Goal: Transaction & Acquisition: Purchase product/service

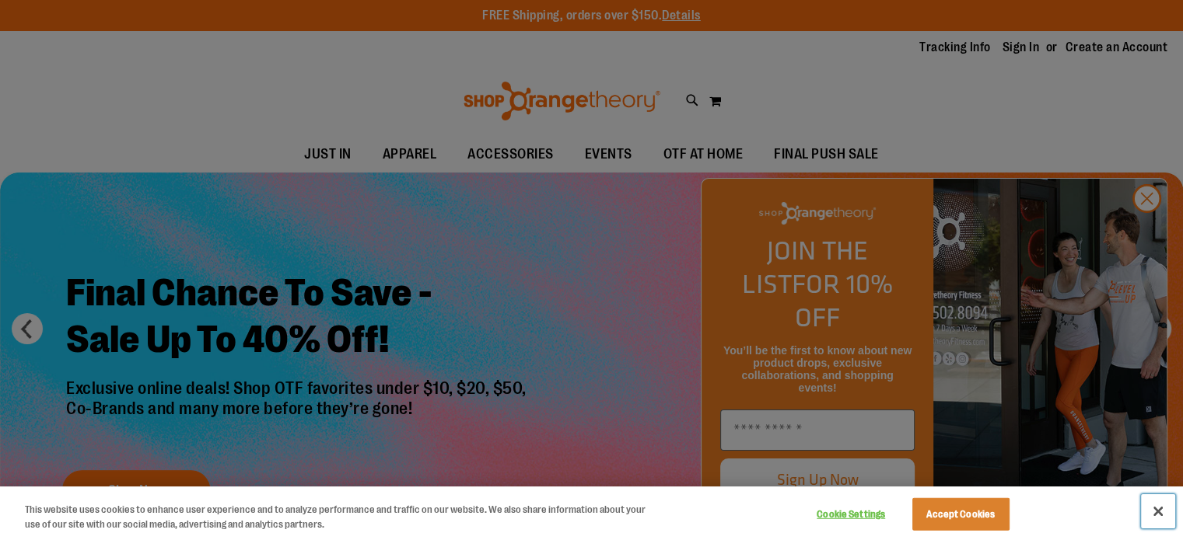
click at [1160, 512] on button "Close" at bounding box center [1158, 512] width 34 height 34
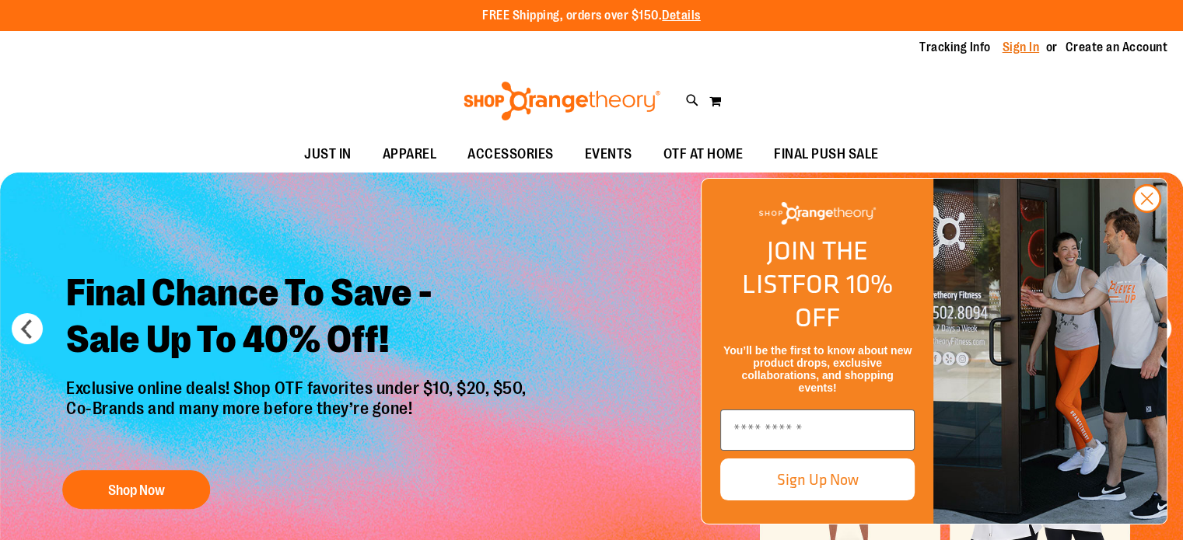
click at [1012, 44] on link "Sign In" at bounding box center [1020, 47] width 37 height 17
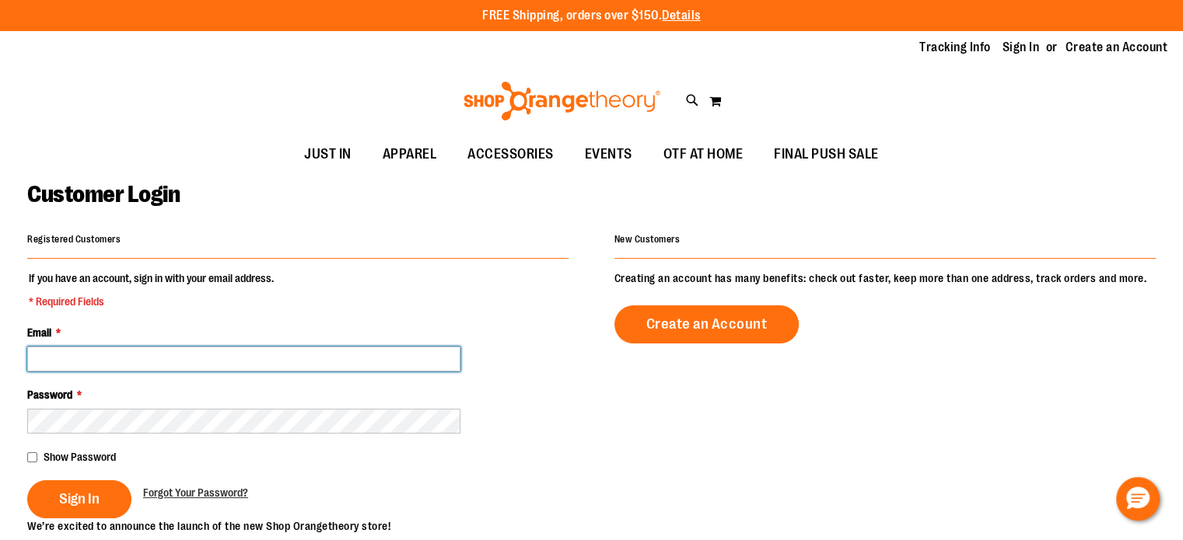
click at [402, 366] on input "Email *" at bounding box center [243, 359] width 433 height 25
type input "**********"
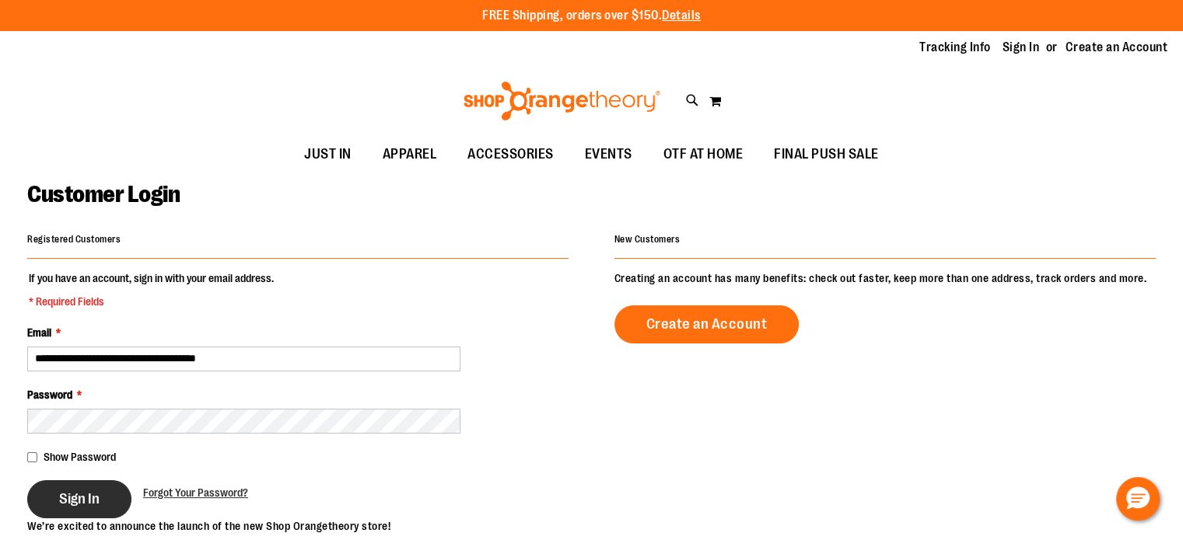
click at [72, 511] on button "Sign In" at bounding box center [79, 500] width 104 height 38
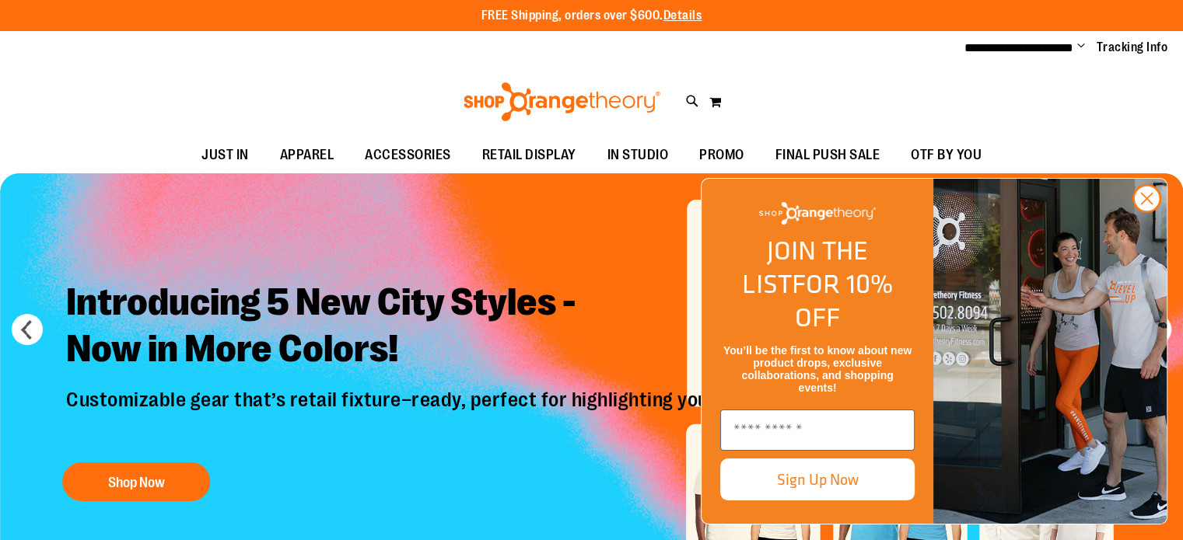
click at [918, 80] on div "Toggle Nav Search Popular Suggestions Advanced Search" at bounding box center [591, 102] width 1183 height 72
click at [902, 68] on div "Toggle Nav Search Popular Suggestions Advanced Search" at bounding box center [591, 102] width 1183 height 72
click at [1141, 211] on circle "Close dialog" at bounding box center [1147, 199] width 26 height 26
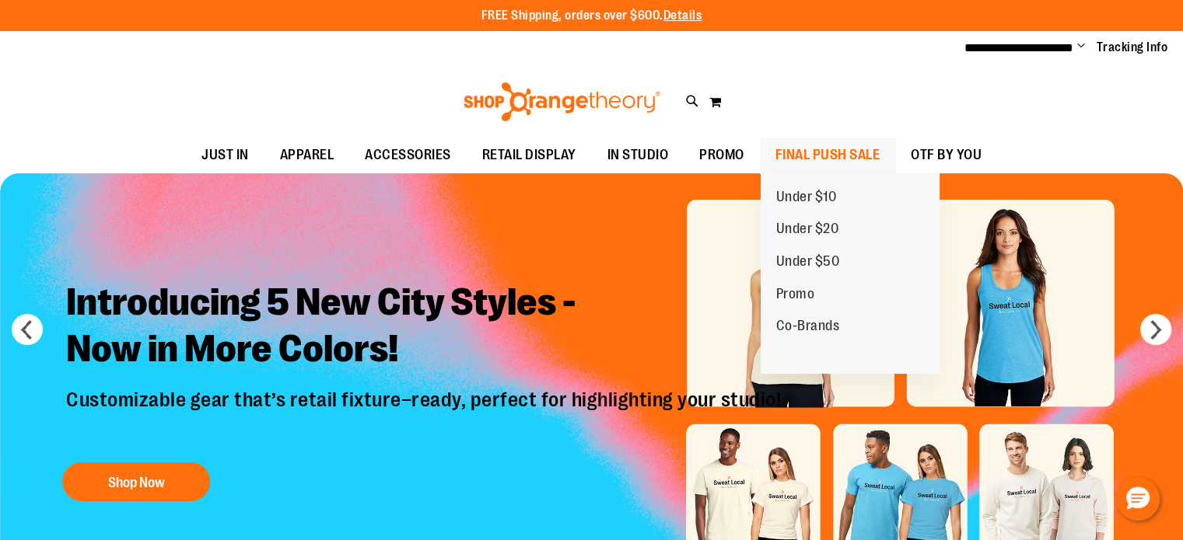
click at [806, 155] on span "FINAL PUSH SALE" at bounding box center [827, 155] width 105 height 35
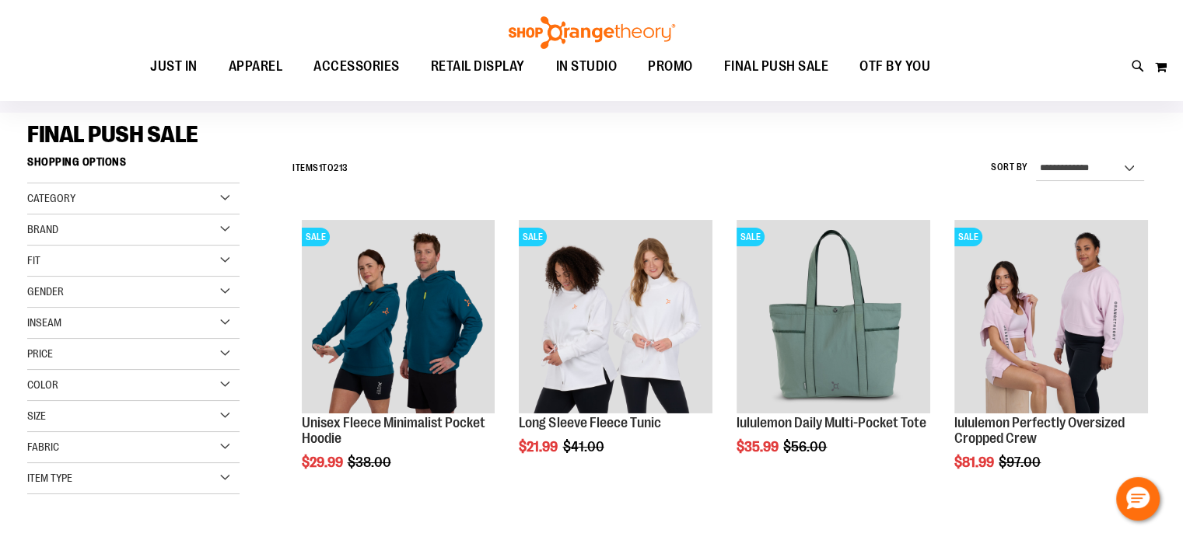
scroll to position [96, 0]
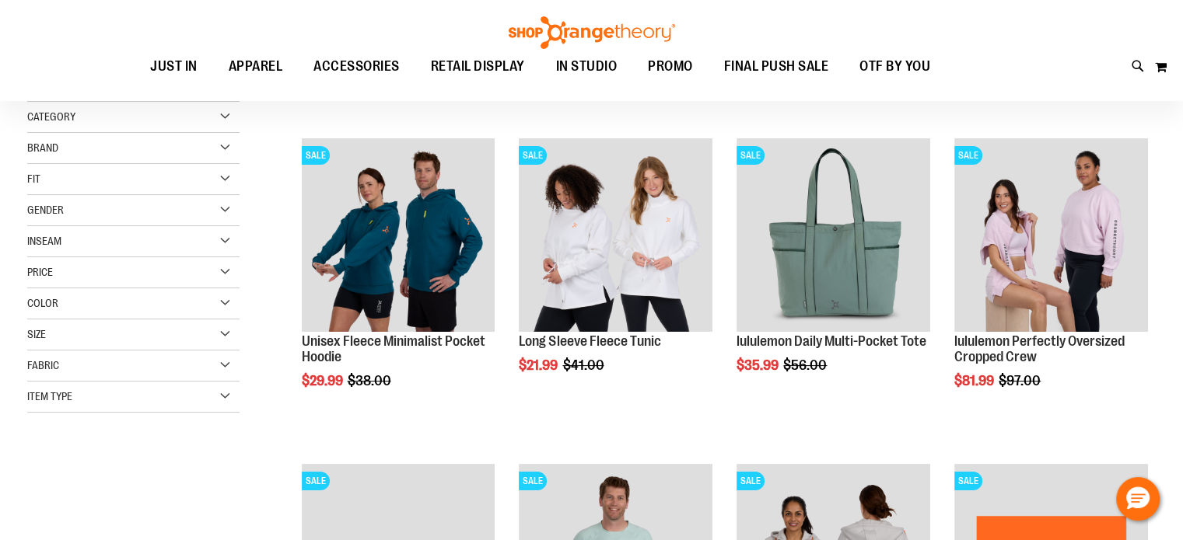
scroll to position [177, 0]
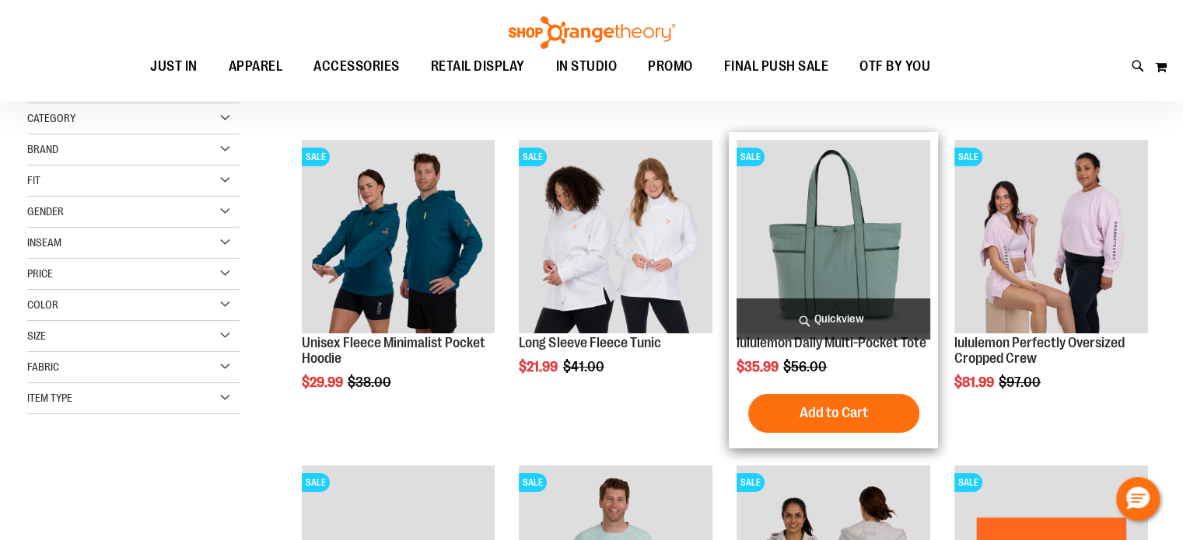
click at [809, 232] on img "product" at bounding box center [833, 237] width 194 height 194
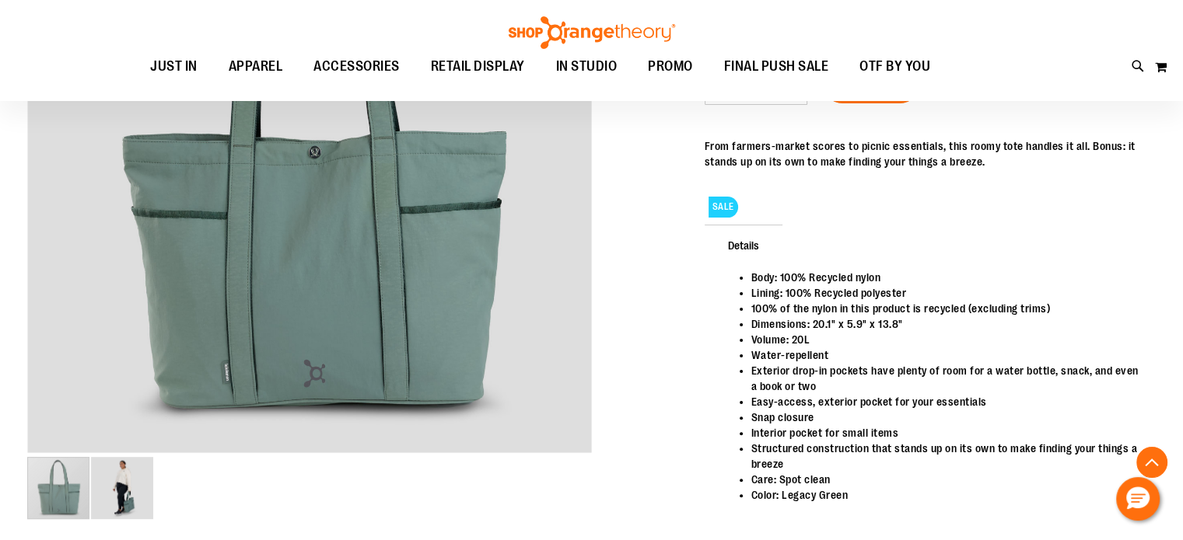
scroll to position [364, 0]
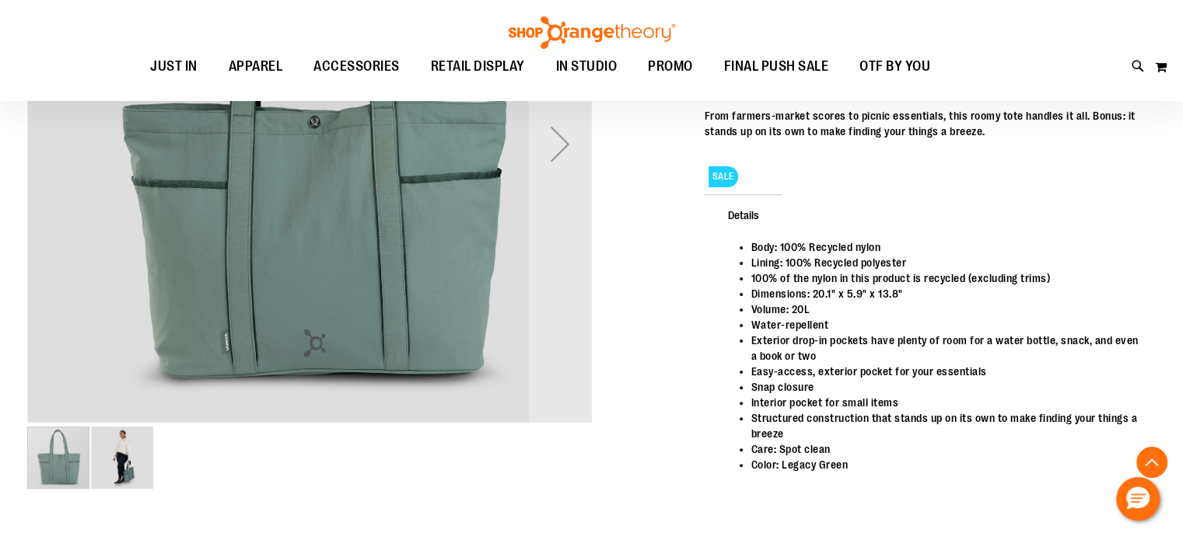
click at [119, 463] on img "image 2 of 2" at bounding box center [122, 458] width 62 height 62
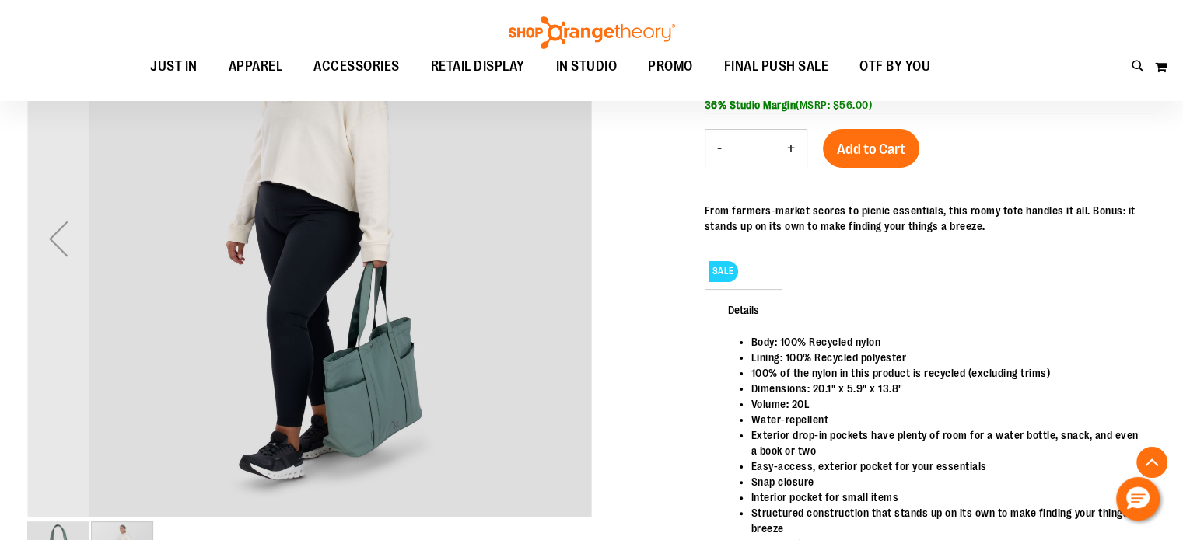
scroll to position [273, 0]
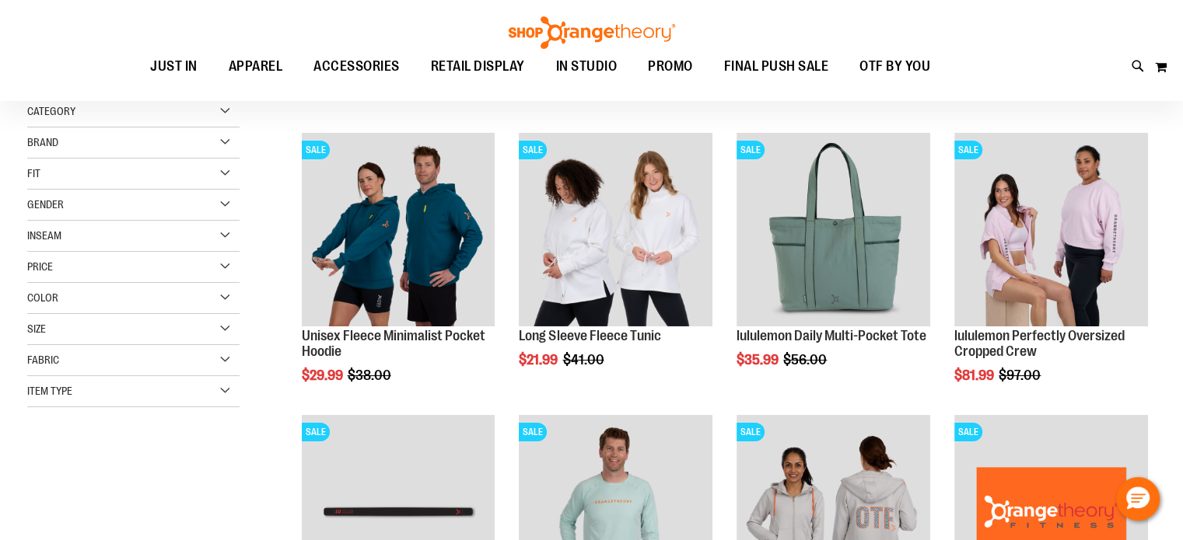
scroll to position [177, 0]
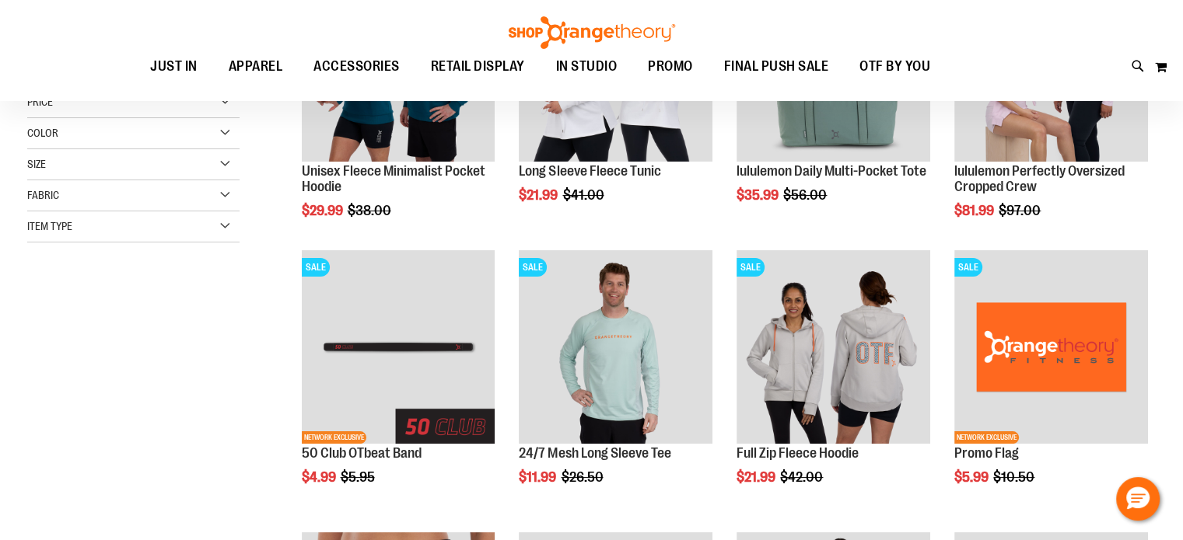
click at [154, 388] on div "**********" at bounding box center [591, 398] width 1128 height 1003
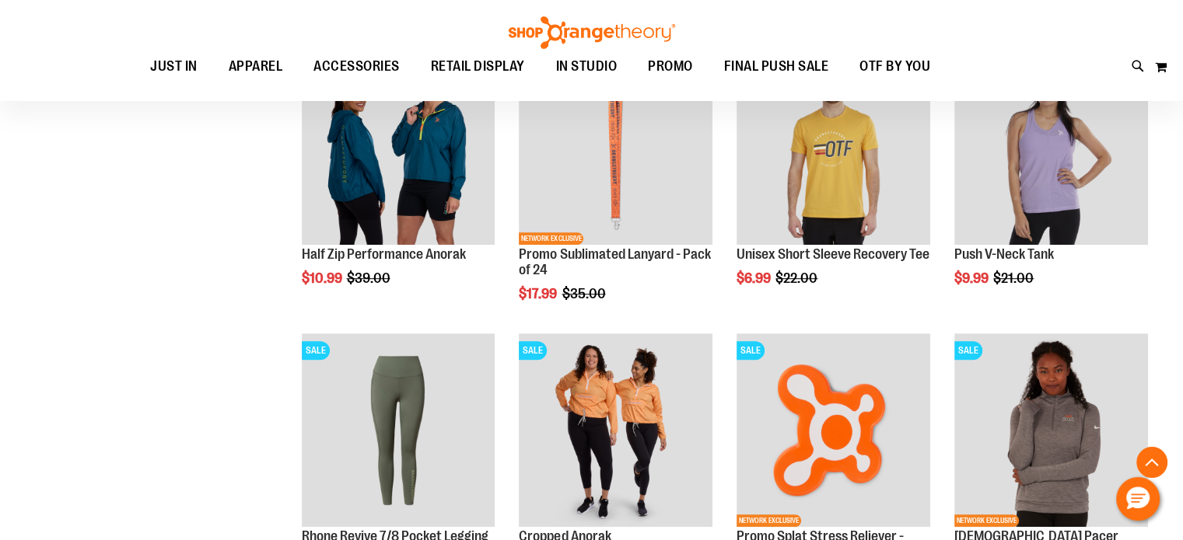
scroll to position [935, 0]
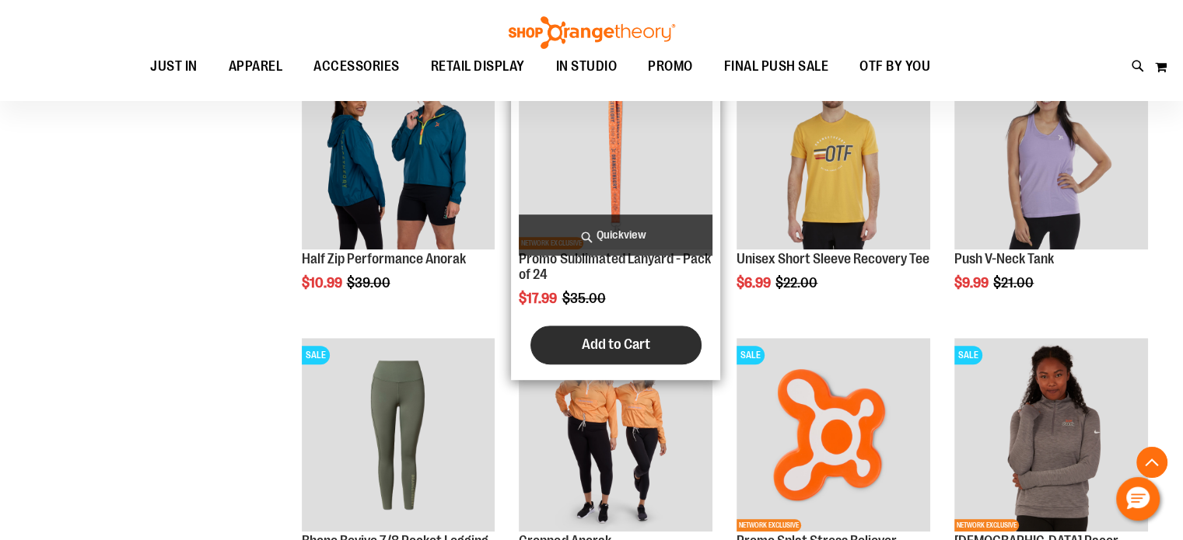
click at [620, 348] on span "Add to Cart" at bounding box center [616, 344] width 68 height 17
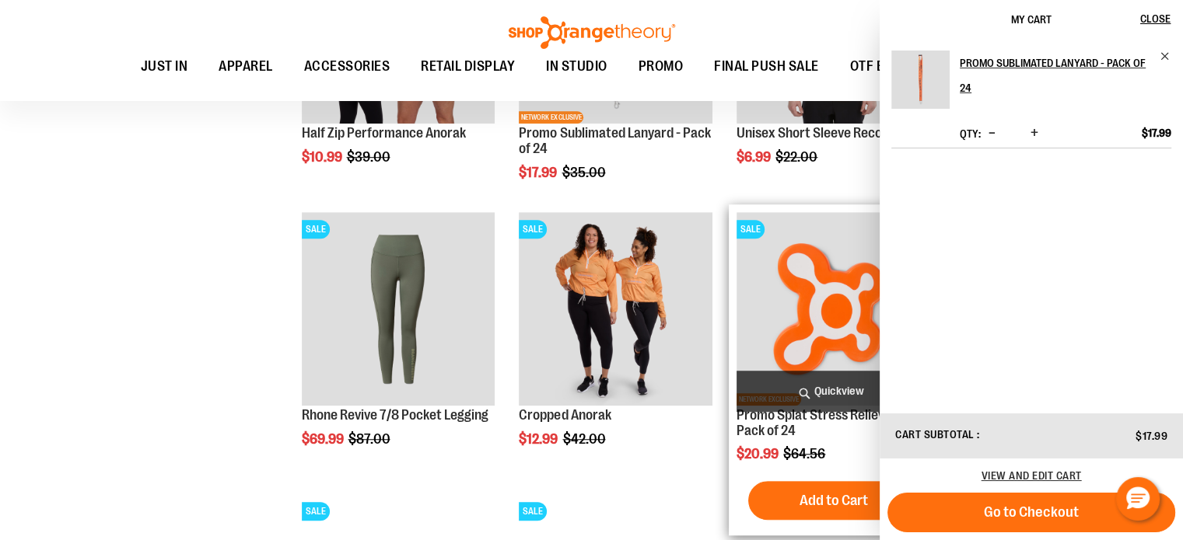
scroll to position [1061, 0]
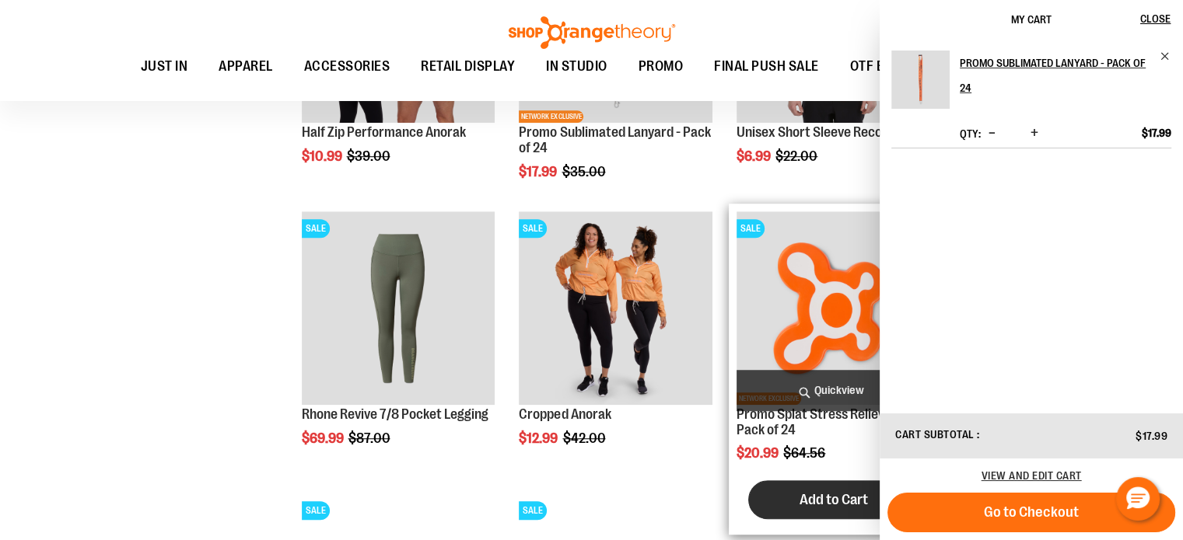
click at [814, 500] on span "Add to Cart" at bounding box center [833, 499] width 68 height 17
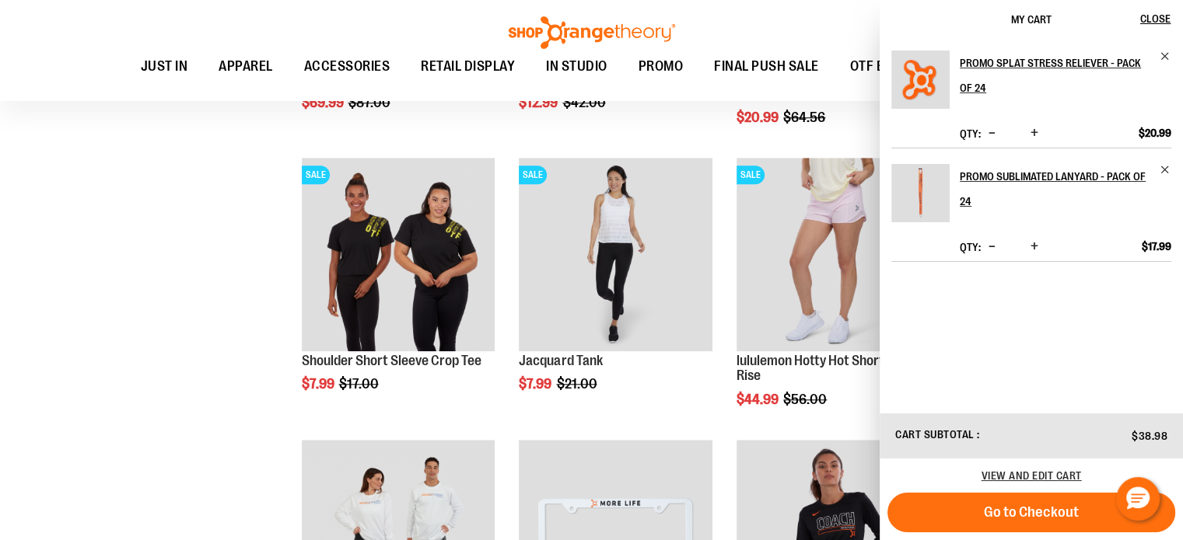
scroll to position [1398, 0]
click at [1166, 56] on span "Remove item" at bounding box center [1165, 57] width 12 height 12
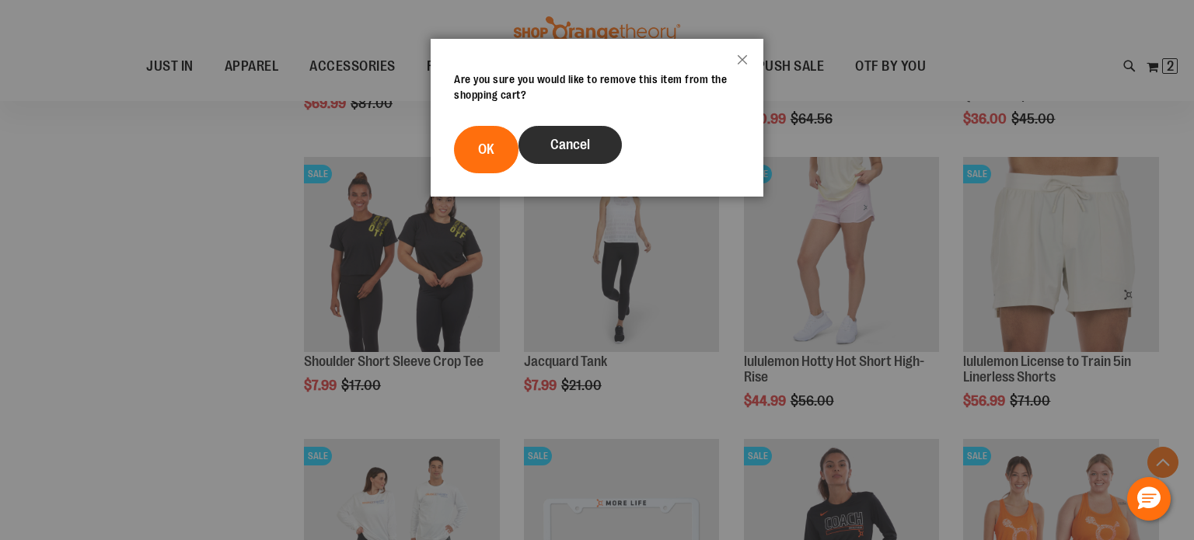
click at [573, 145] on span "Cancel" at bounding box center [571, 145] width 40 height 16
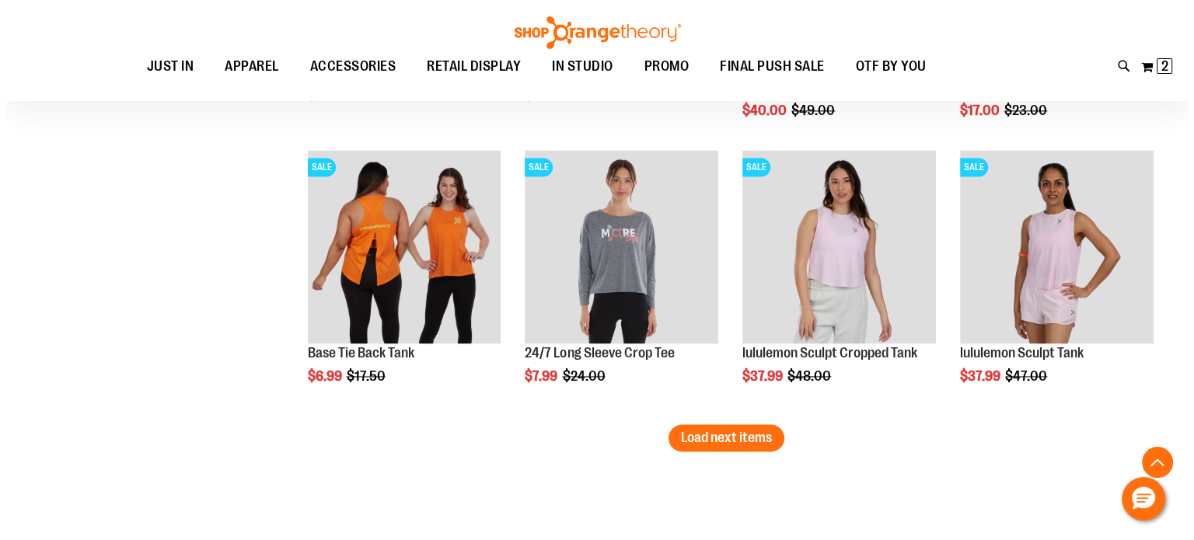
scroll to position [2252, 0]
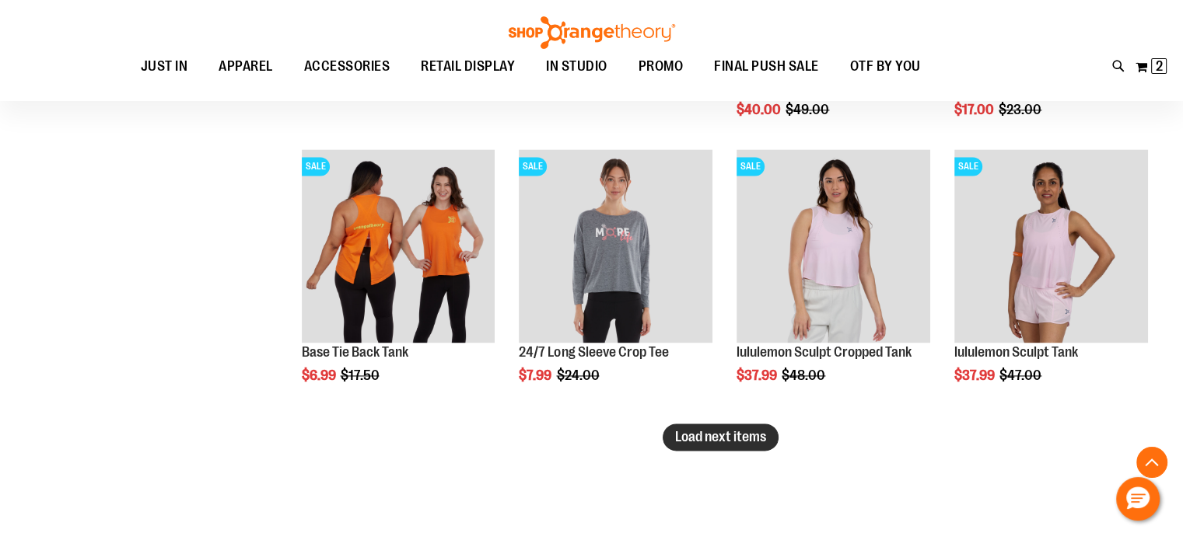
click at [704, 438] on span "Load next items" at bounding box center [720, 437] width 91 height 16
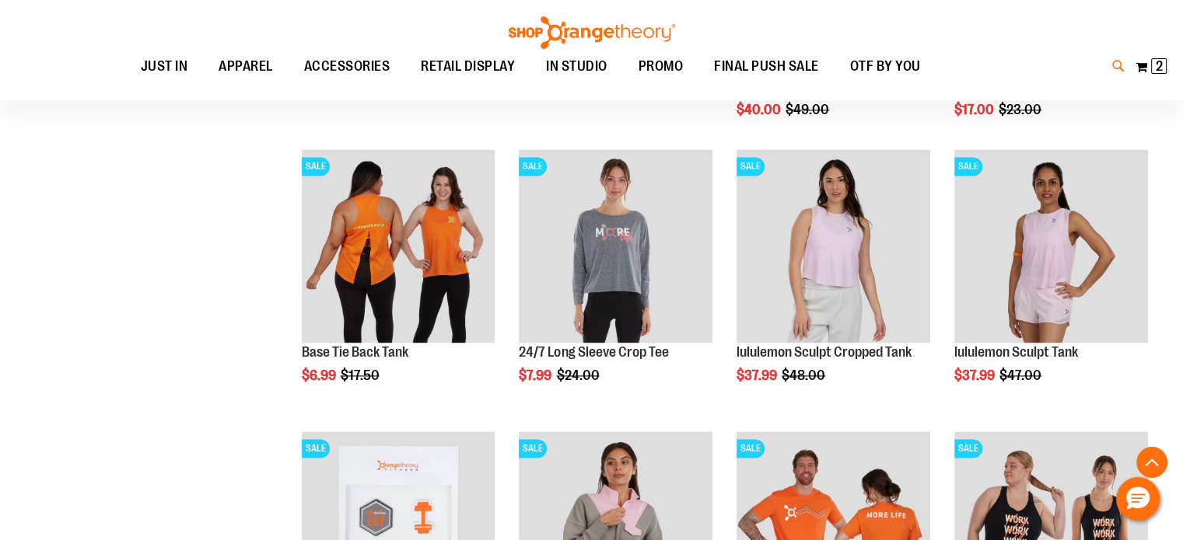
click at [1115, 65] on icon at bounding box center [1118, 67] width 13 height 18
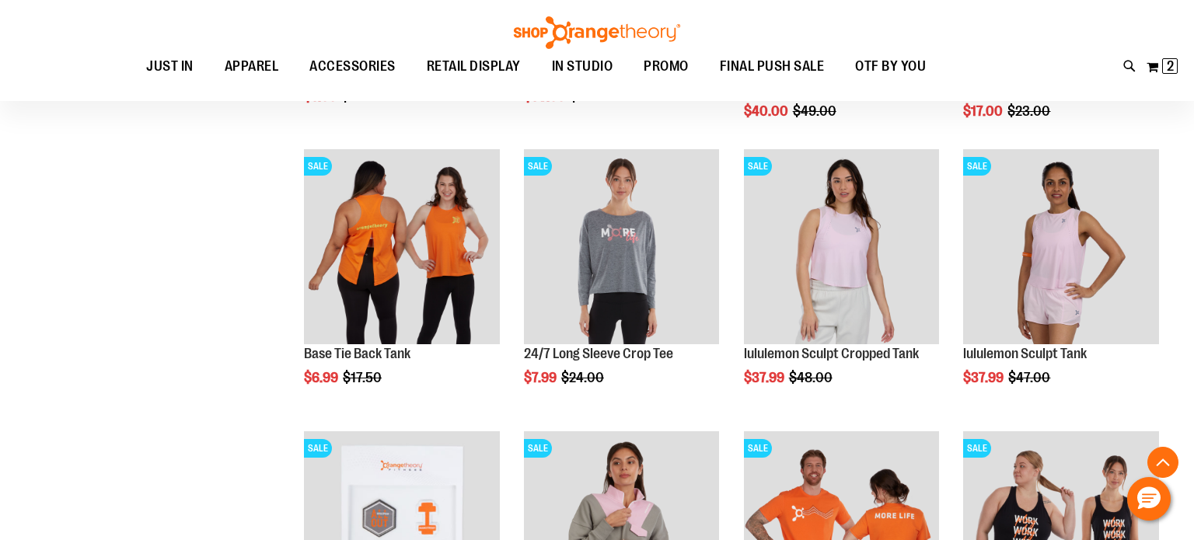
click at [728, 90] on input "Search" at bounding box center [596, 87] width 945 height 51
type input "**********"
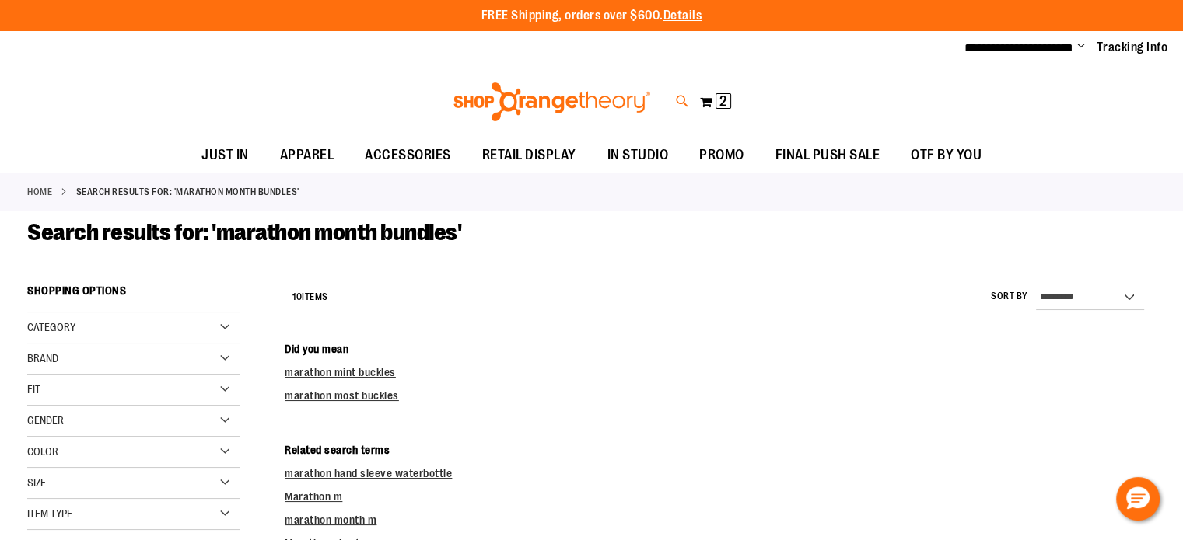
click at [683, 102] on icon at bounding box center [682, 102] width 13 height 18
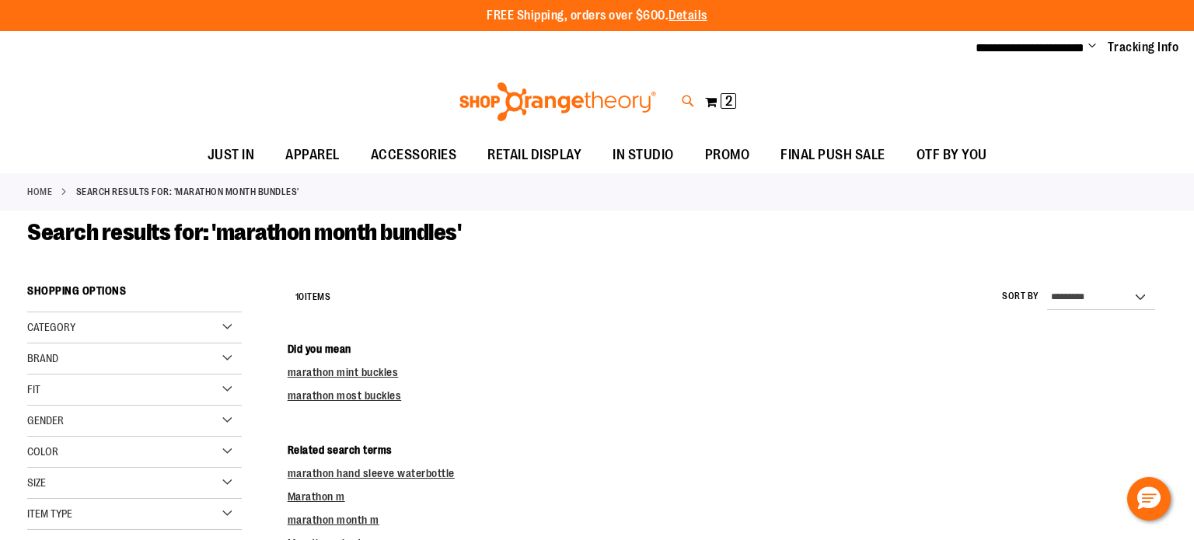
type input "**********"
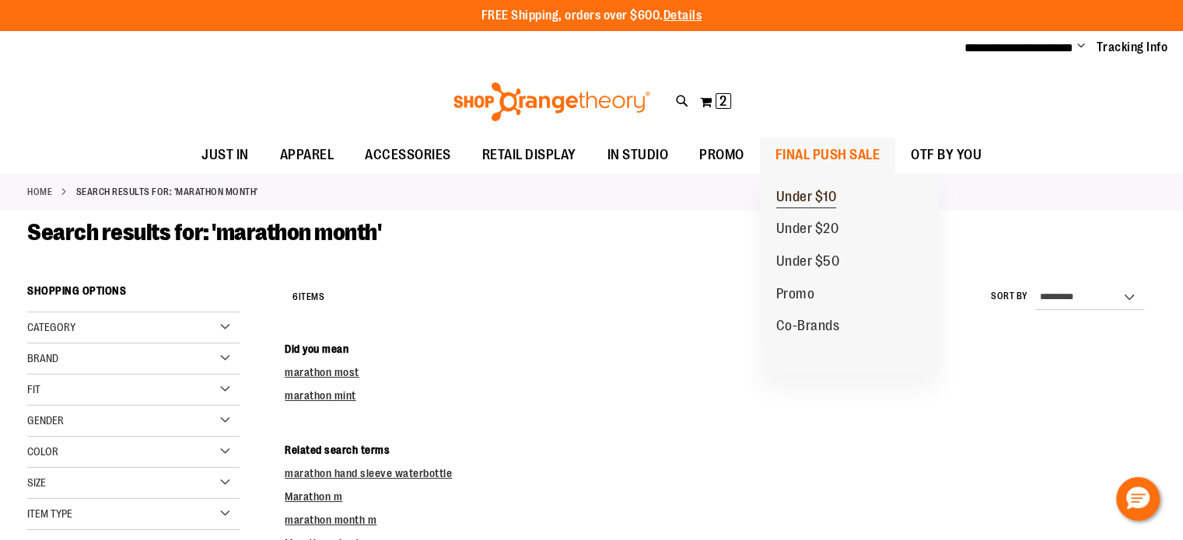
click at [818, 195] on span "Under $10" at bounding box center [806, 198] width 61 height 19
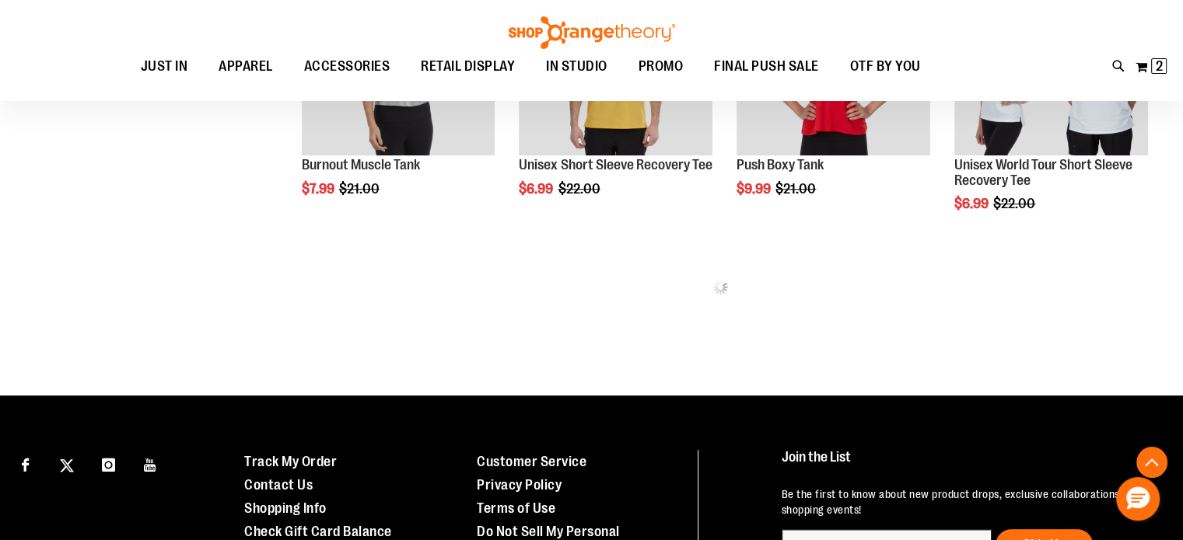
scroll to position [1007, 0]
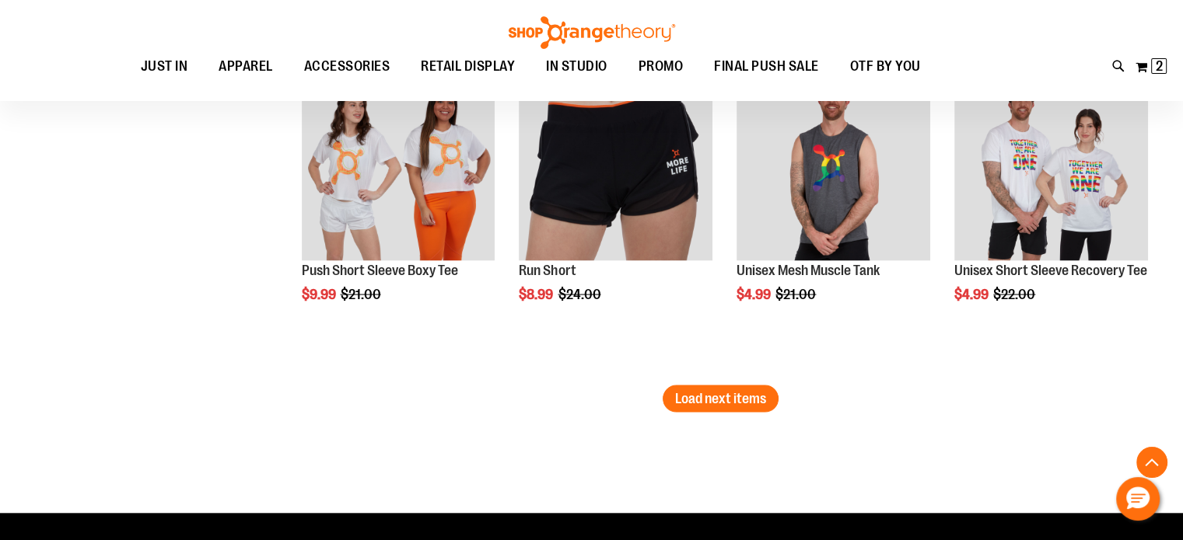
scroll to position [2853, 0]
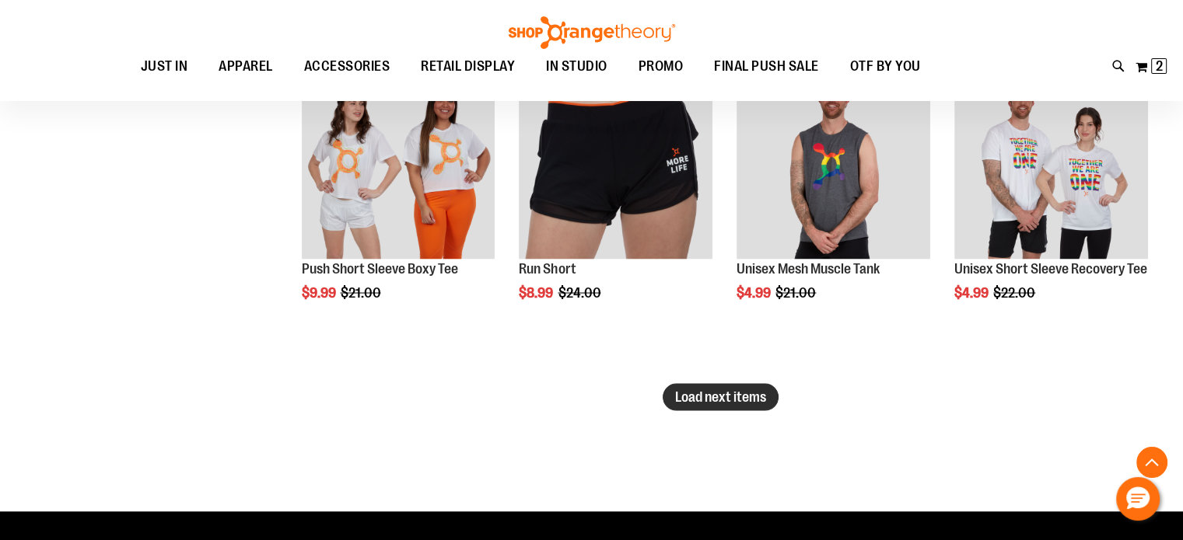
click at [700, 396] on span "Load next items" at bounding box center [720, 397] width 91 height 16
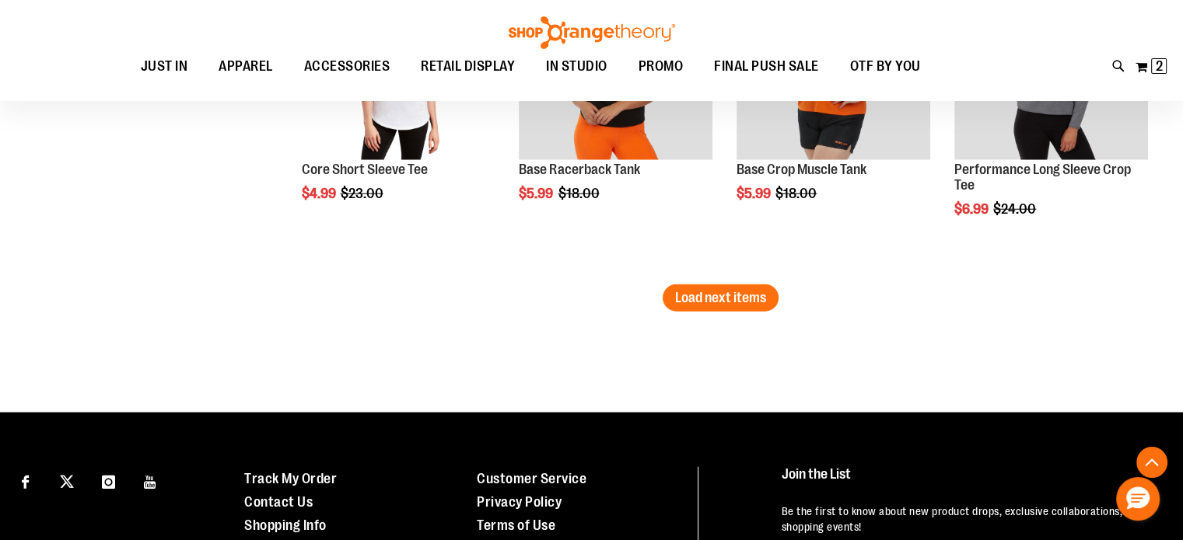
scroll to position [3928, 0]
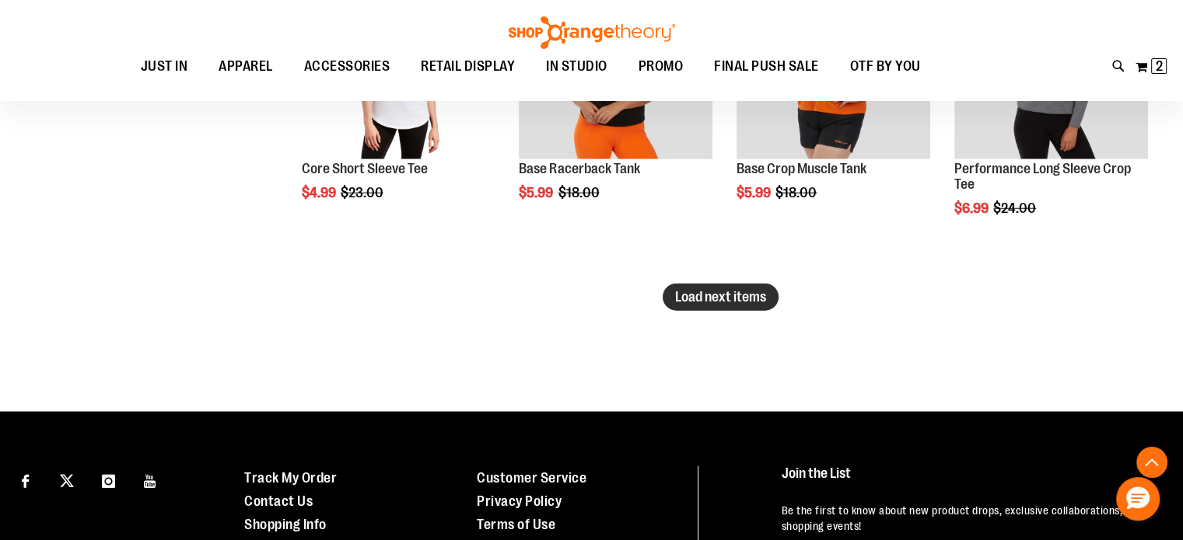
click at [729, 302] on span "Load next items" at bounding box center [720, 297] width 91 height 16
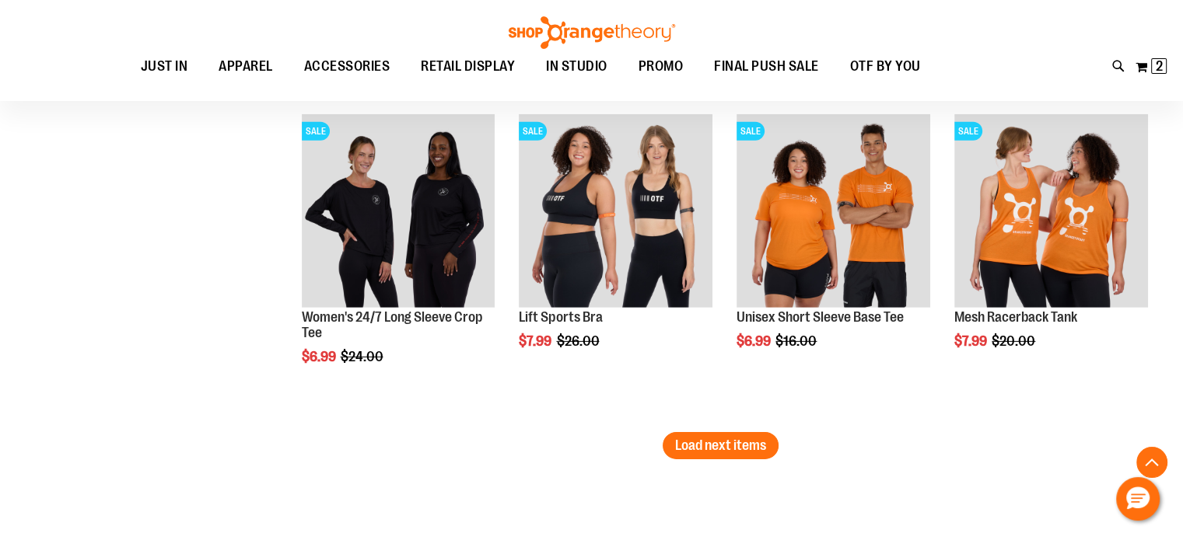
scroll to position [4787, 0]
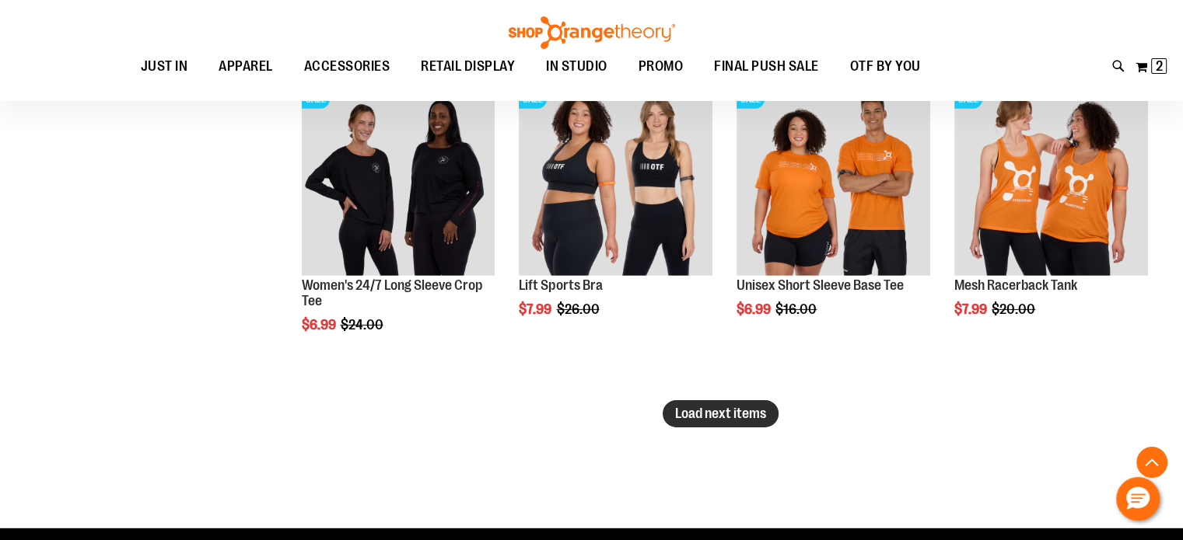
click at [703, 408] on span "Load next items" at bounding box center [720, 414] width 91 height 16
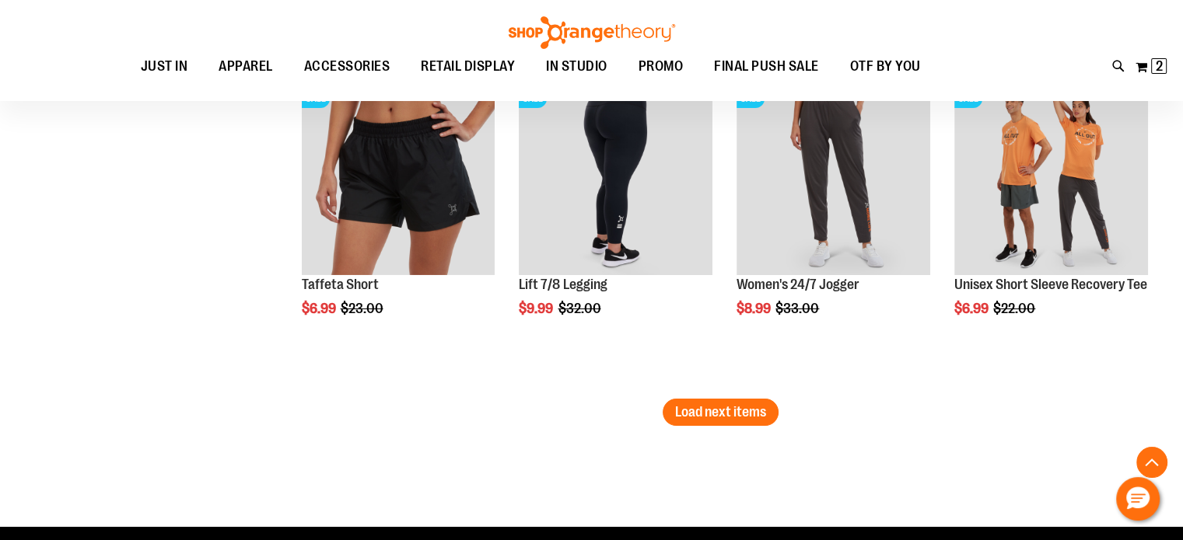
scroll to position [5766, 0]
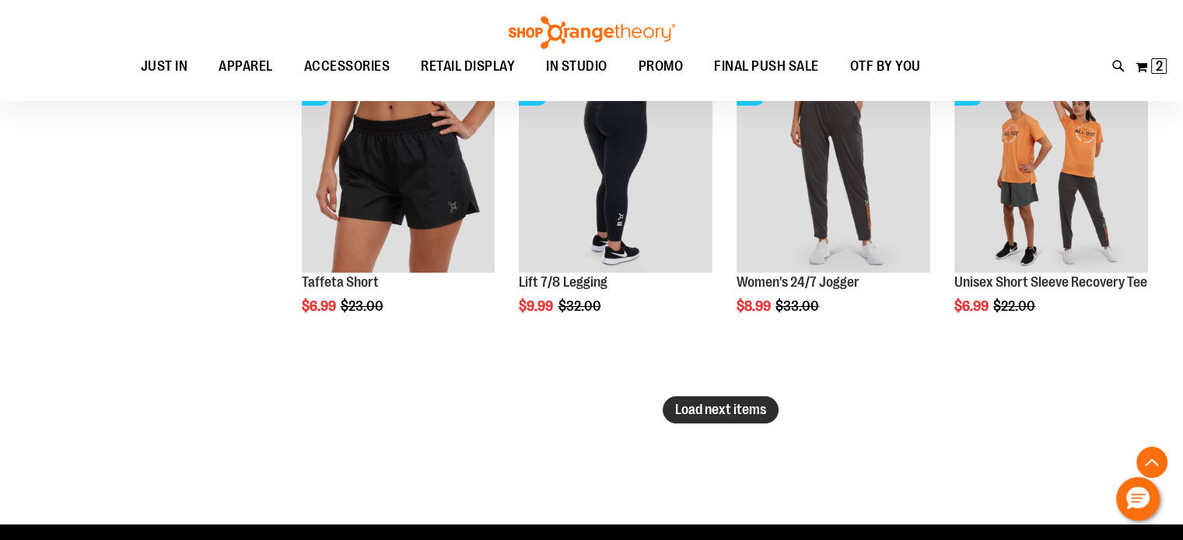
click at [710, 410] on span "Load next items" at bounding box center [720, 410] width 91 height 16
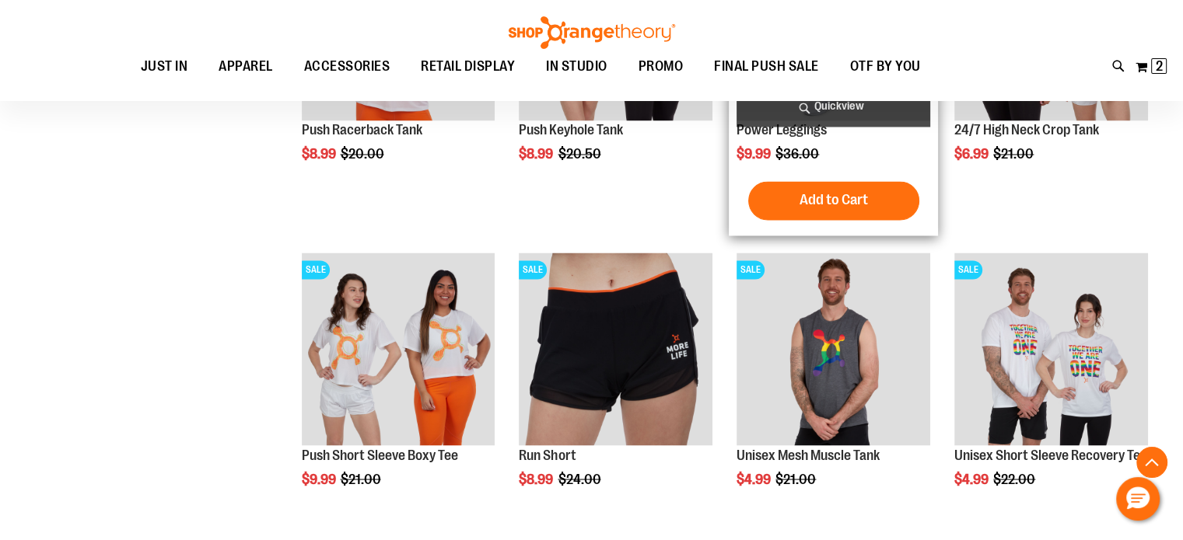
scroll to position [2616, 0]
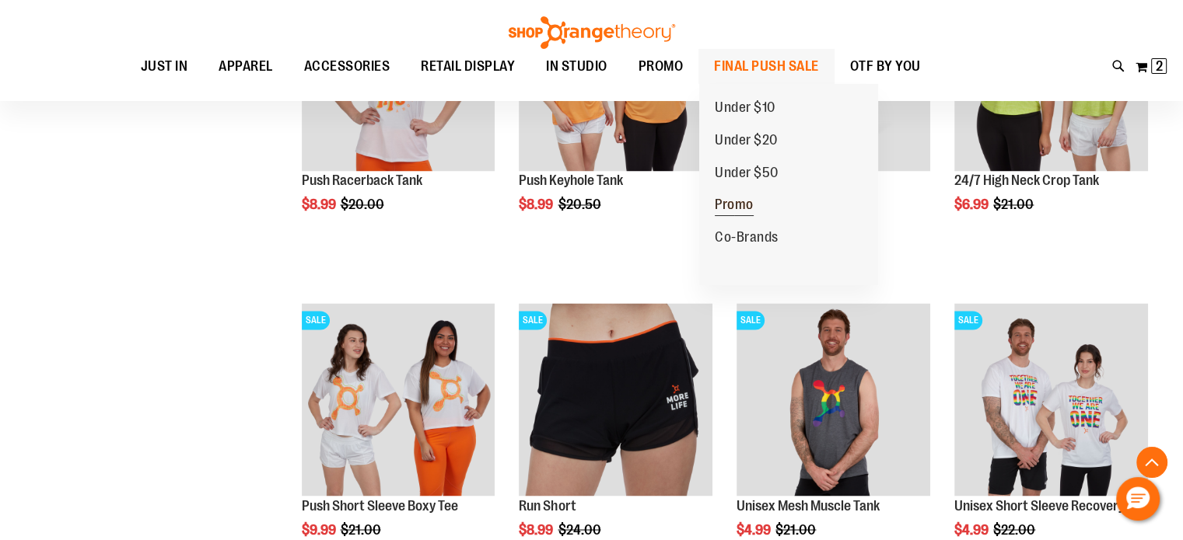
click at [734, 203] on span "Promo" at bounding box center [734, 206] width 39 height 19
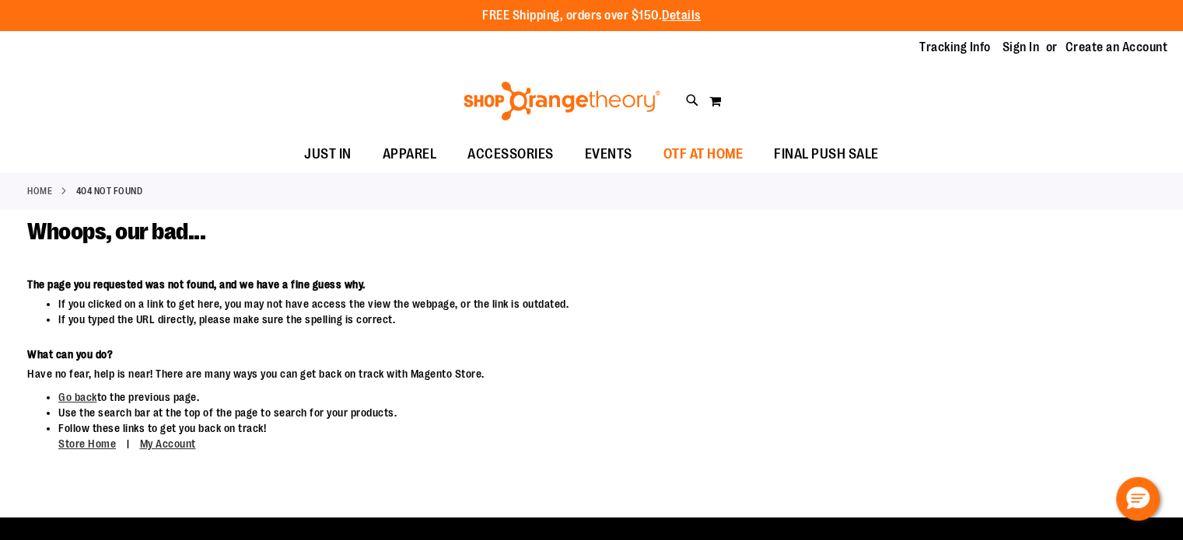
click at [728, 150] on span "OTF AT HOME" at bounding box center [703, 154] width 80 height 35
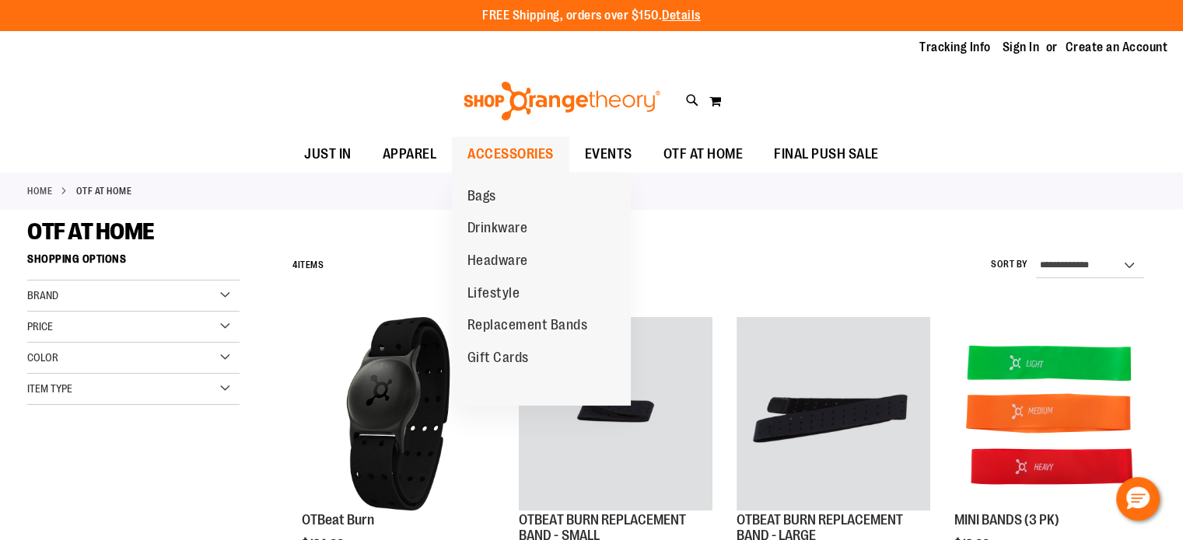
click at [512, 152] on span "ACCESSORIES" at bounding box center [510, 154] width 86 height 35
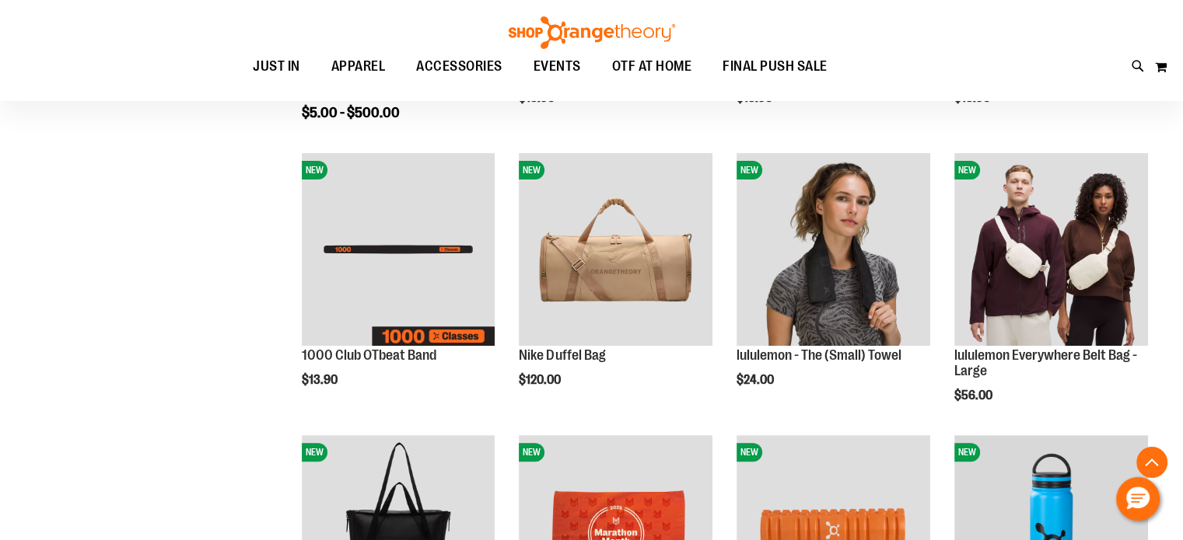
scroll to position [456, 0]
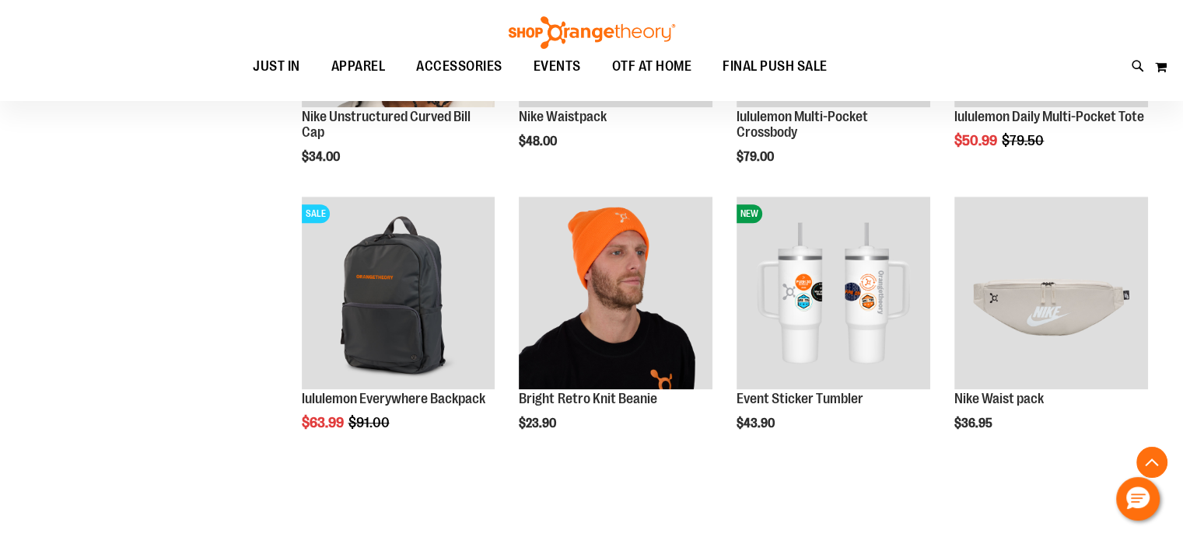
scroll to position [1253, 0]
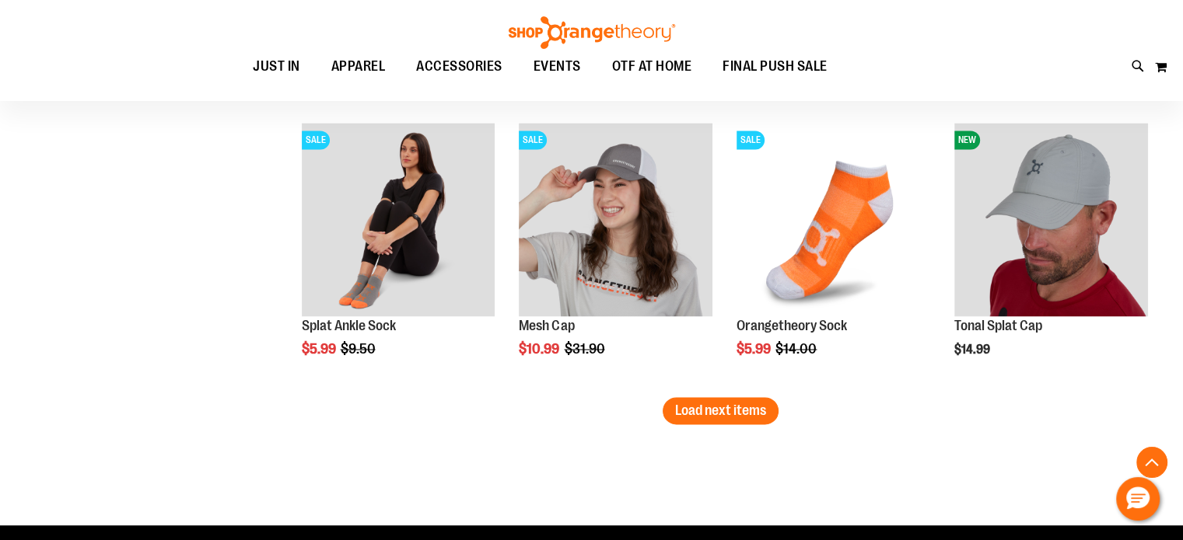
scroll to position [2461, 0]
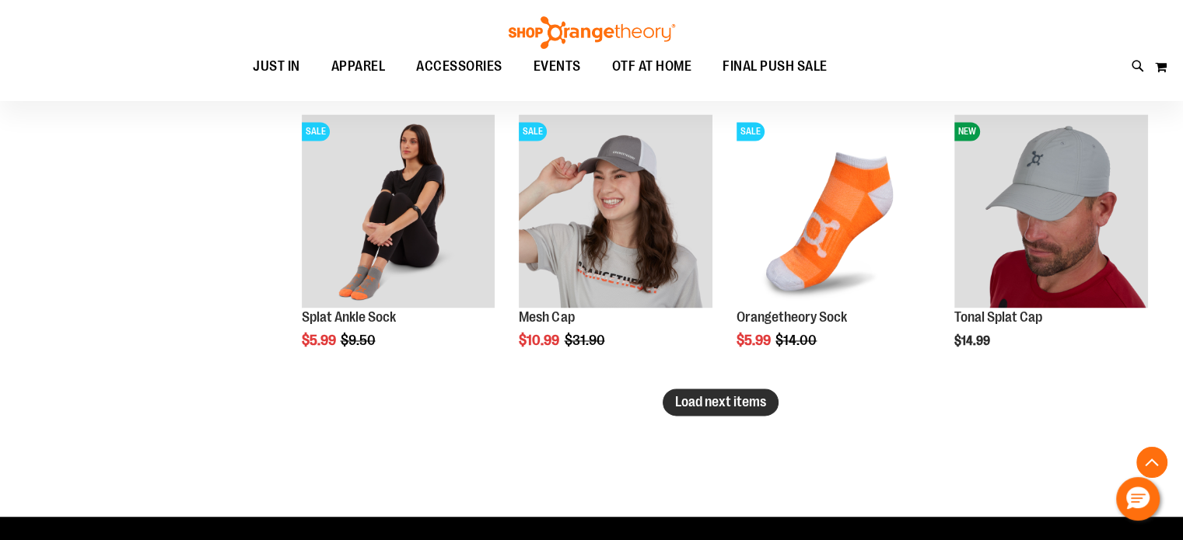
click at [728, 401] on span "Load next items" at bounding box center [720, 402] width 91 height 16
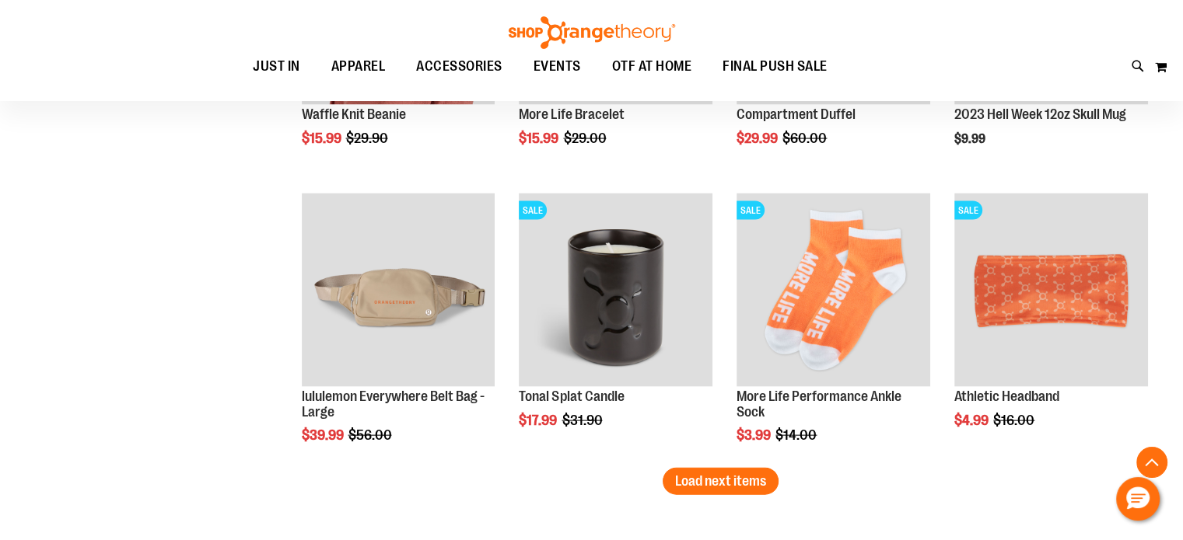
scroll to position [3270, 0]
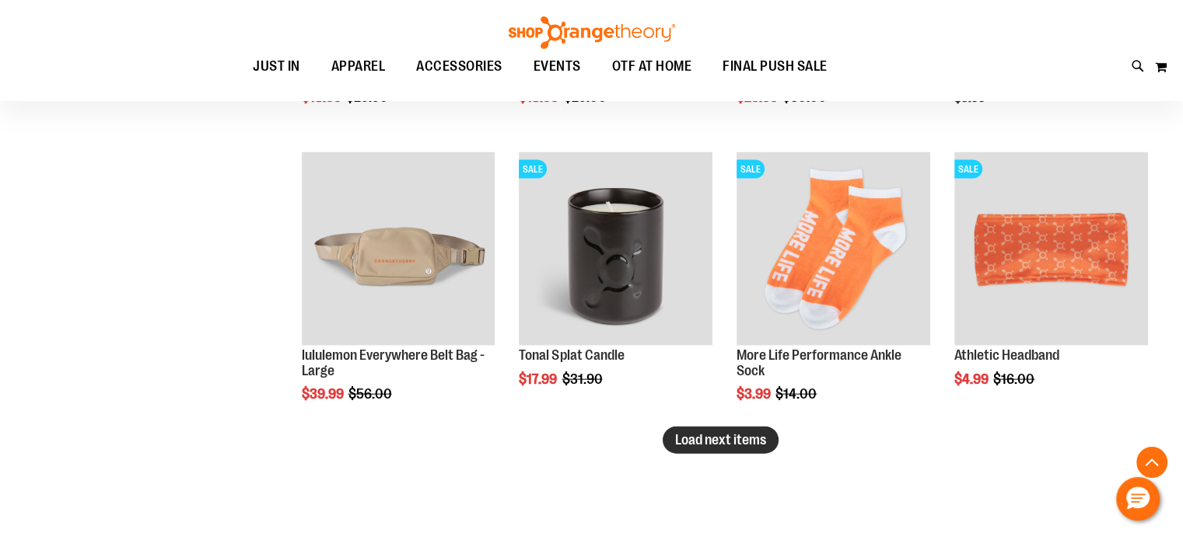
click at [715, 441] on span "Load next items" at bounding box center [720, 440] width 91 height 16
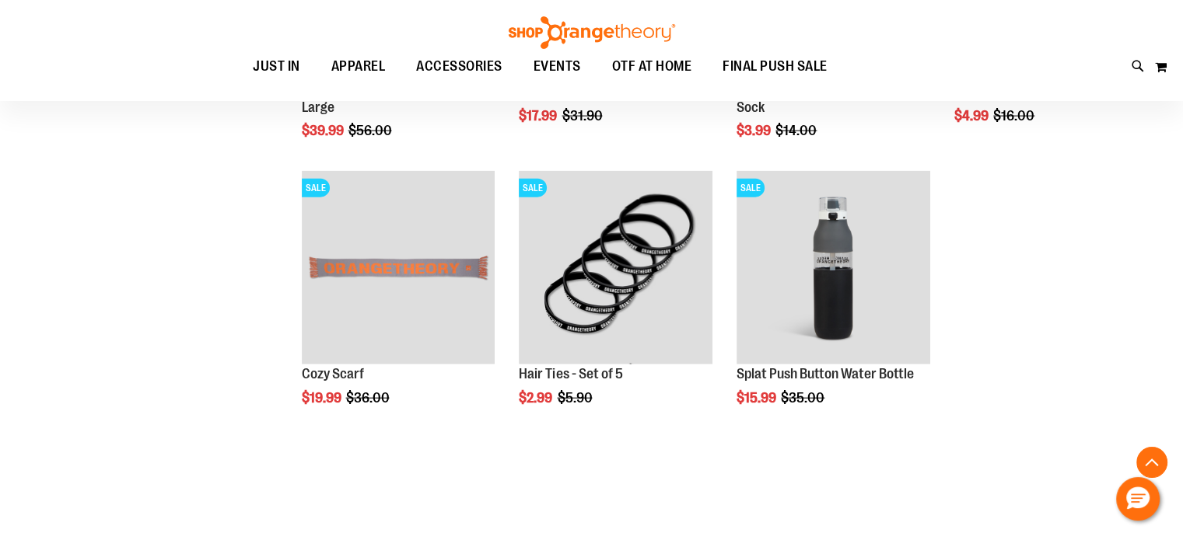
scroll to position [3544, 0]
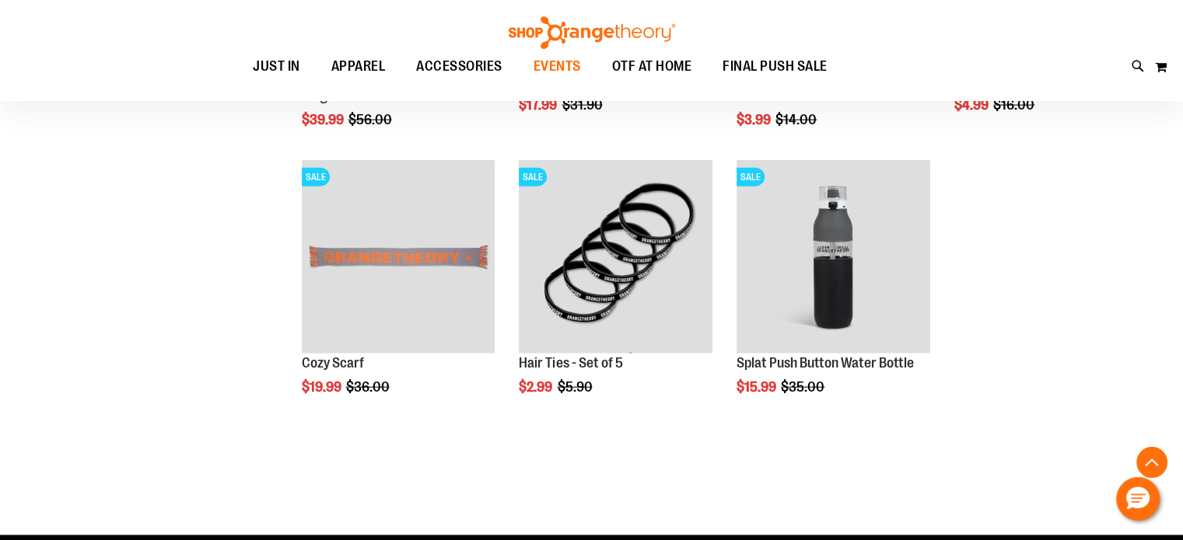
click at [568, 70] on span "EVENTS" at bounding box center [556, 66] width 47 height 35
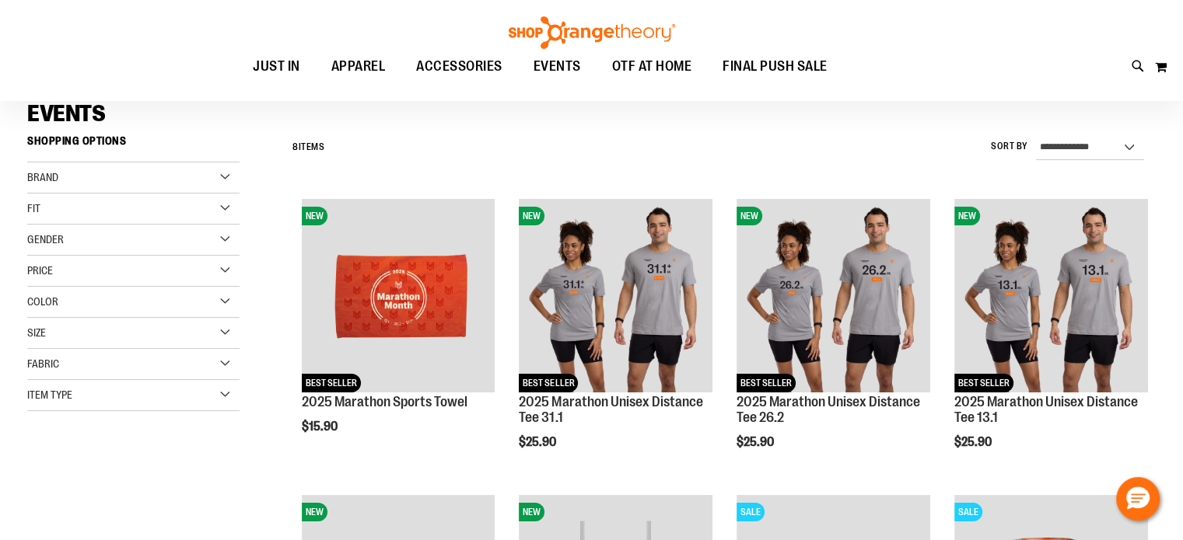
scroll to position [114, 0]
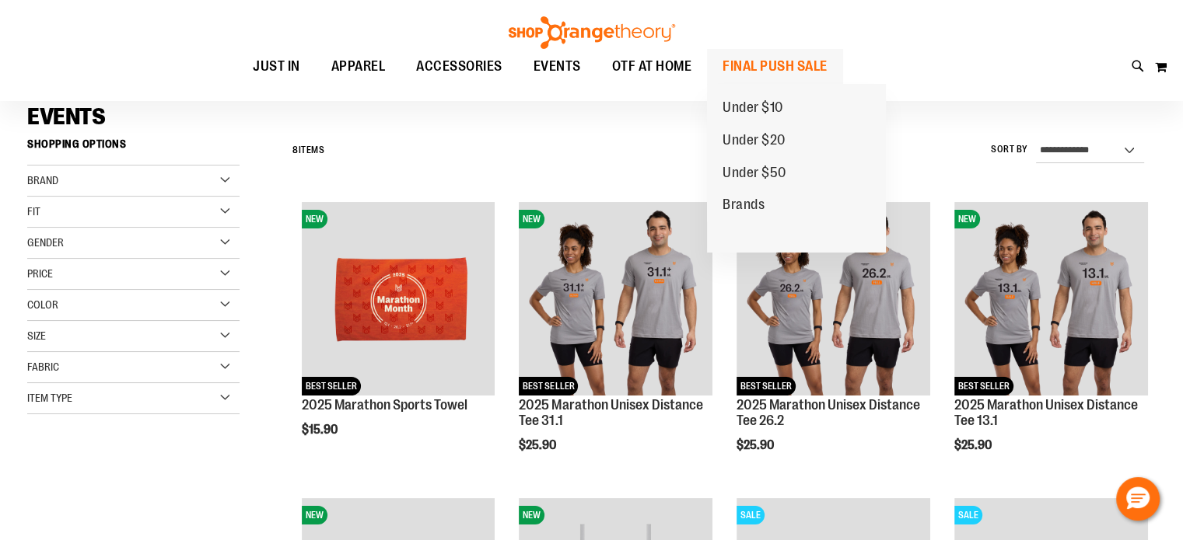
click at [791, 65] on span "FINAL PUSH SALE" at bounding box center [774, 66] width 105 height 35
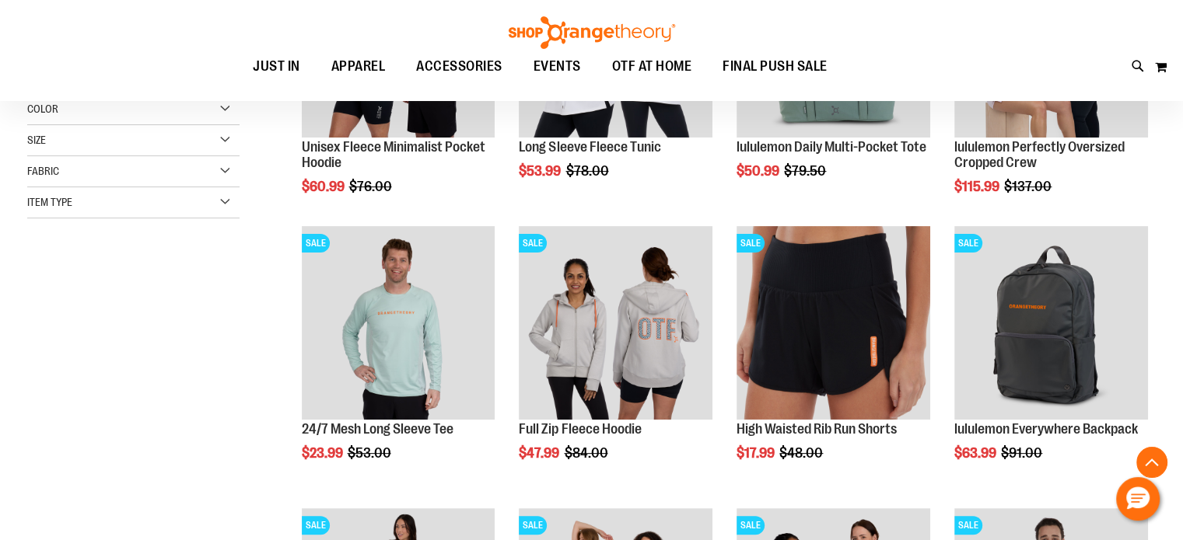
scroll to position [373, 0]
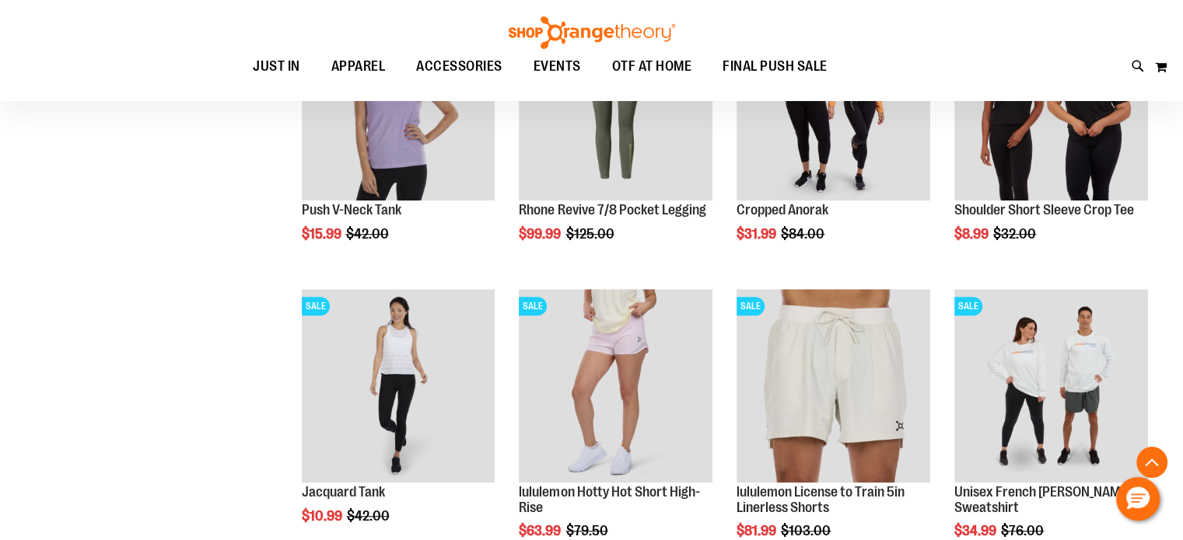
scroll to position [1156, 0]
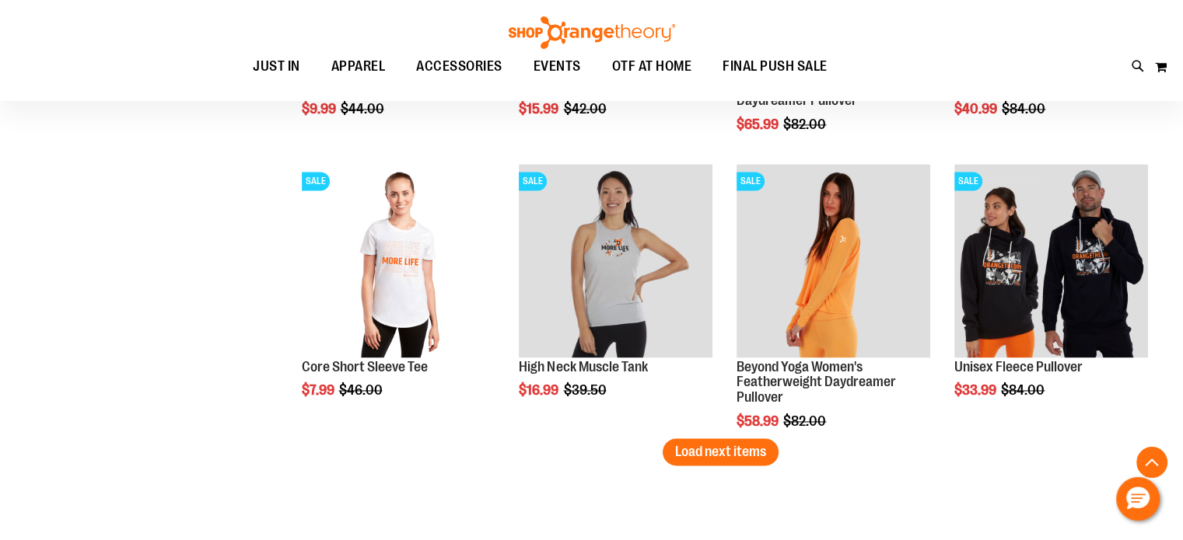
scroll to position [2426, 0]
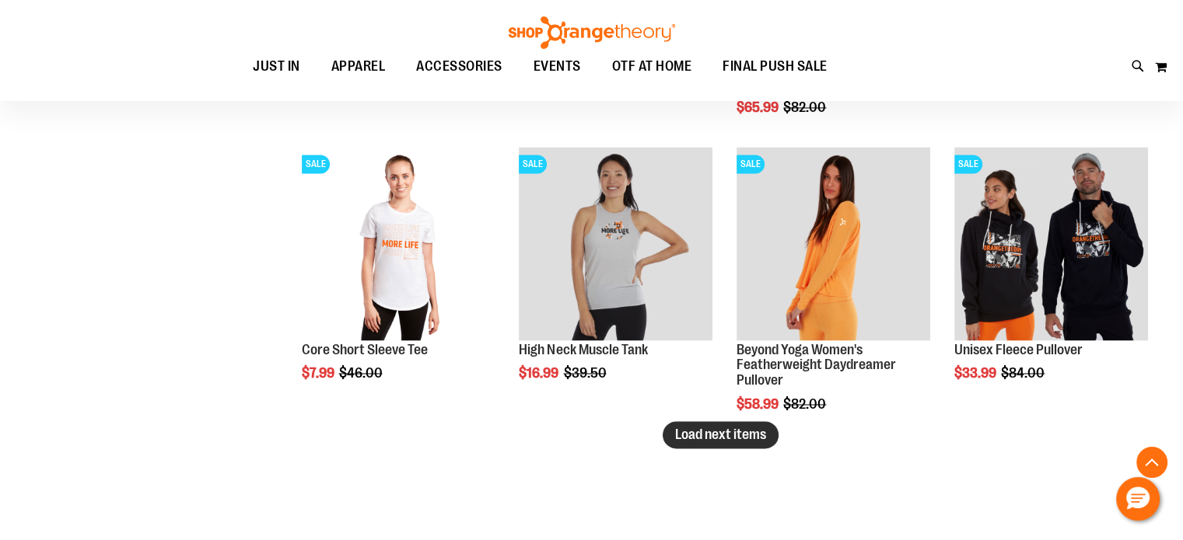
click at [757, 439] on span "Load next items" at bounding box center [720, 435] width 91 height 16
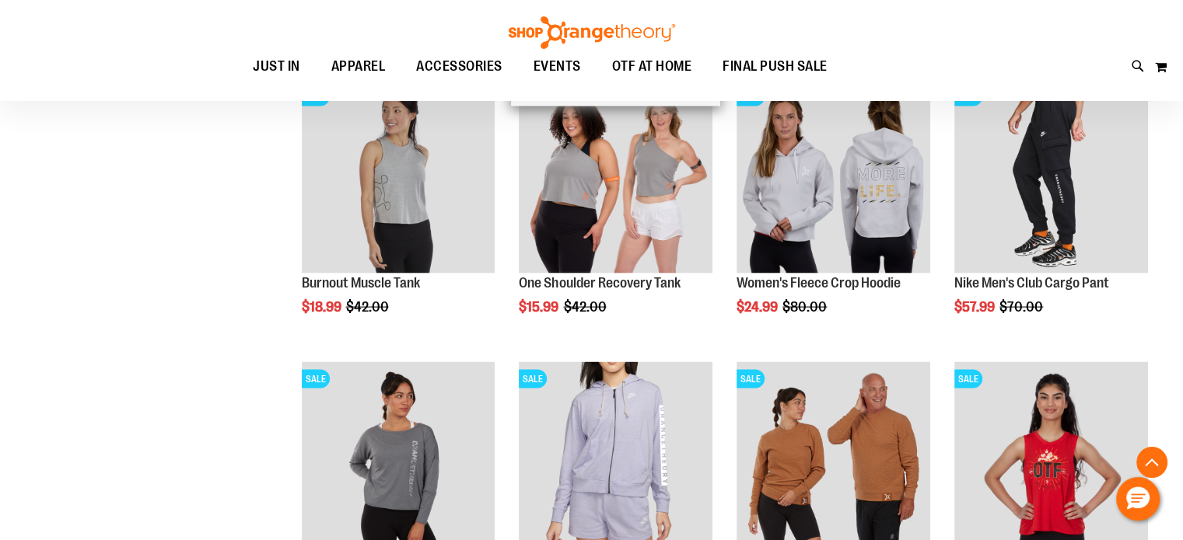
scroll to position [3057, 0]
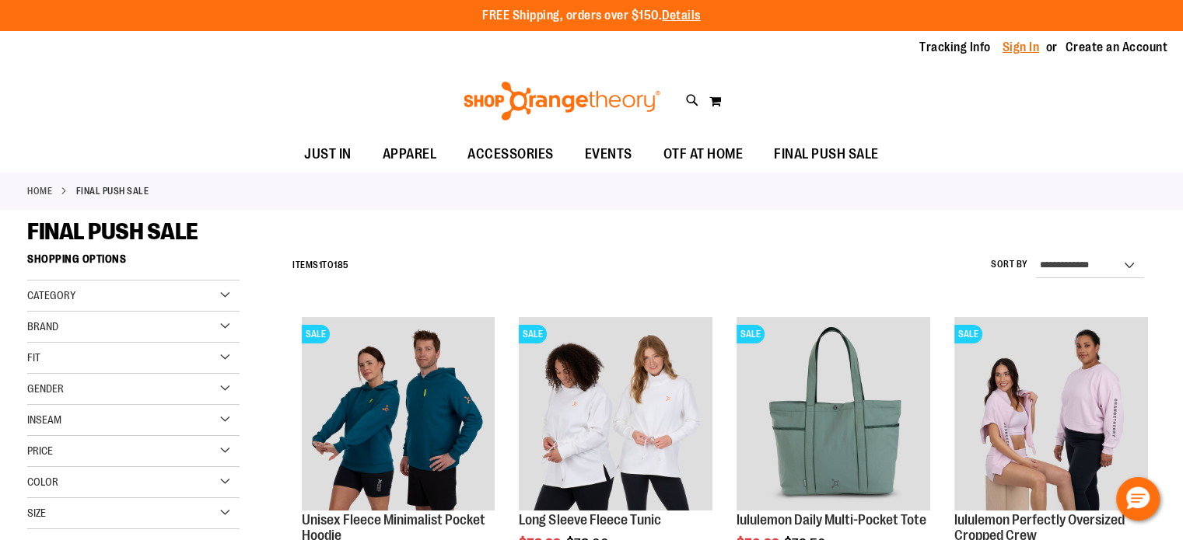
click at [1018, 44] on link "Sign In" at bounding box center [1020, 47] width 37 height 17
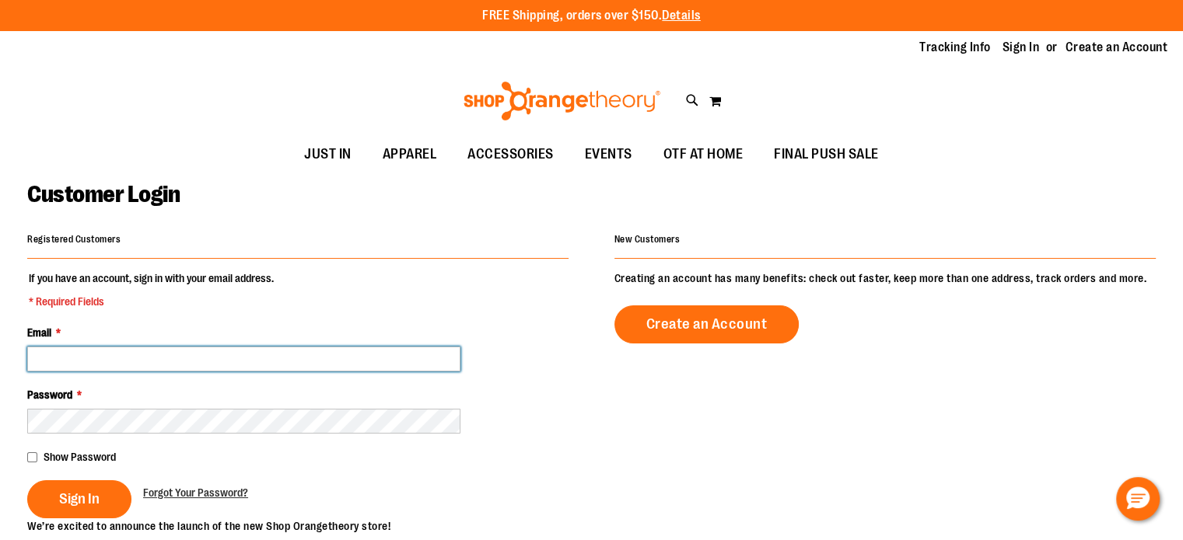
click at [330, 347] on input "Email *" at bounding box center [243, 359] width 433 height 25
type input "**********"
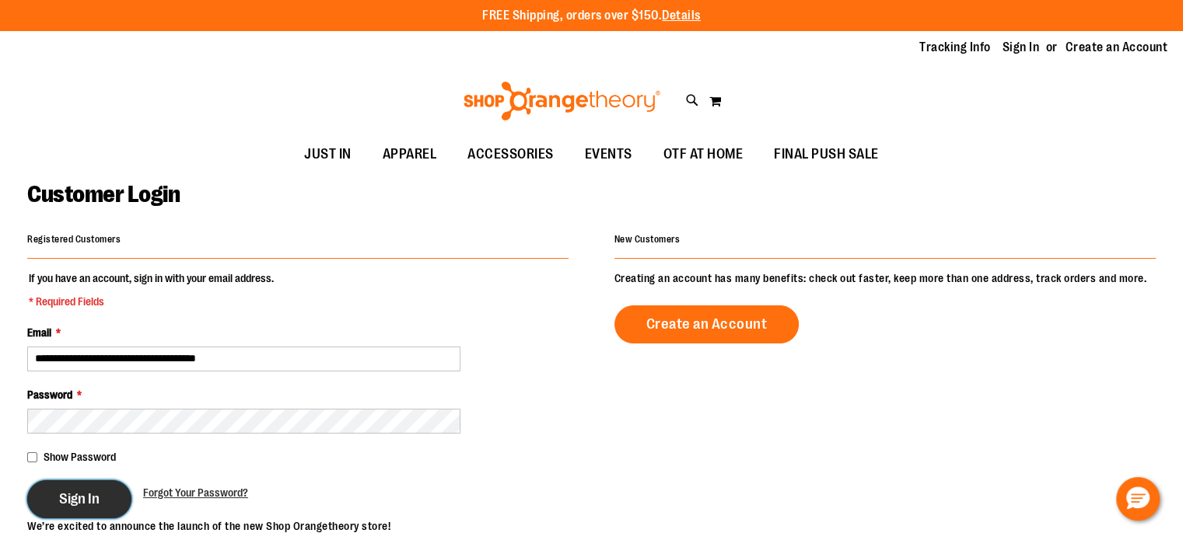
click at [90, 510] on button "Sign In" at bounding box center [79, 500] width 104 height 38
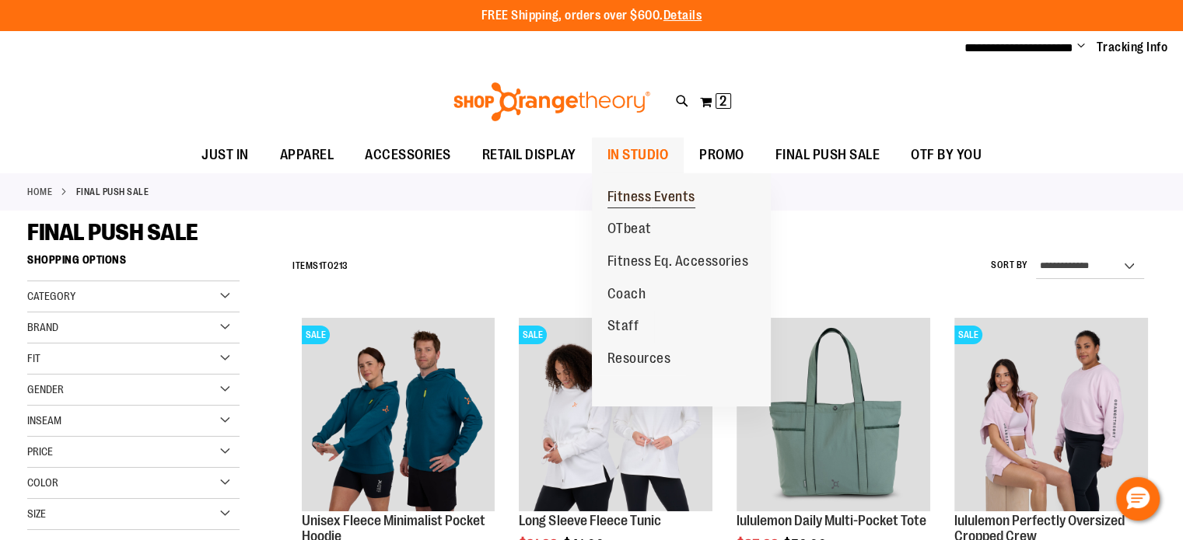
click at [633, 198] on span "Fitness Events" at bounding box center [651, 198] width 88 height 19
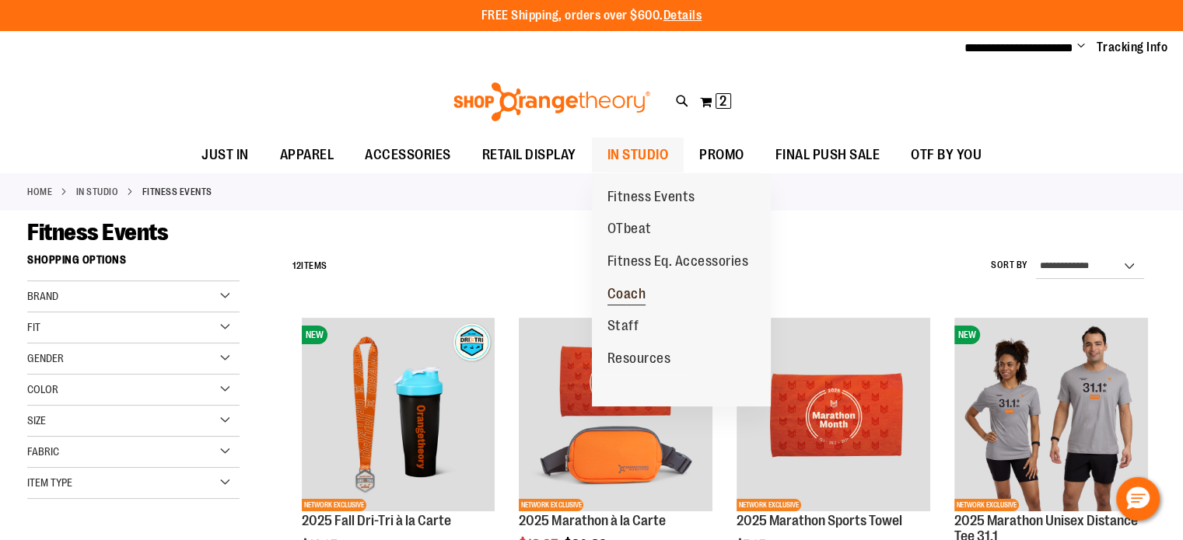
click at [631, 290] on span "Coach" at bounding box center [626, 295] width 39 height 19
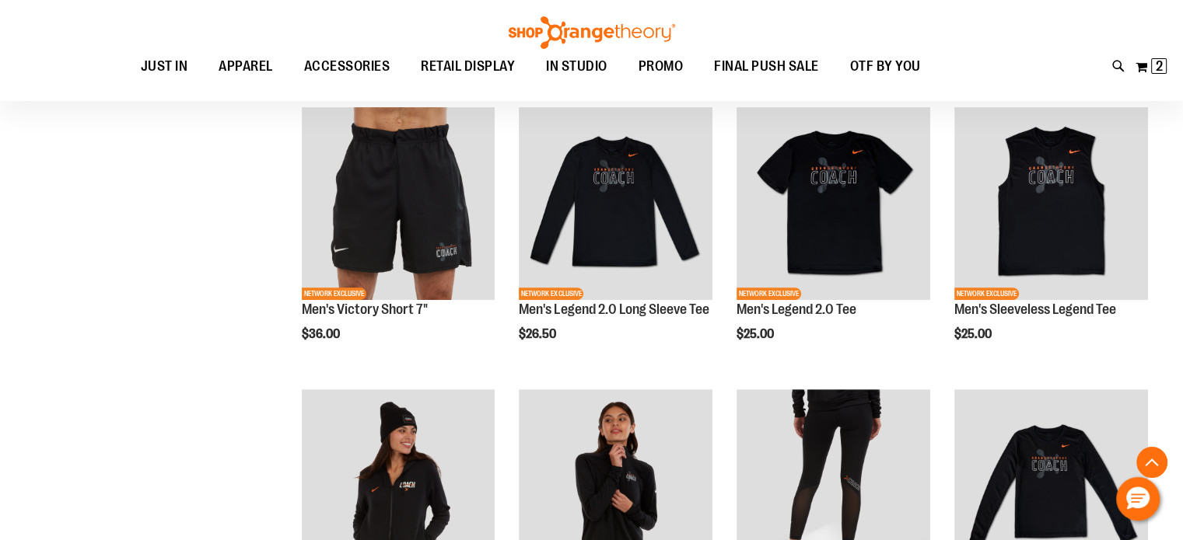
scroll to position [499, 0]
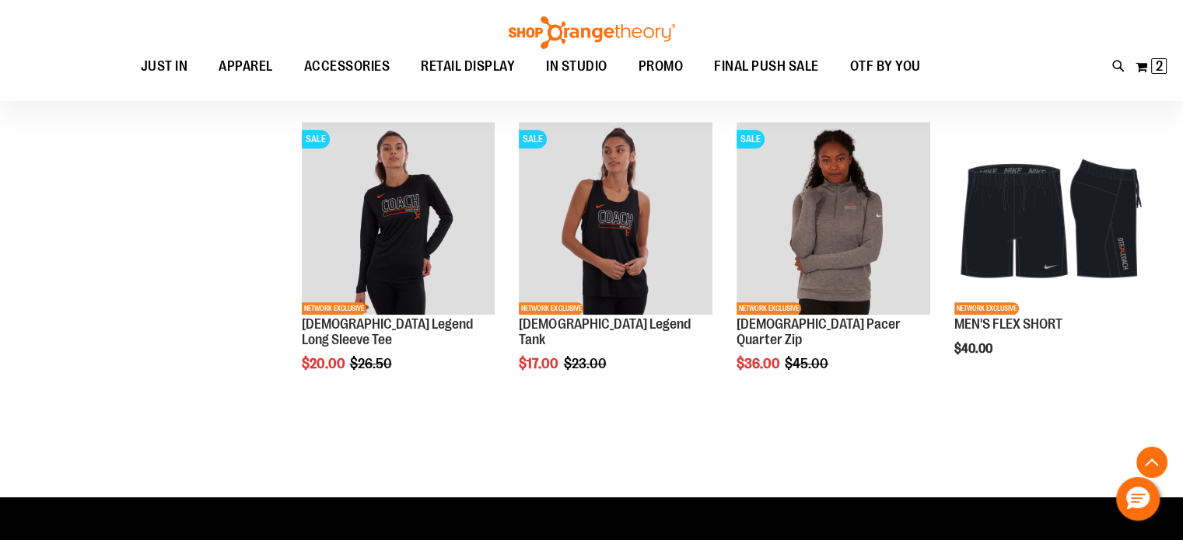
scroll to position [1330, 0]
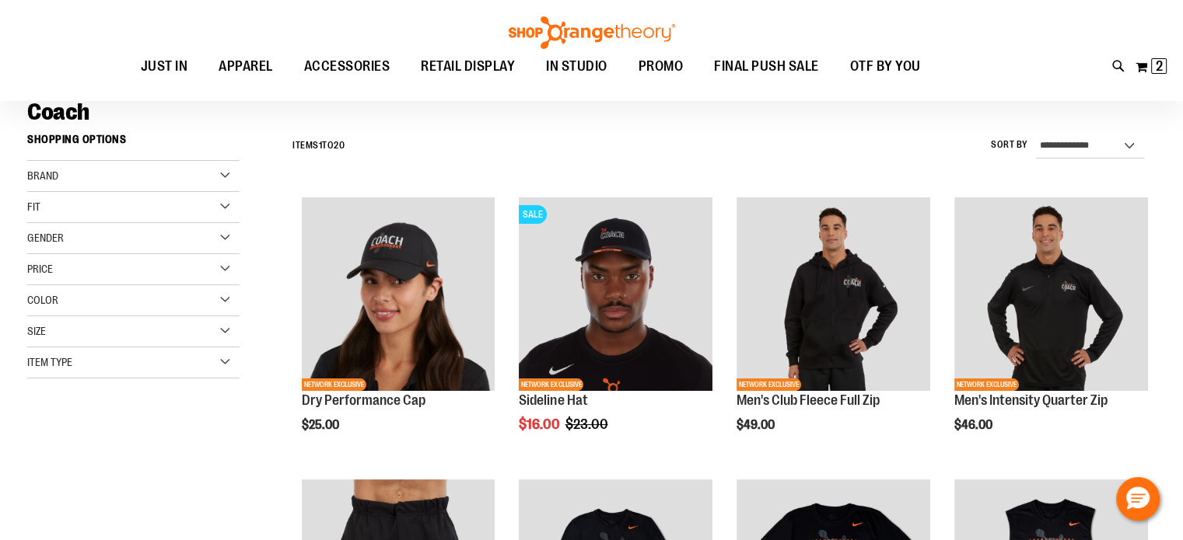
scroll to position [121, 0]
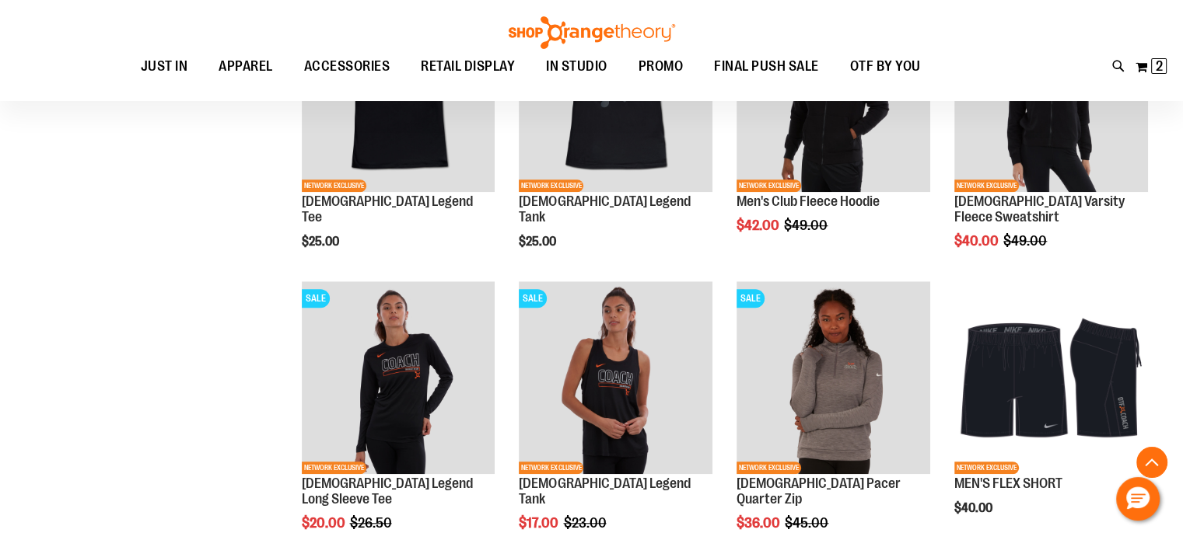
scroll to position [1285, 0]
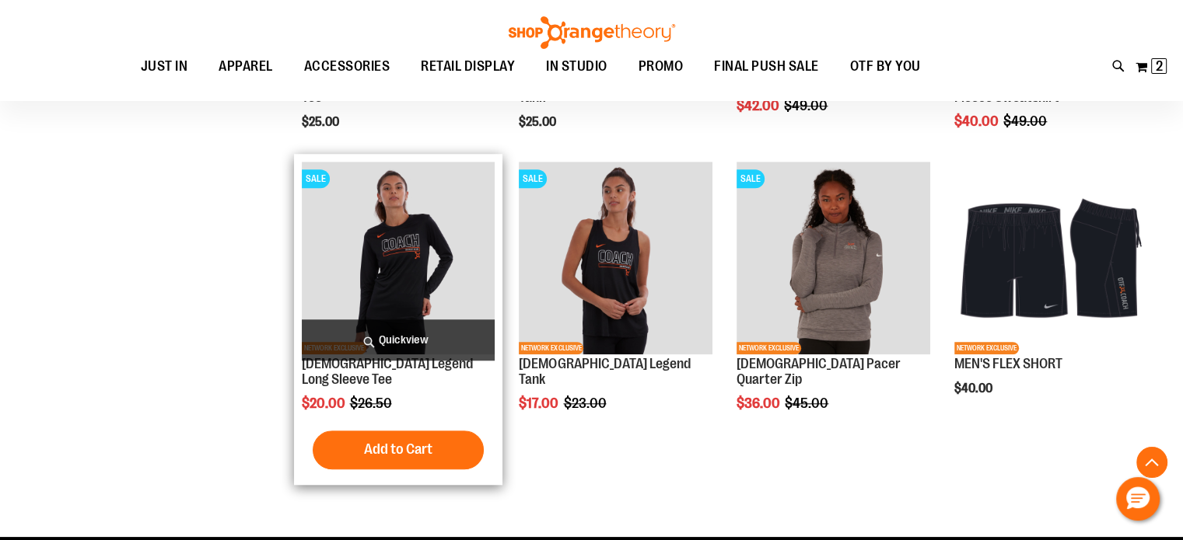
click at [404, 276] on img "product" at bounding box center [399, 259] width 194 height 194
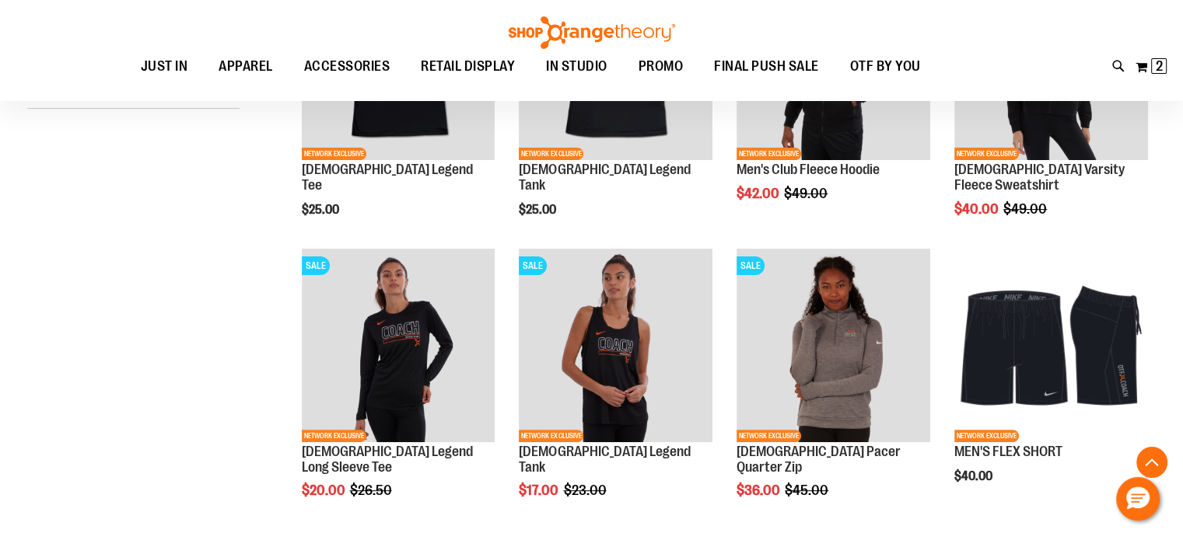
scroll to position [439, 0]
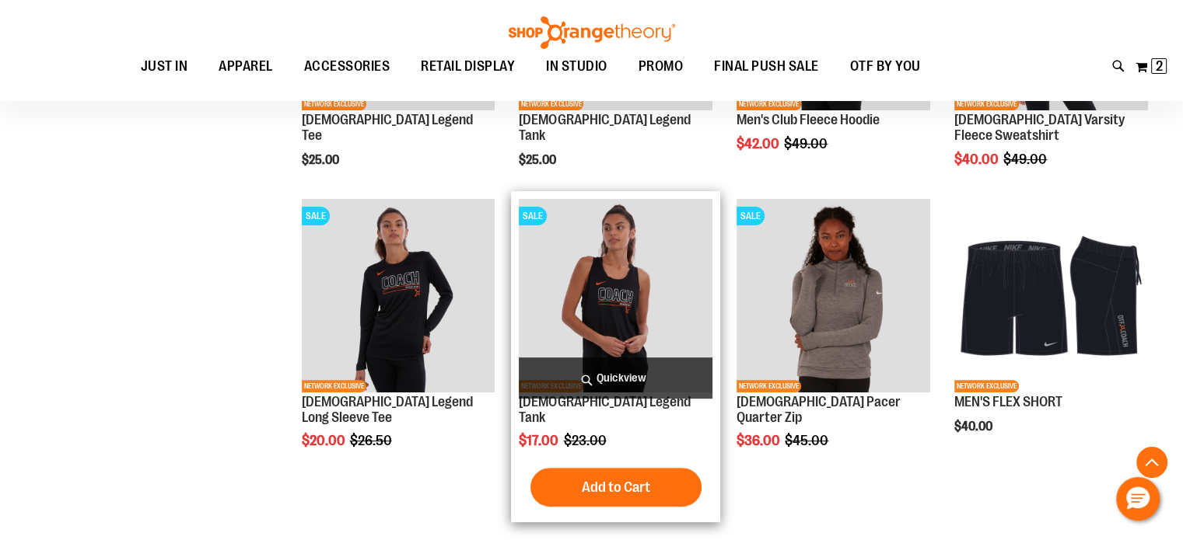
click at [642, 292] on img "product" at bounding box center [616, 296] width 194 height 194
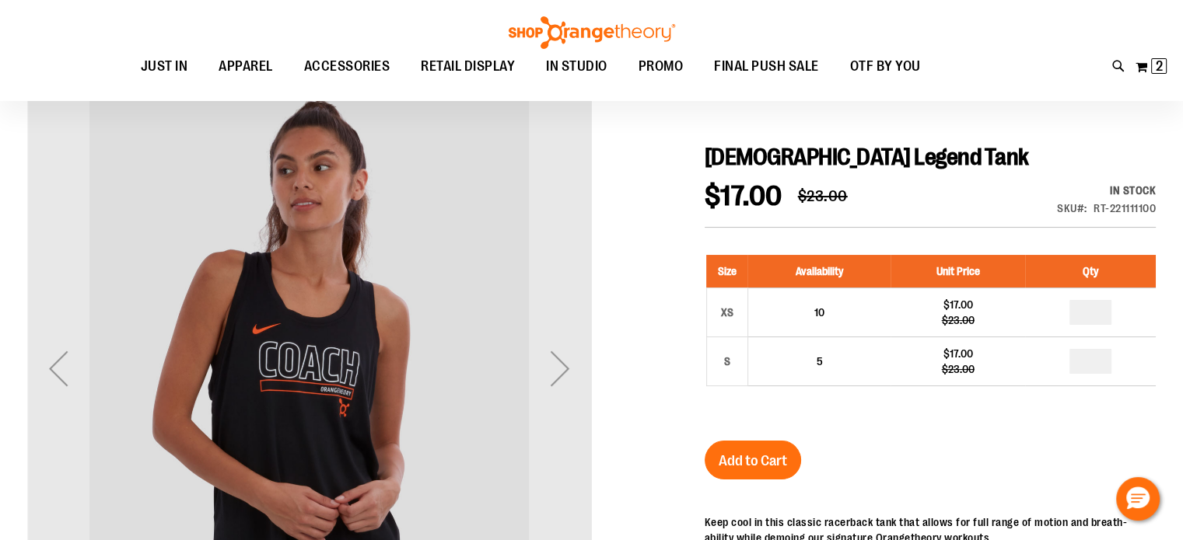
scroll to position [143, 0]
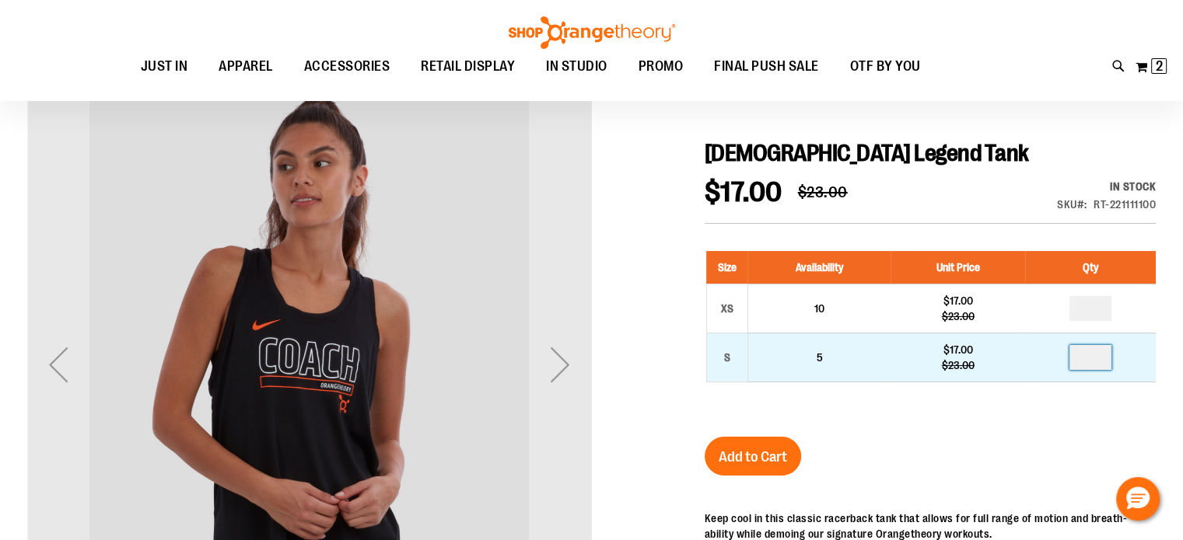
click at [1095, 360] on input "number" at bounding box center [1090, 357] width 42 height 25
type input "*"
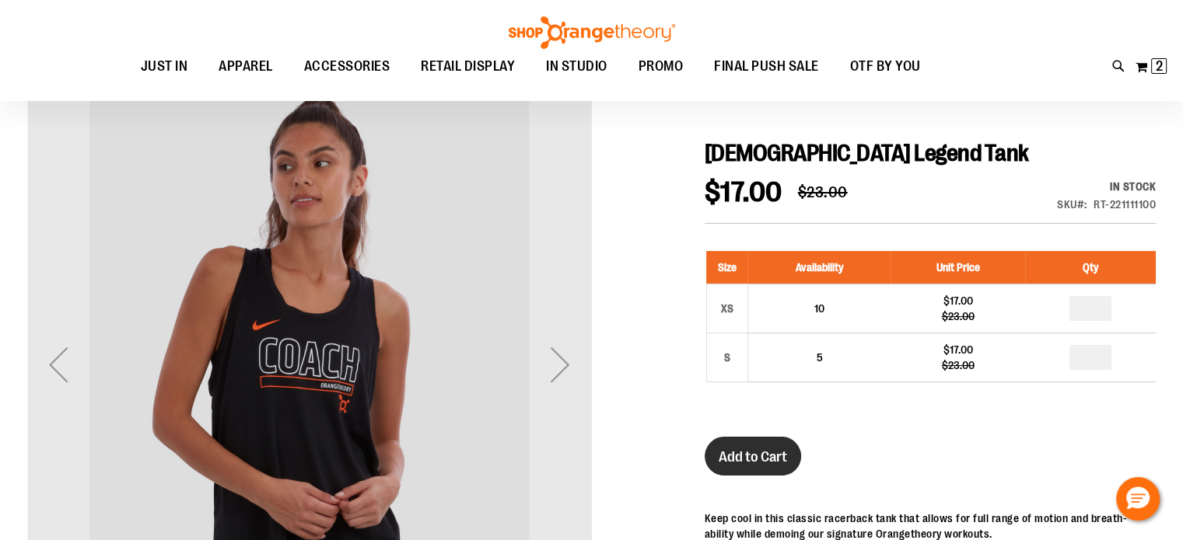
click at [775, 450] on span "Add to Cart" at bounding box center [752, 457] width 68 height 17
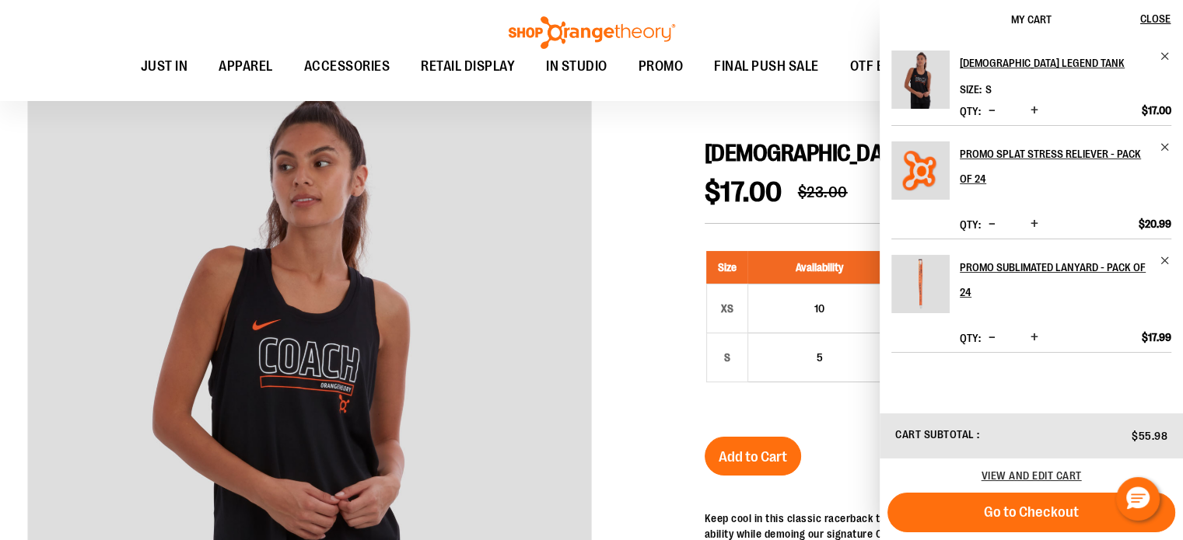
click at [651, 119] on div at bounding box center [591, 463] width 1128 height 763
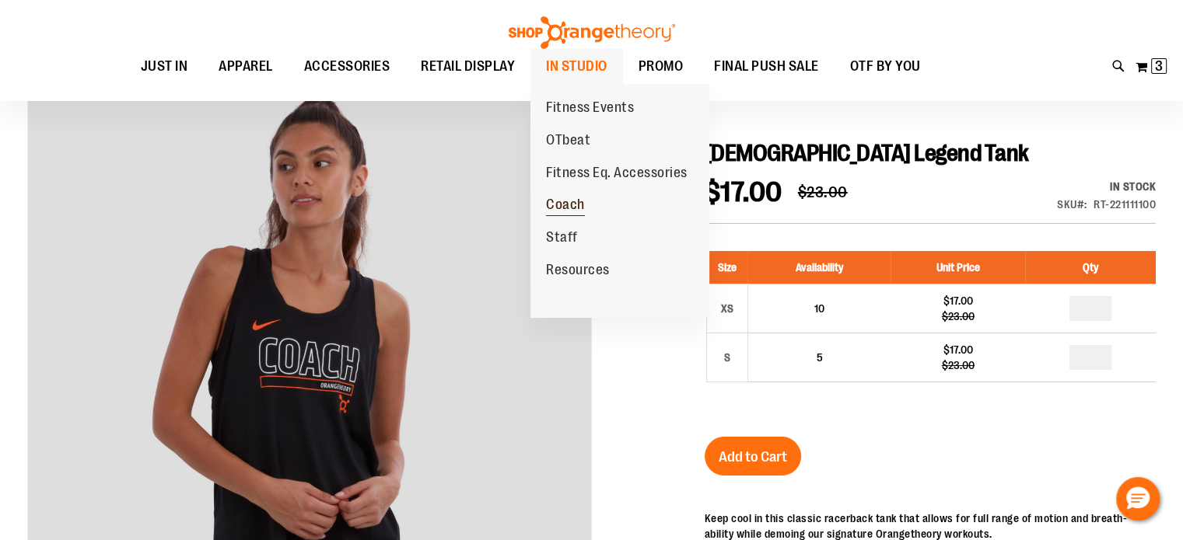
click at [576, 204] on span "Coach" at bounding box center [565, 206] width 39 height 19
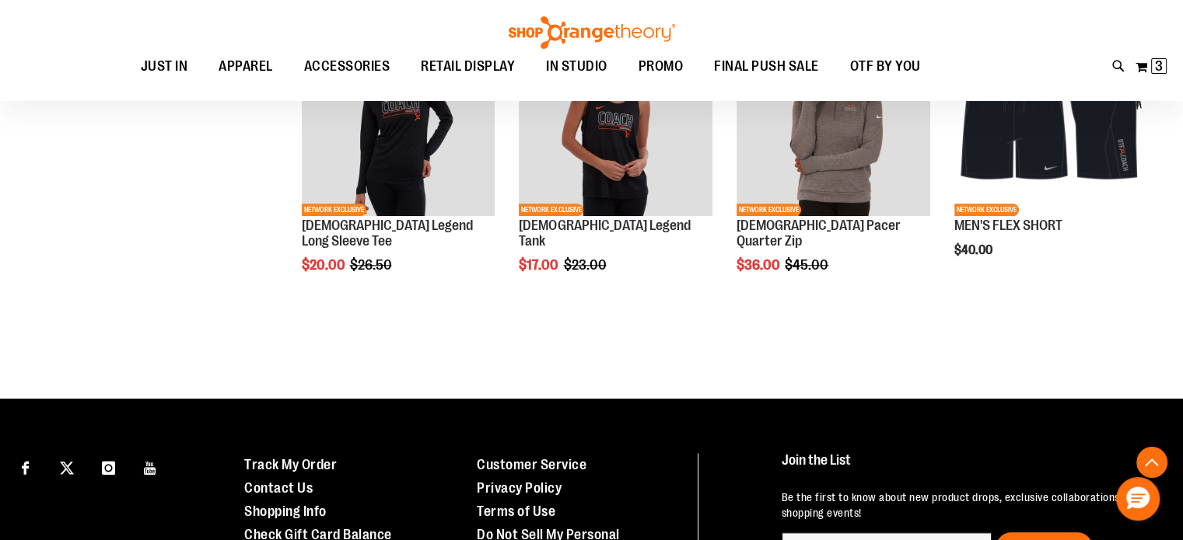
scroll to position [1424, 0]
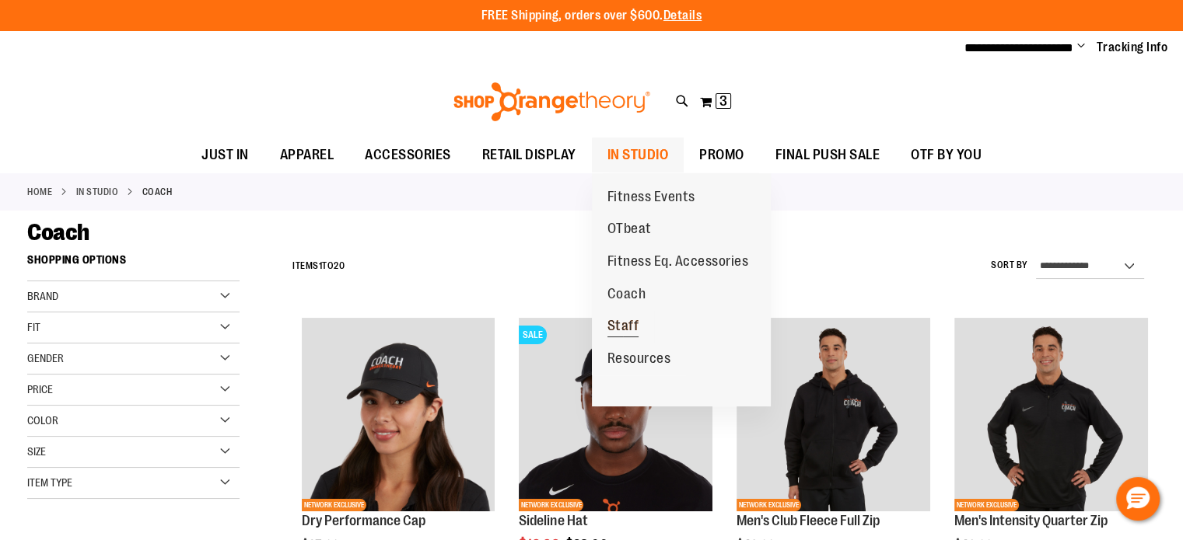
click at [627, 321] on span "Staff" at bounding box center [623, 327] width 32 height 19
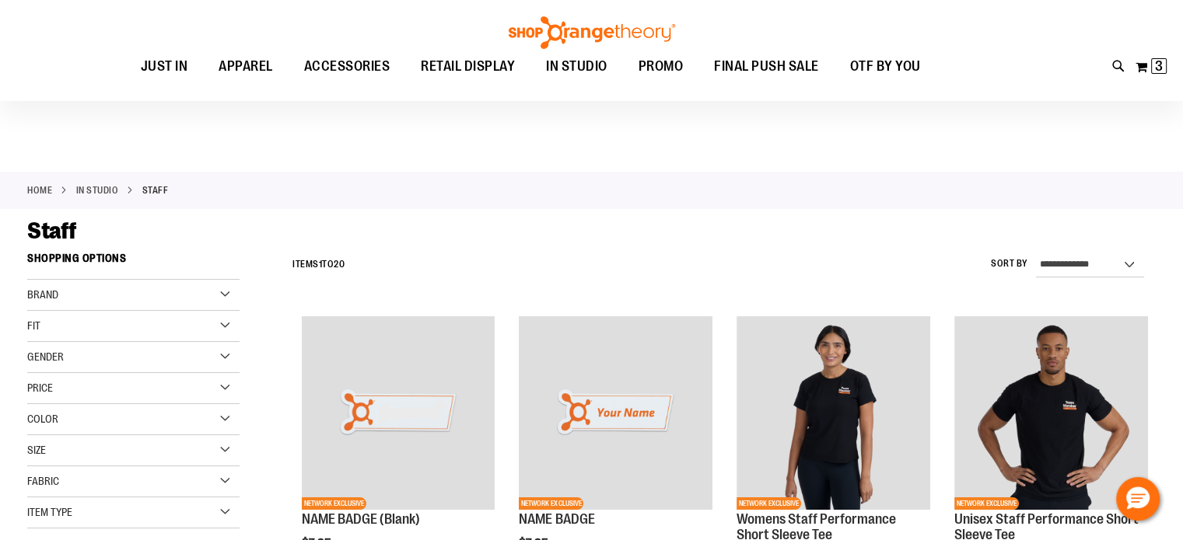
scroll to position [100, 0]
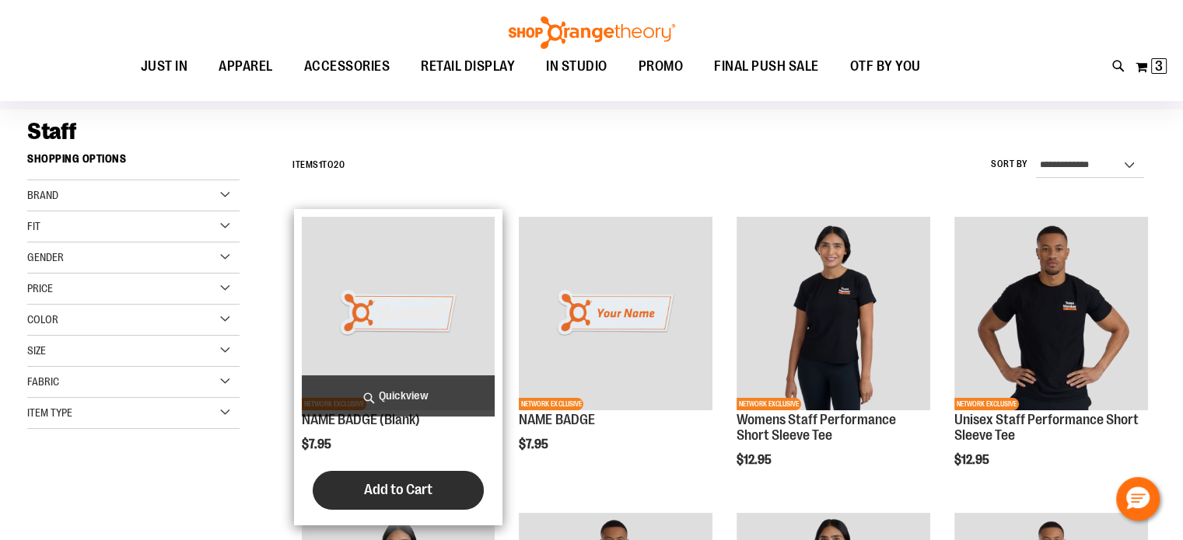
click at [411, 494] on span "Add to Cart" at bounding box center [398, 489] width 68 height 17
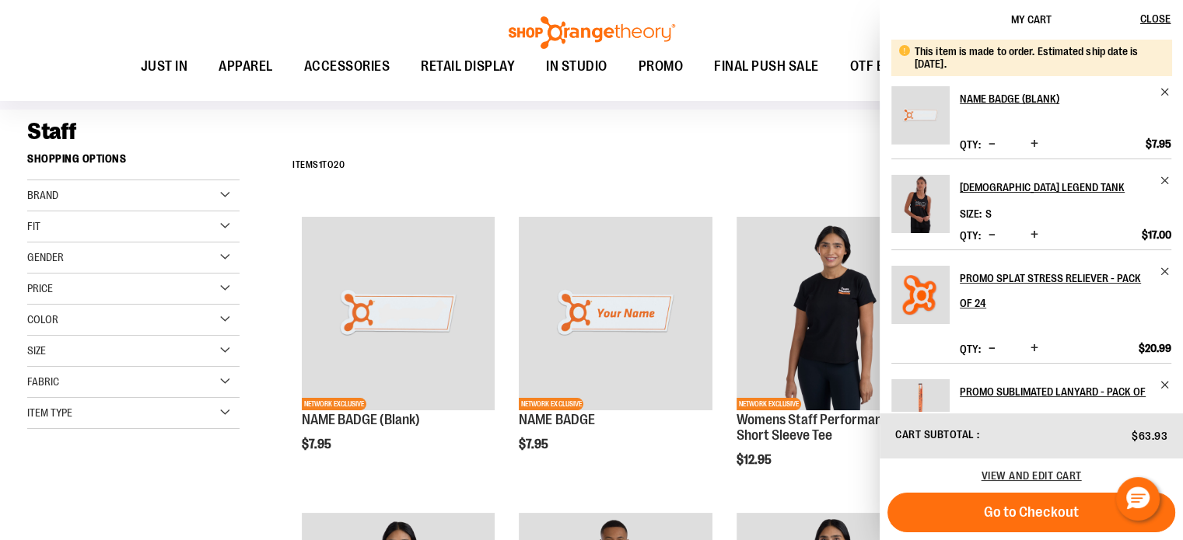
click at [771, 121] on div "Staff" at bounding box center [591, 131] width 1128 height 28
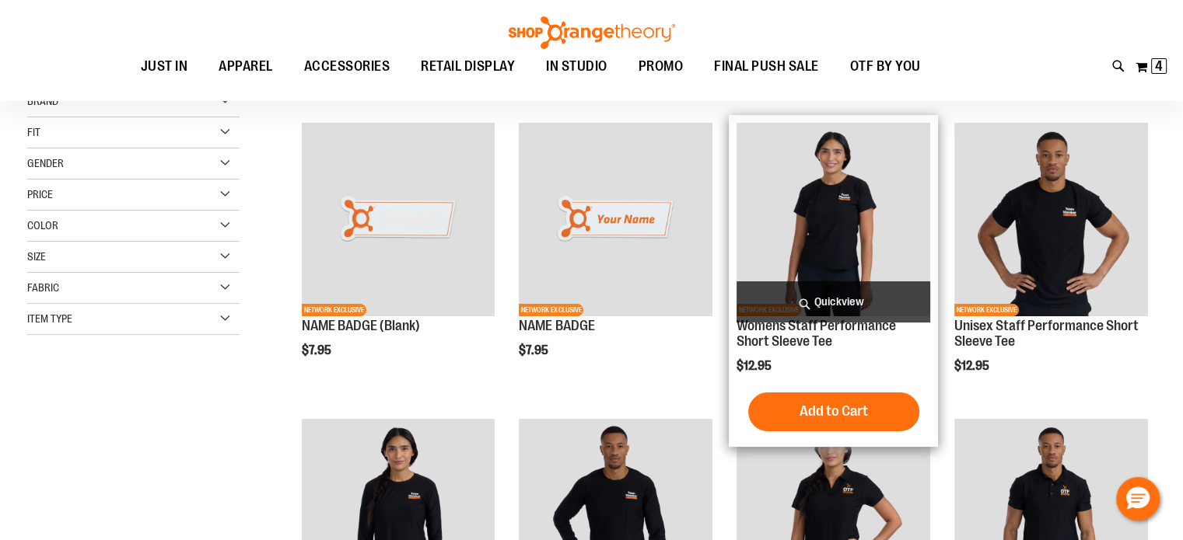
scroll to position [233, 0]
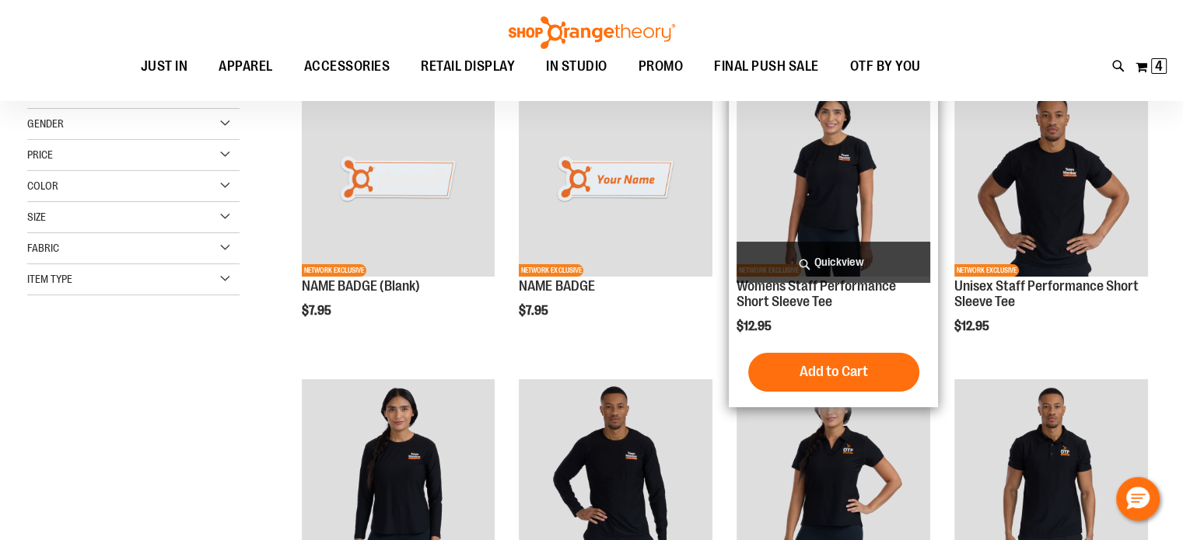
click at [833, 185] on img "product" at bounding box center [833, 180] width 194 height 194
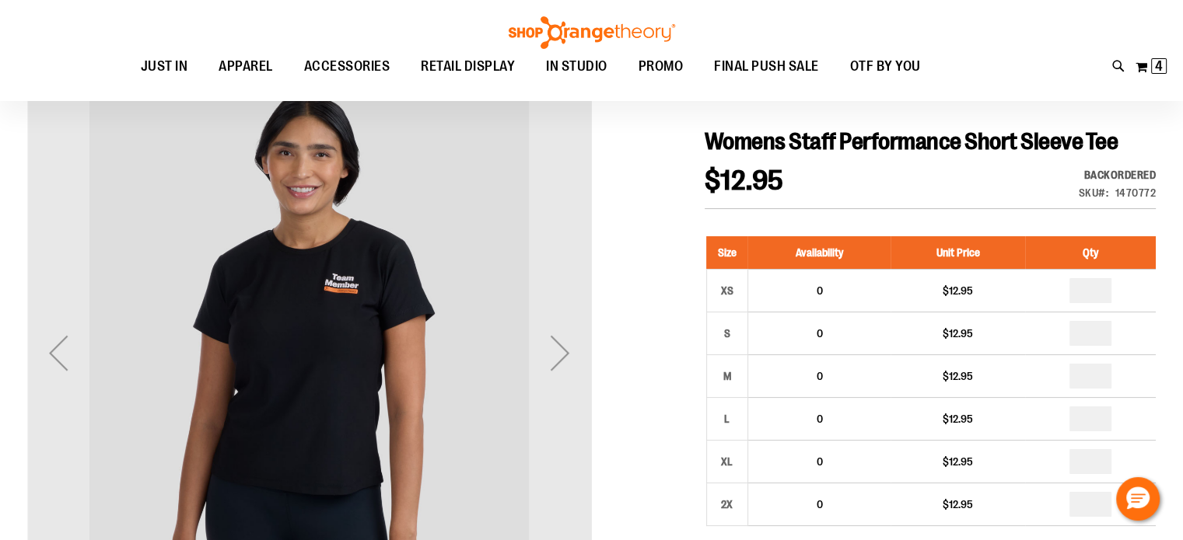
scroll to position [156, 0]
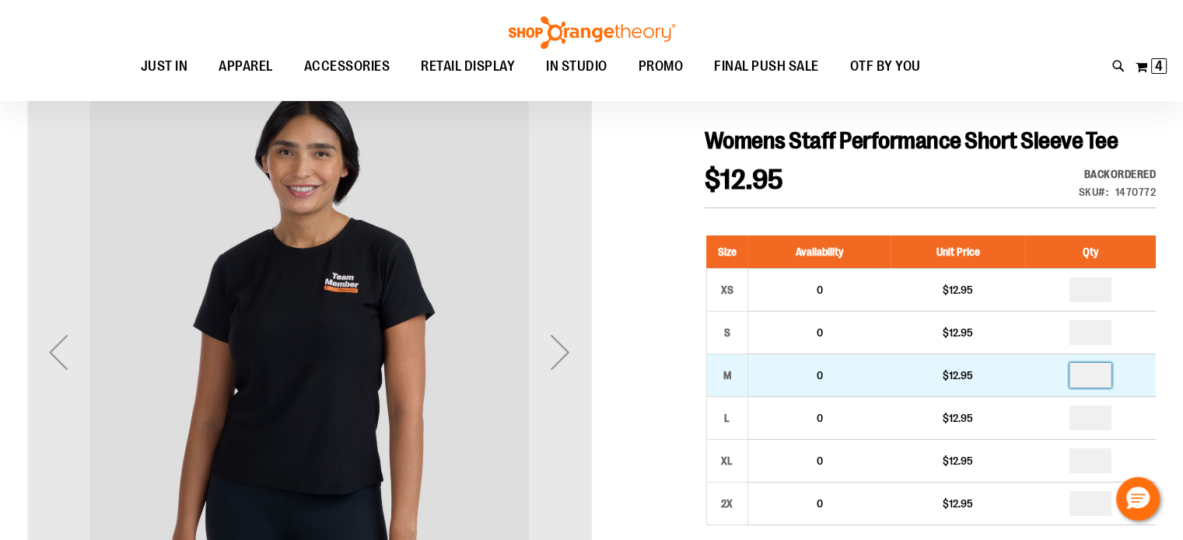
click at [1096, 381] on input "number" at bounding box center [1090, 375] width 42 height 25
type input "*"
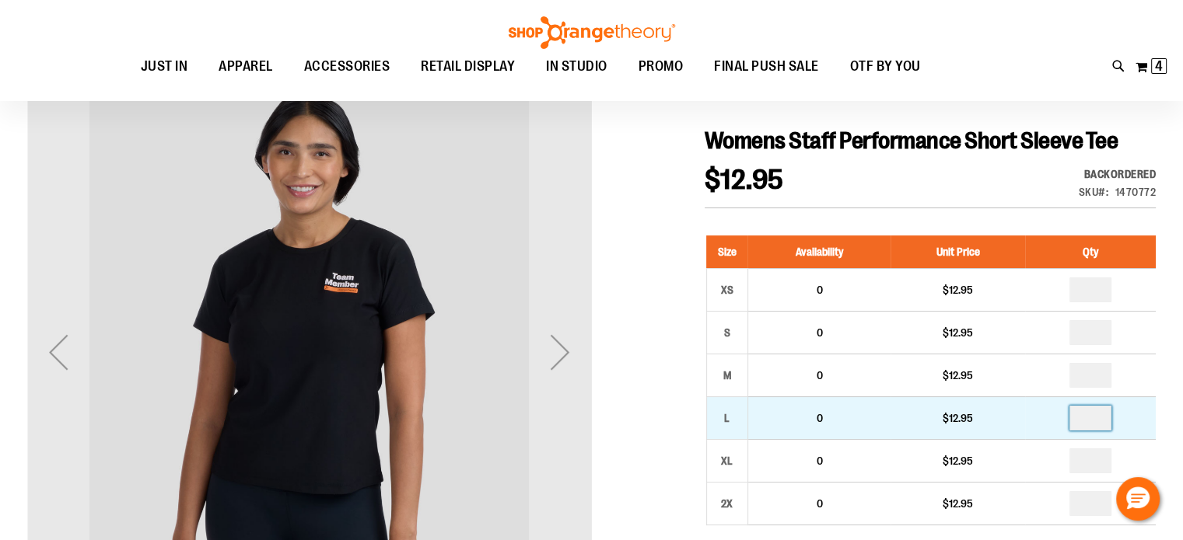
click at [1095, 420] on input "number" at bounding box center [1090, 418] width 42 height 25
type input "*"
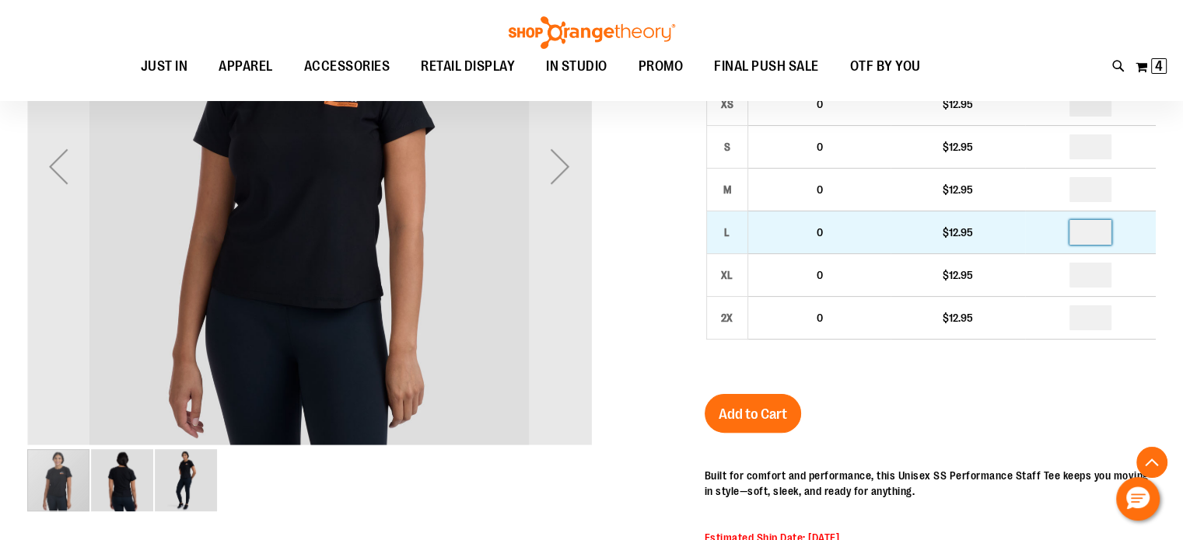
scroll to position [344, 0]
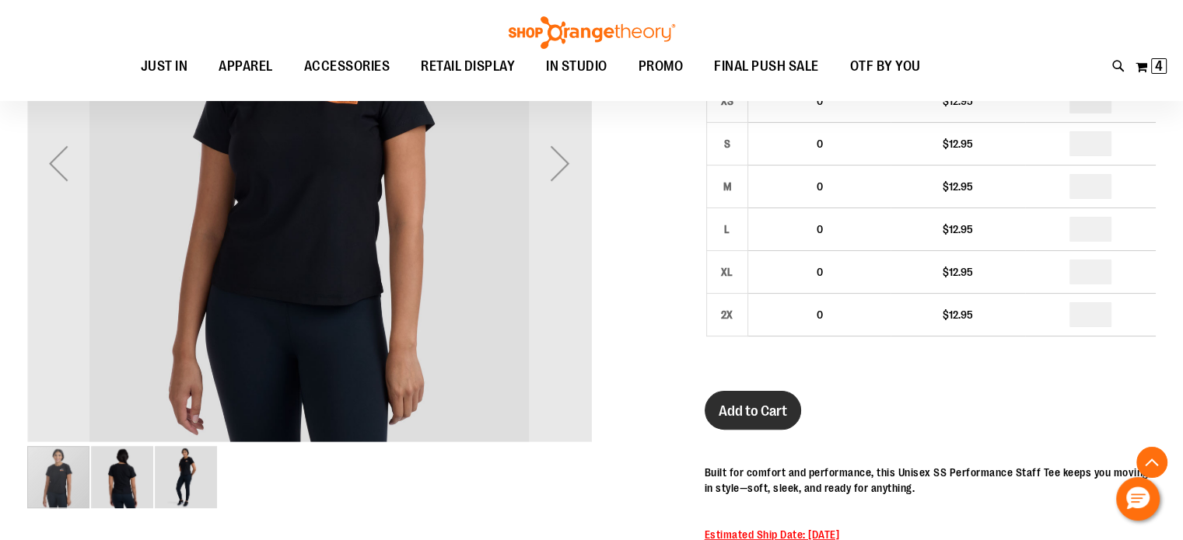
click at [771, 415] on span "Add to Cart" at bounding box center [752, 411] width 68 height 17
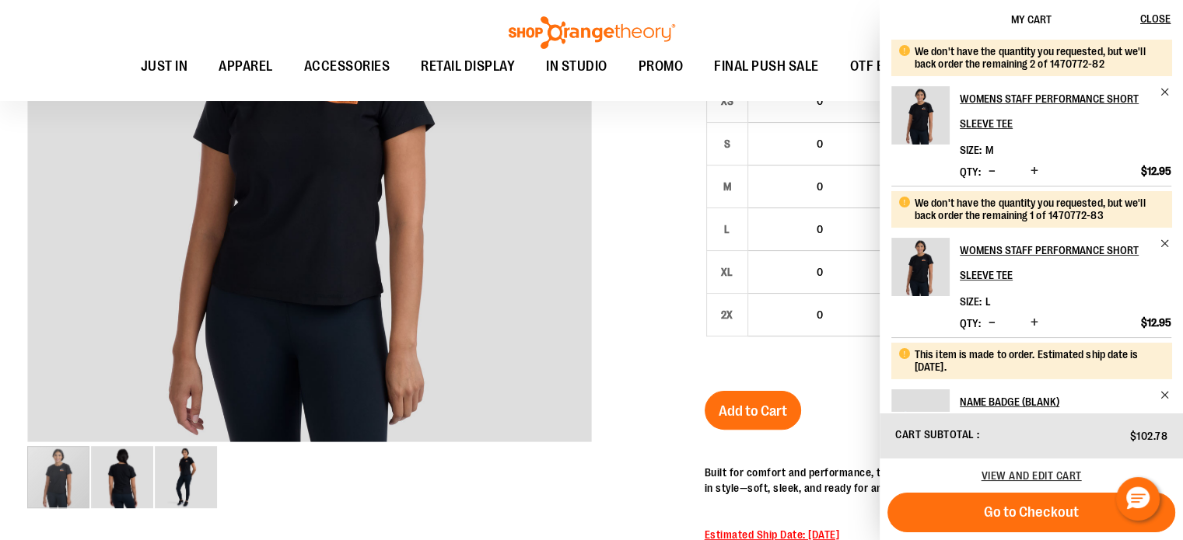
click at [628, 374] on div at bounding box center [591, 352] width 1128 height 942
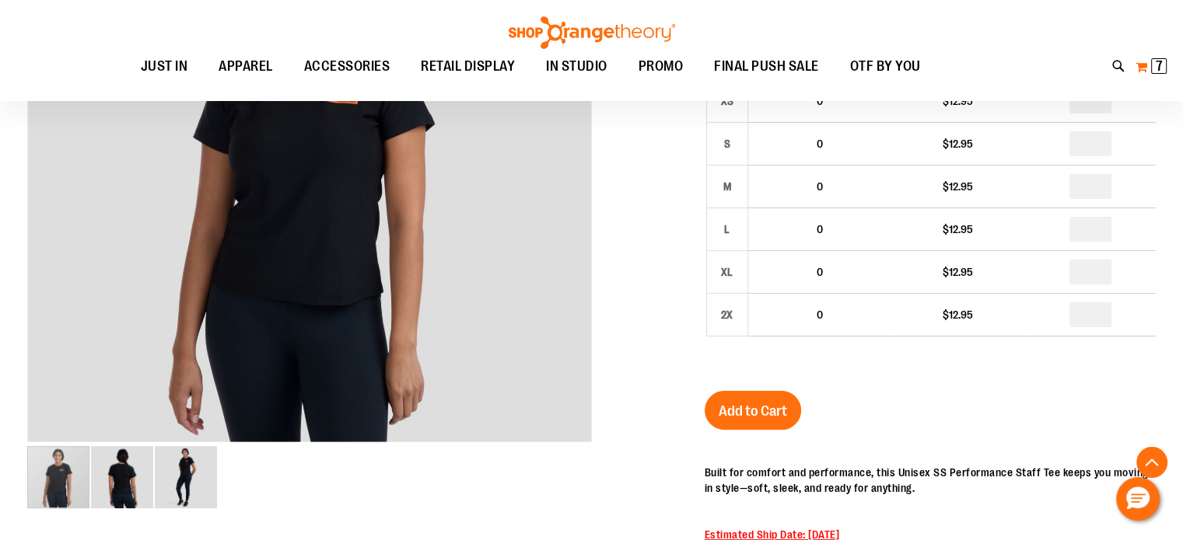
click at [1152, 65] on span "7 7 items" at bounding box center [1159, 66] width 16 height 16
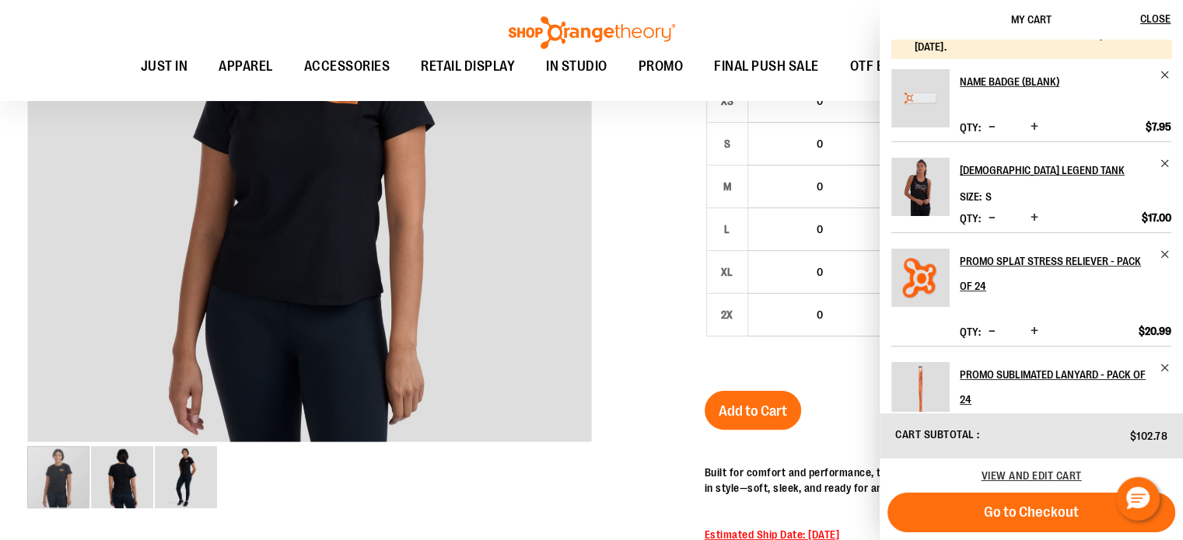
scroll to position [323, 0]
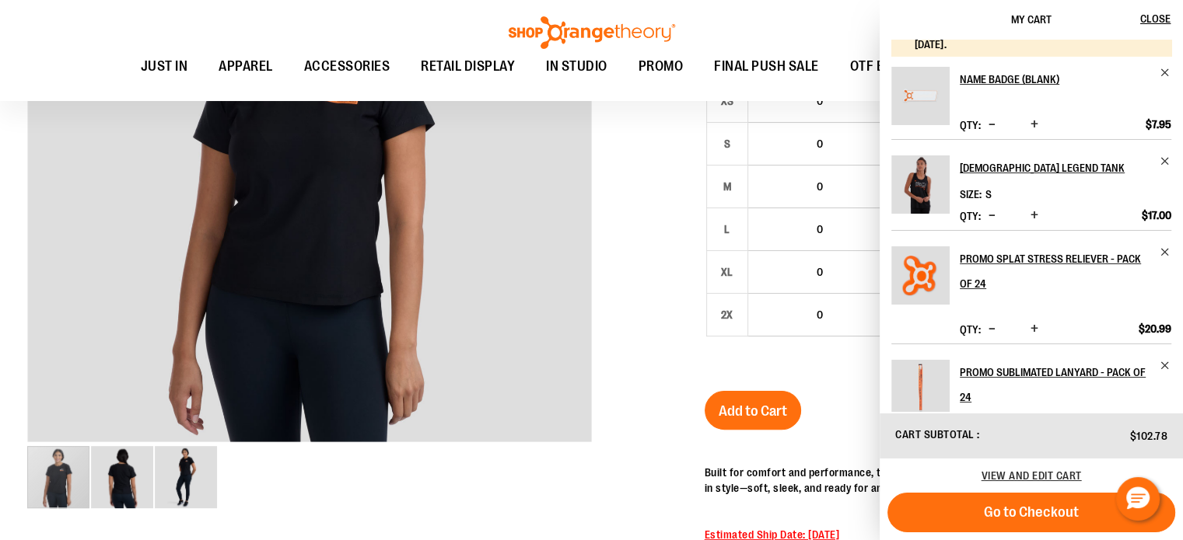
click at [1031, 123] on span "Increase product quantity" at bounding box center [1034, 125] width 8 height 16
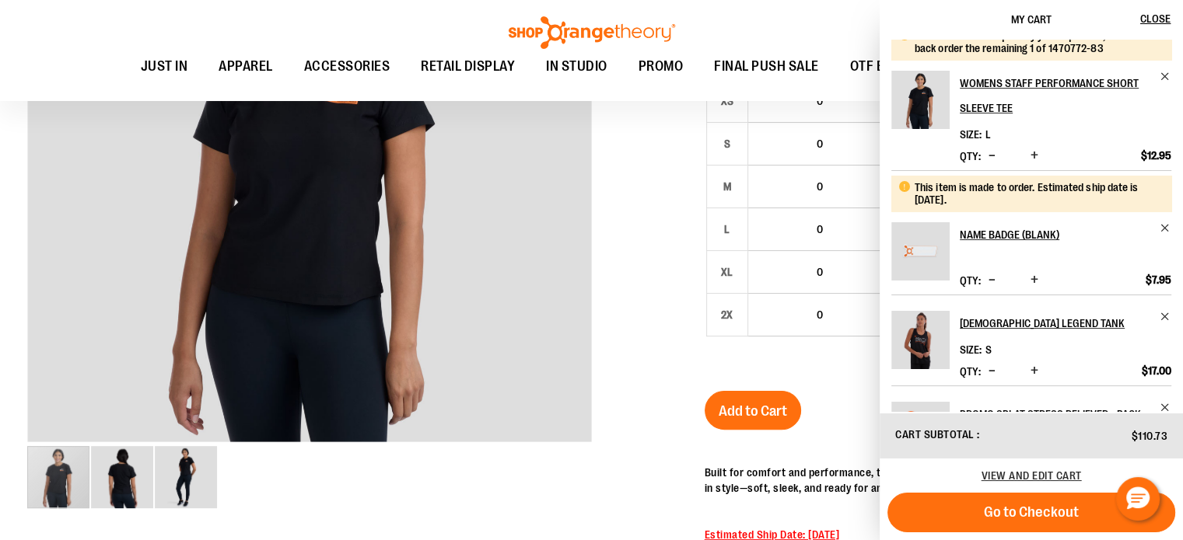
scroll to position [168, 0]
click at [1033, 281] on span "Increase product quantity" at bounding box center [1034, 279] width 8 height 16
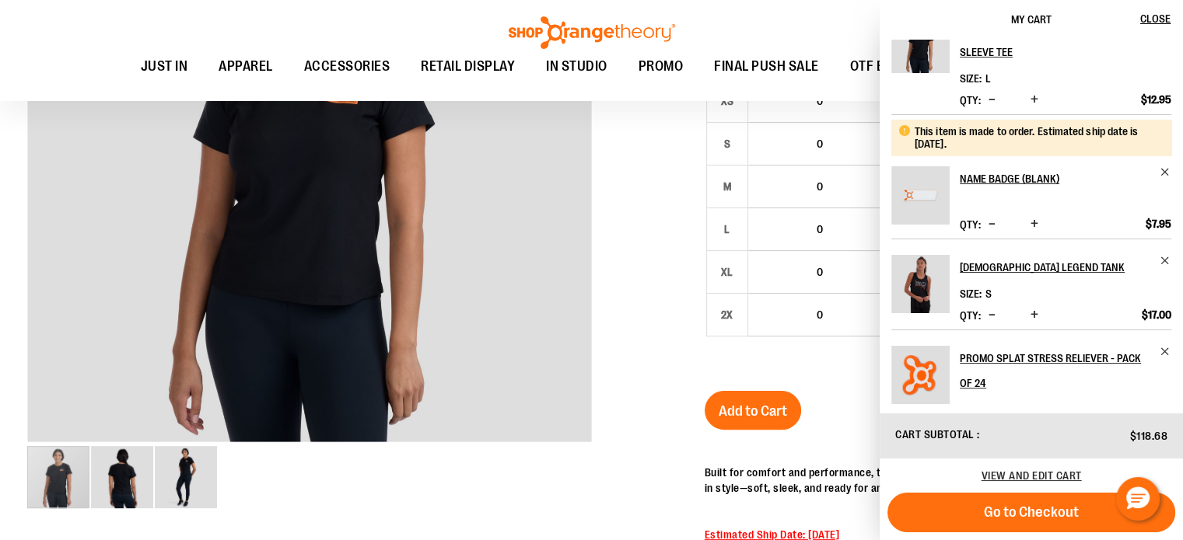
scroll to position [230, 0]
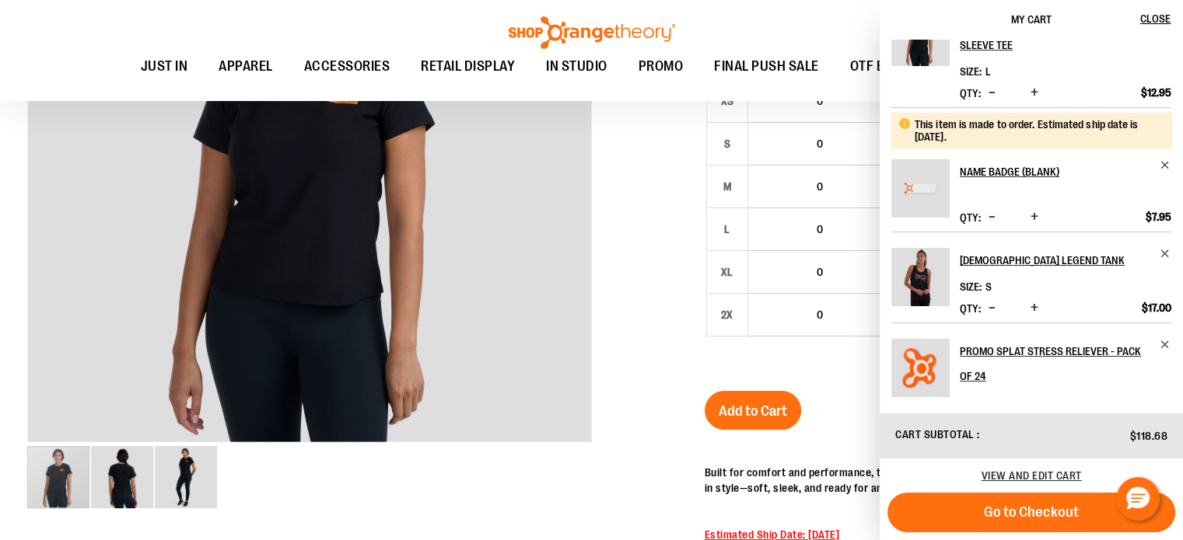
click at [1033, 218] on span "Increase product quantity" at bounding box center [1034, 217] width 8 height 16
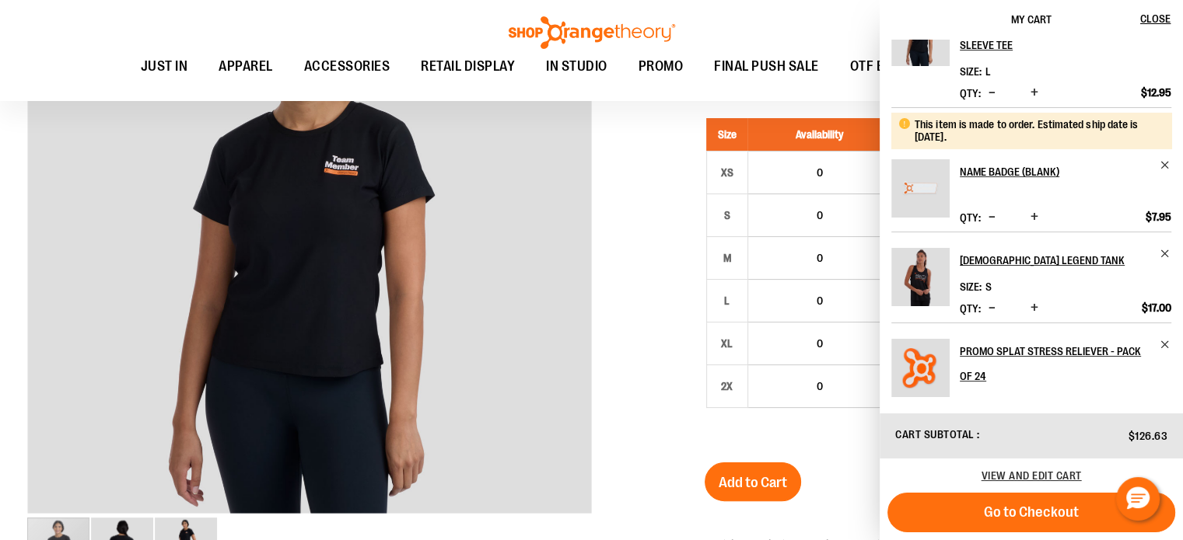
scroll to position [0, 0]
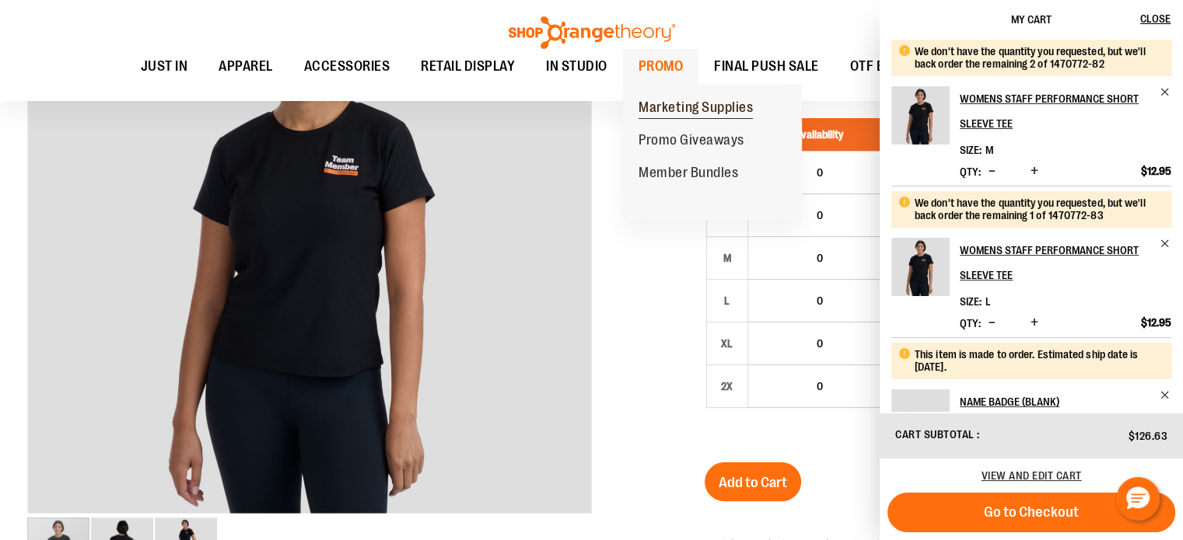
click at [678, 110] on span "Marketing Supplies" at bounding box center [695, 109] width 114 height 19
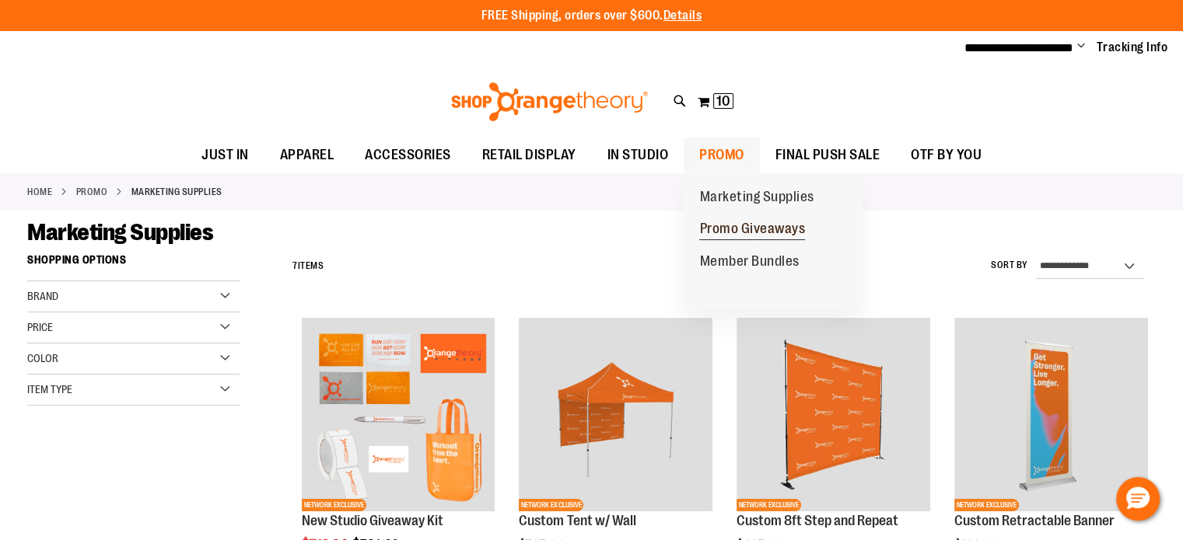
click at [730, 226] on span "Promo Giveaways" at bounding box center [752, 230] width 106 height 19
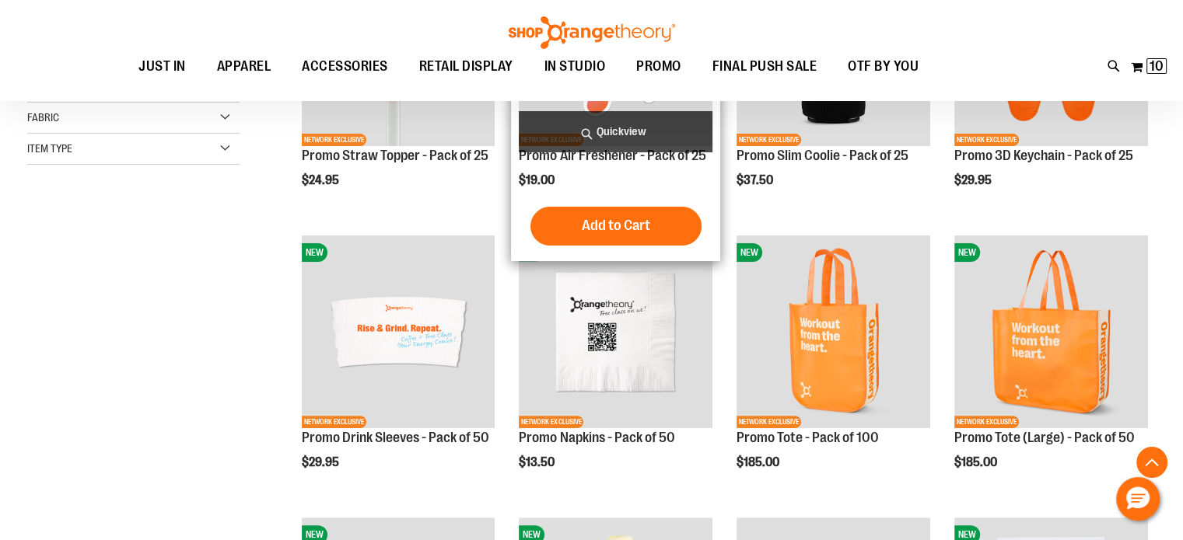
scroll to position [365, 0]
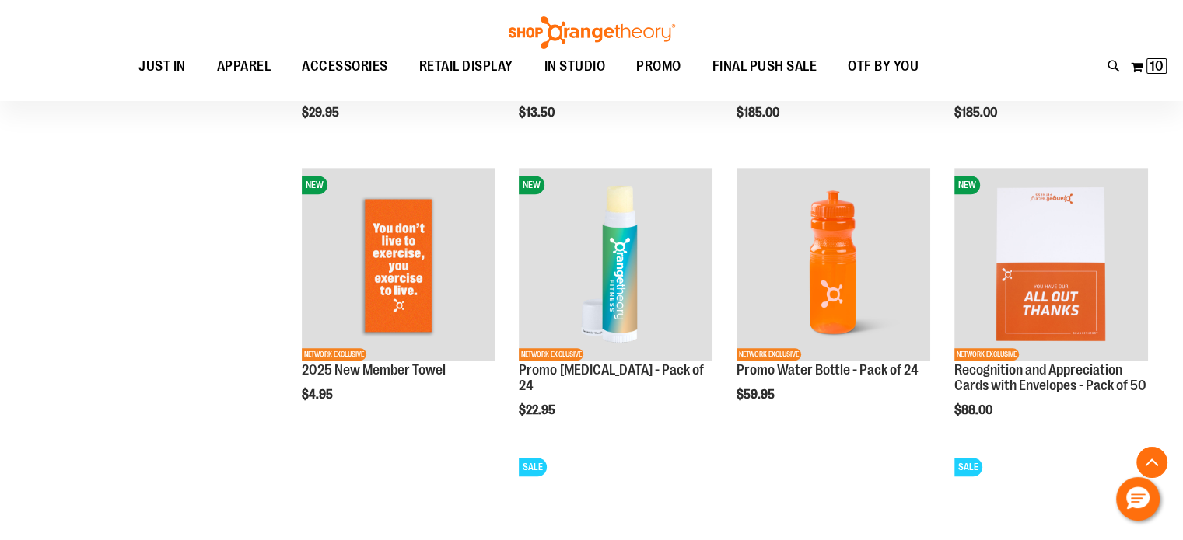
scroll to position [715, 0]
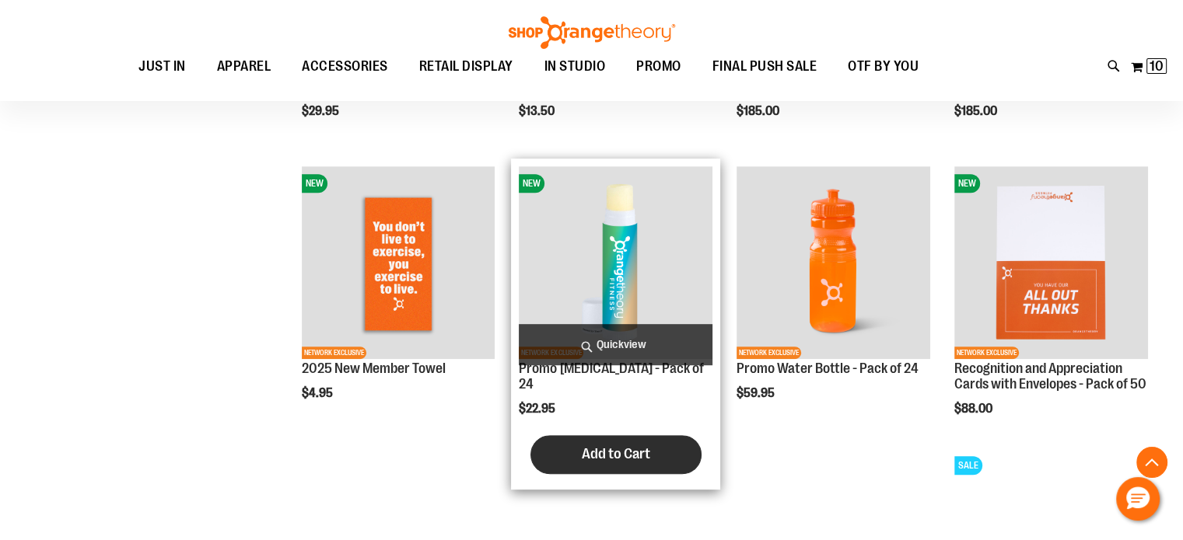
click at [619, 446] on span "Add to Cart" at bounding box center [616, 454] width 68 height 17
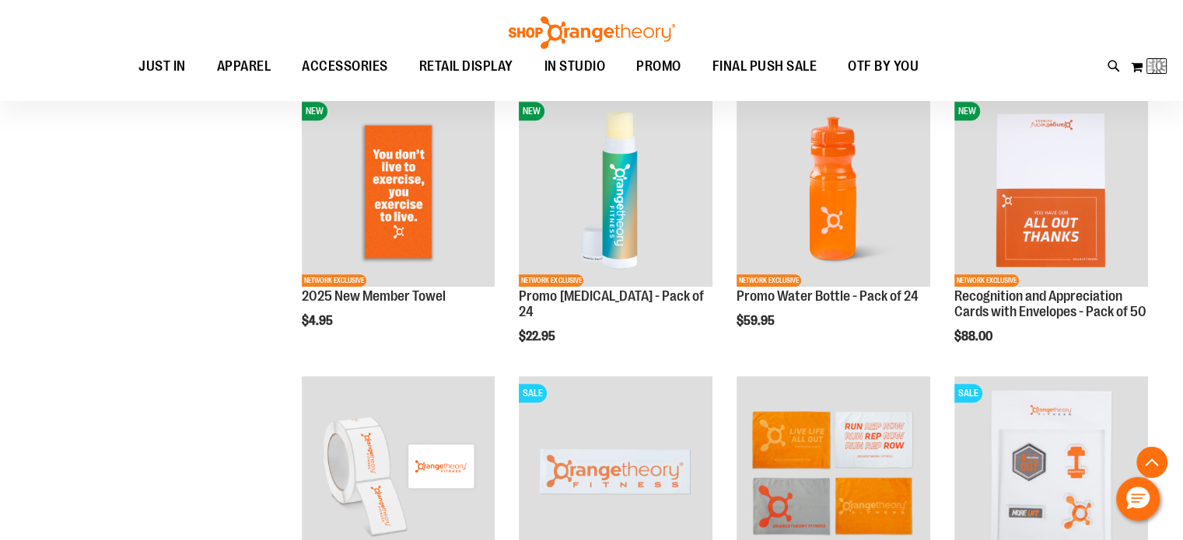
scroll to position [788, 0]
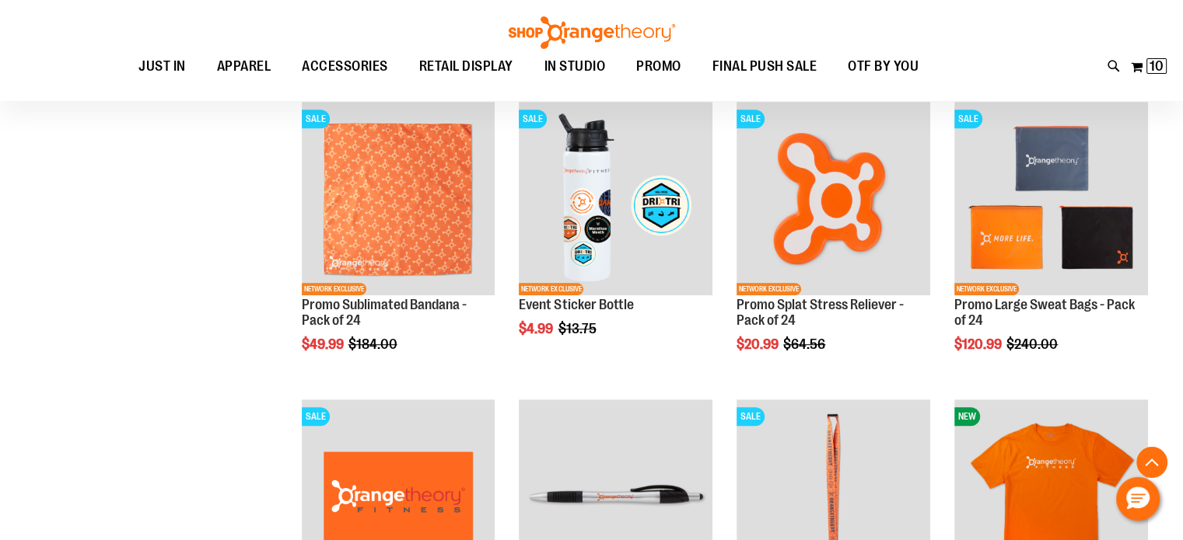
scroll to position [809, 0]
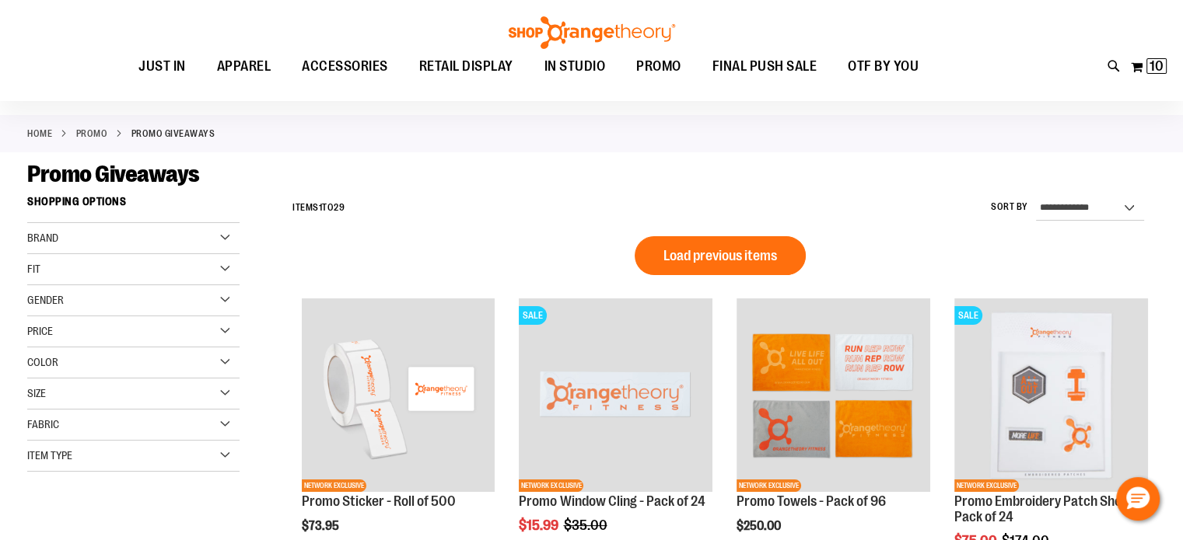
scroll to position [1, 0]
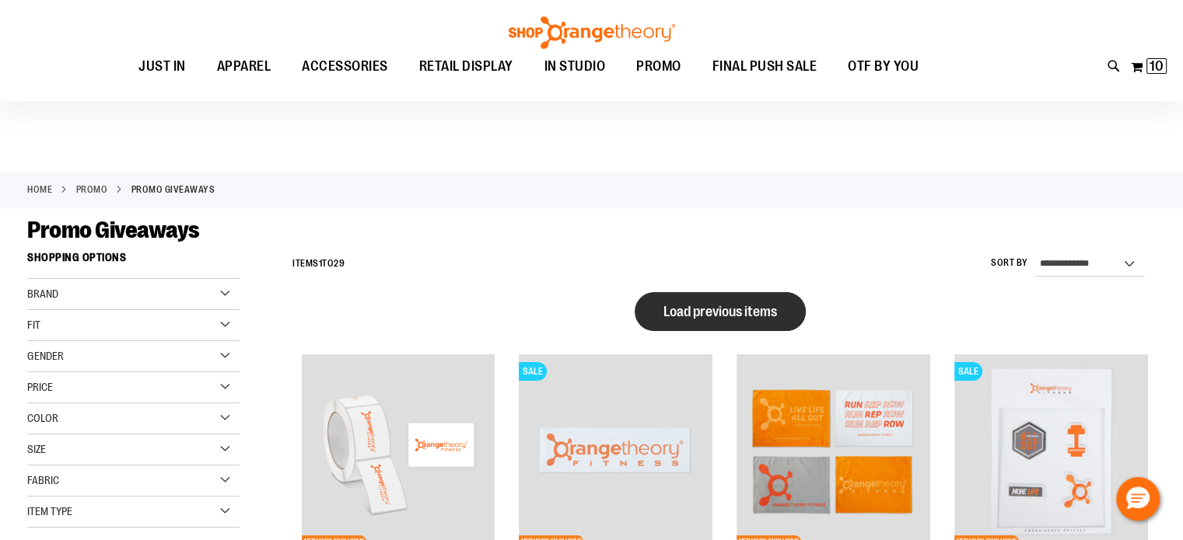
click at [672, 301] on button "Load previous items" at bounding box center [719, 311] width 171 height 39
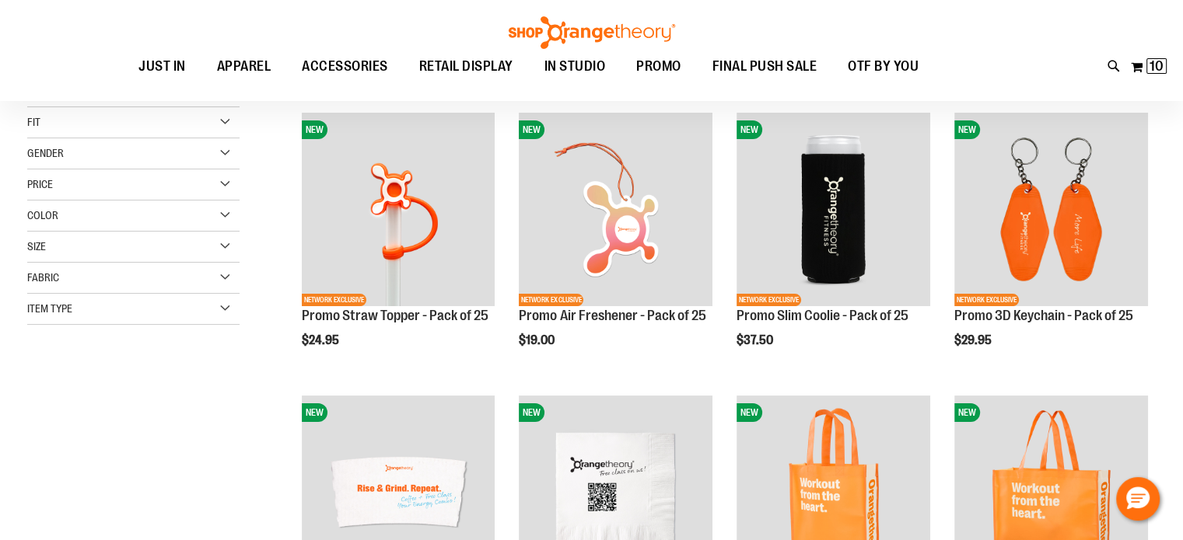
scroll to position [218, 0]
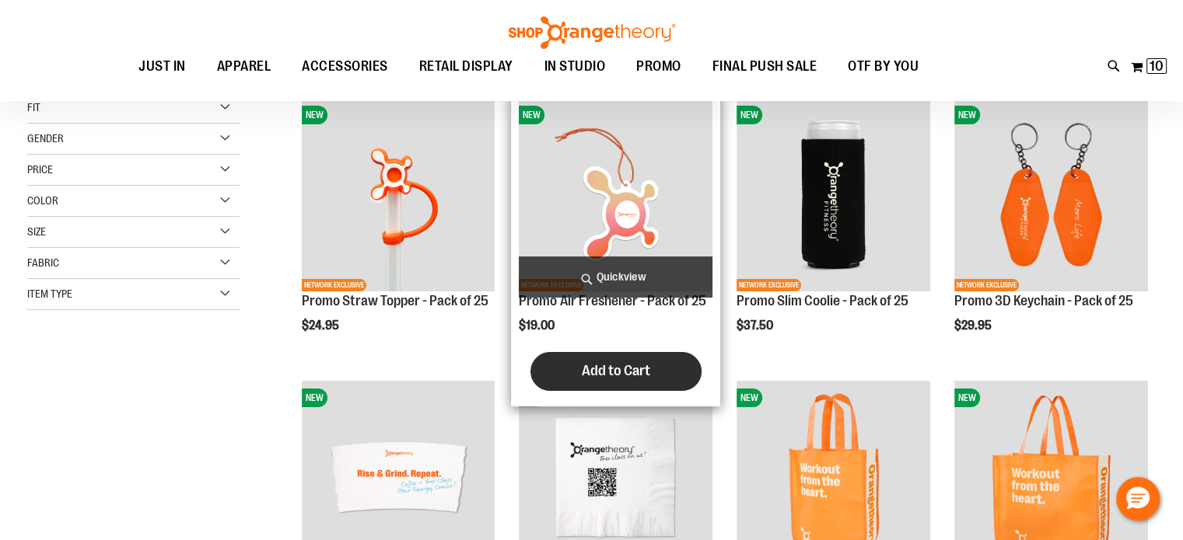
click at [597, 371] on span "Add to Cart" at bounding box center [616, 370] width 68 height 17
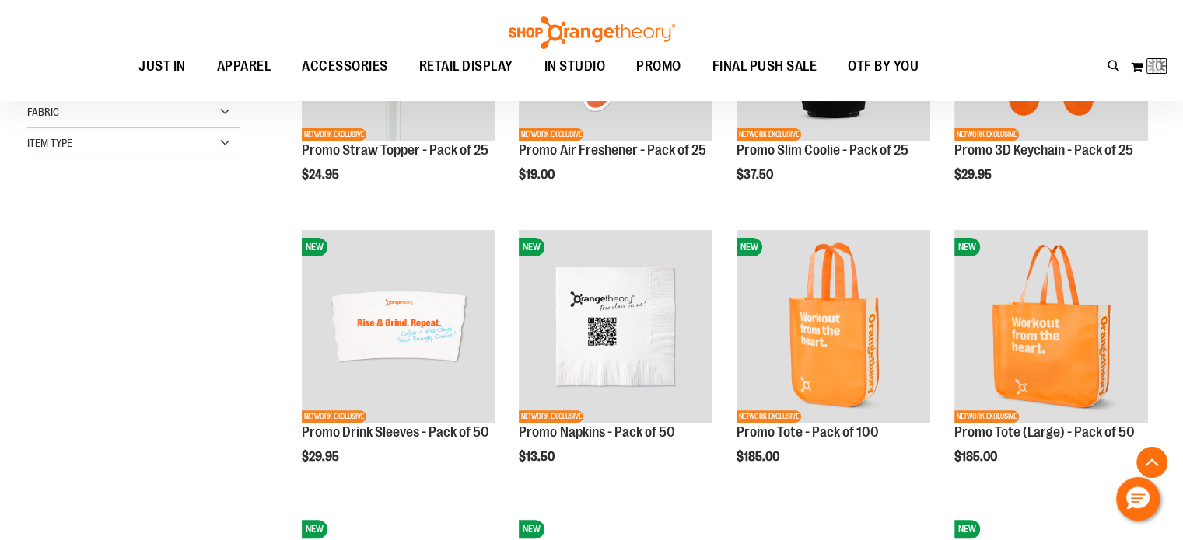
scroll to position [370, 0]
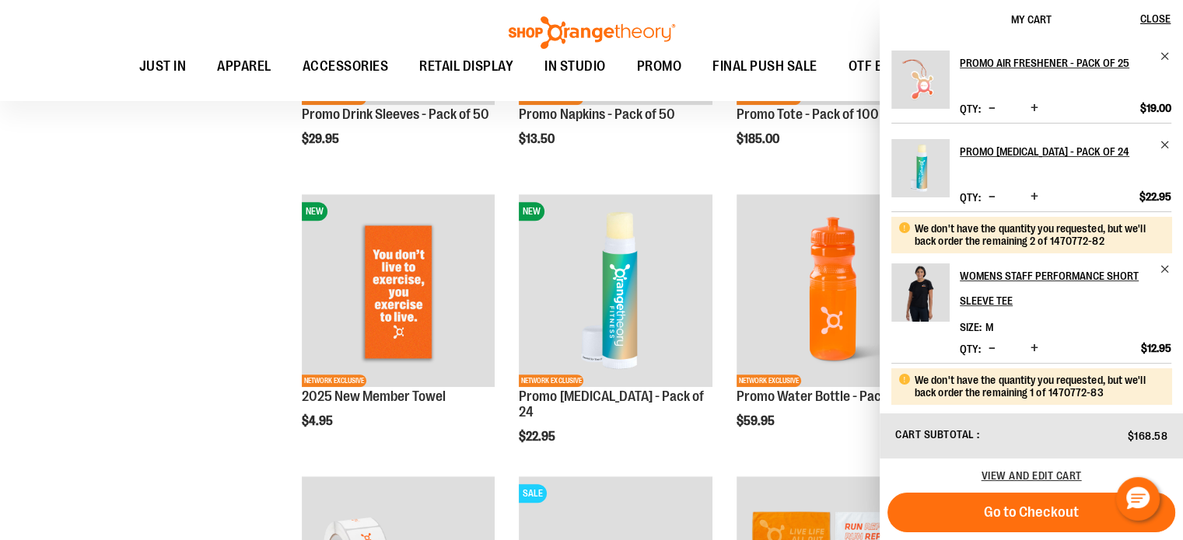
scroll to position [693, 0]
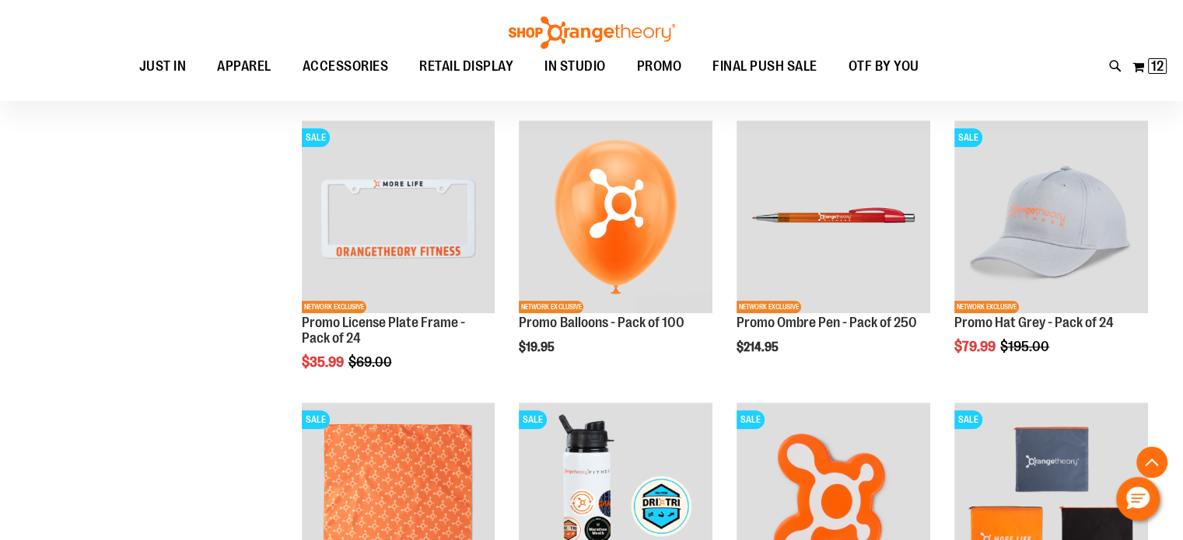
scroll to position [1471, 0]
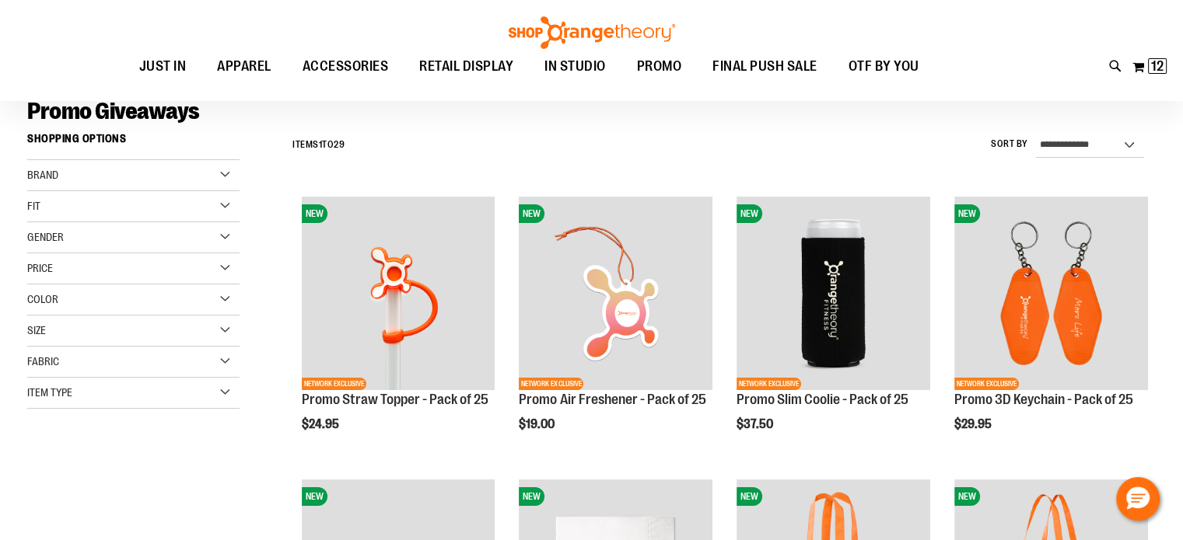
scroll to position [121, 0]
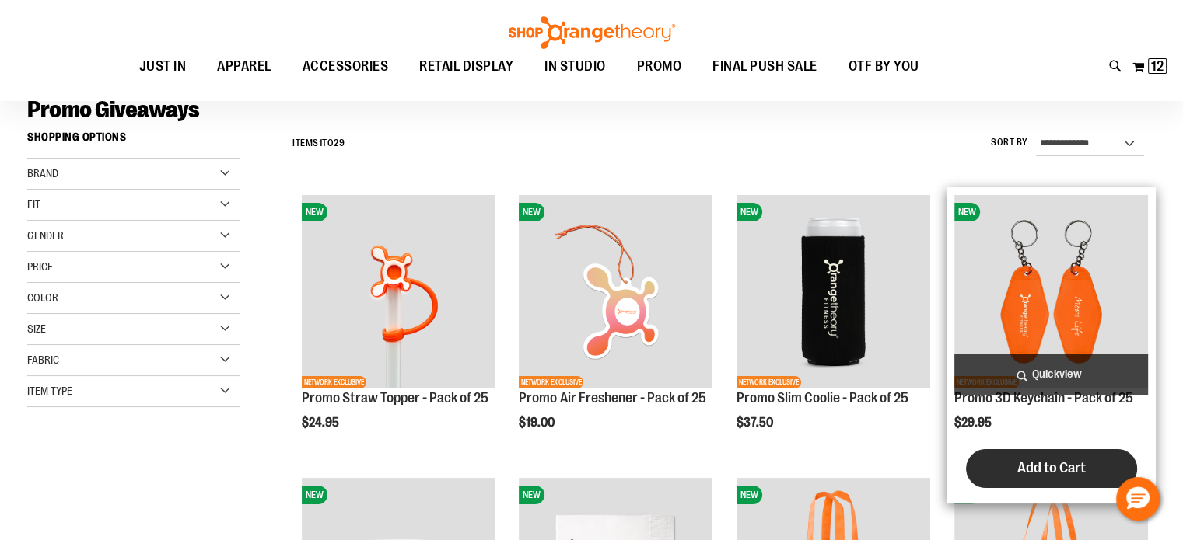
click at [1055, 466] on span "Add to Cart" at bounding box center [1051, 468] width 68 height 17
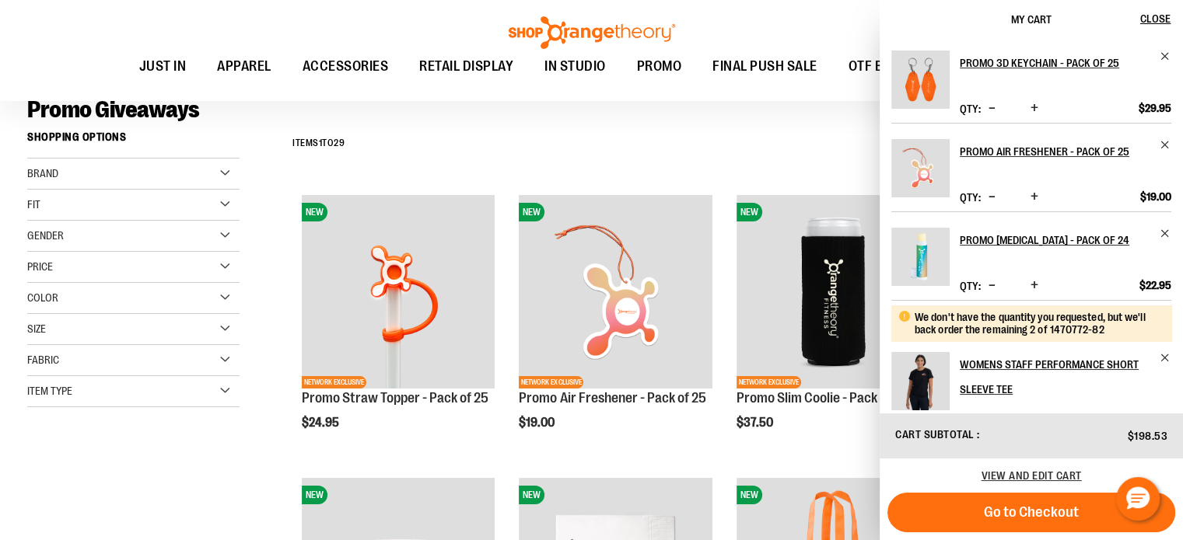
click at [799, 151] on div "**********" at bounding box center [720, 144] width 871 height 40
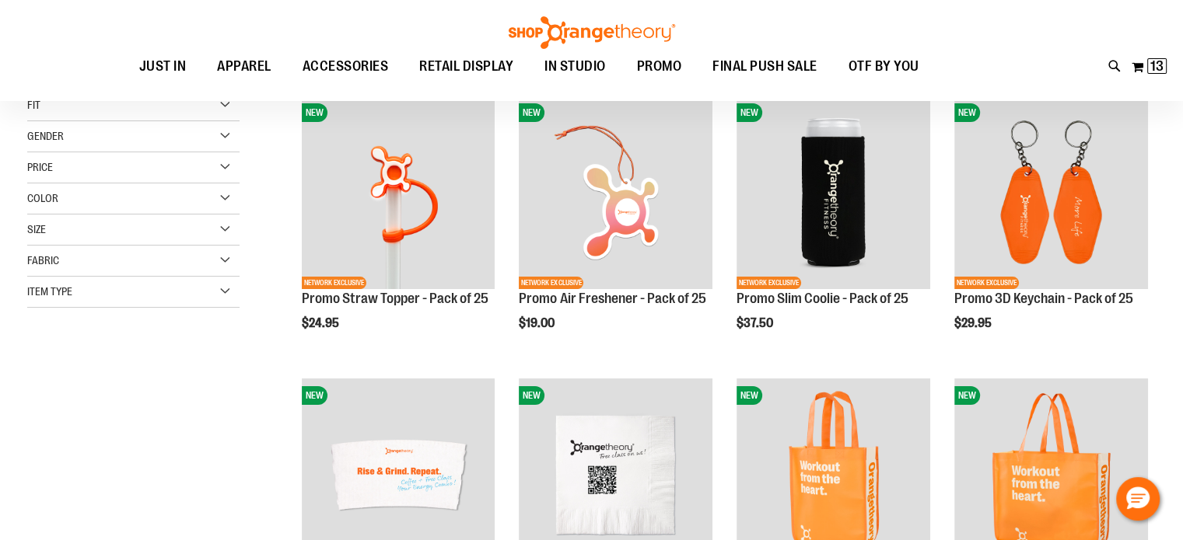
scroll to position [224, 0]
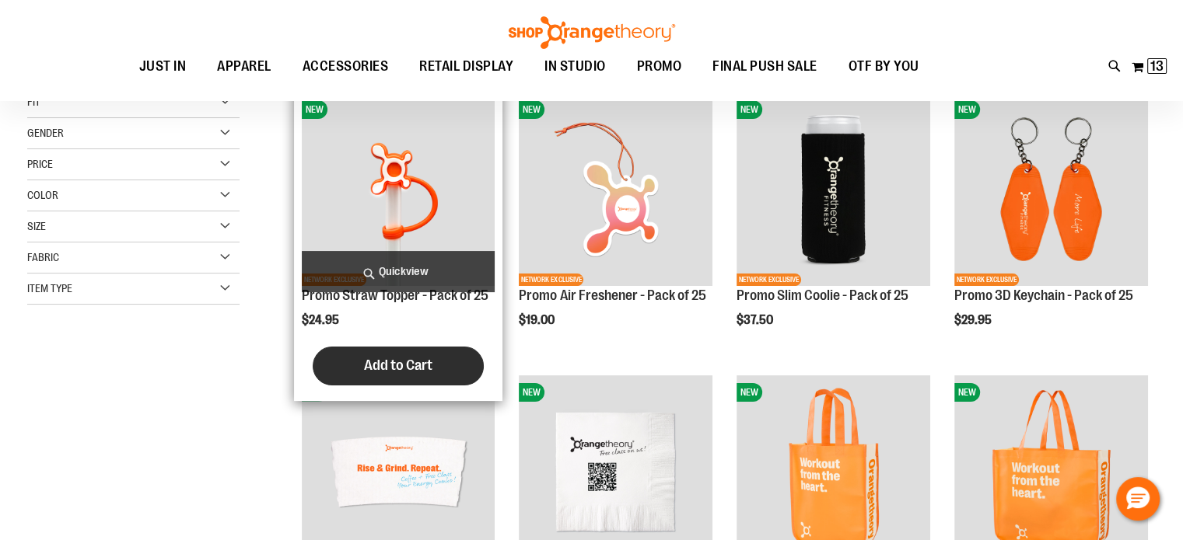
click at [375, 369] on span "Add to Cart" at bounding box center [398, 365] width 68 height 17
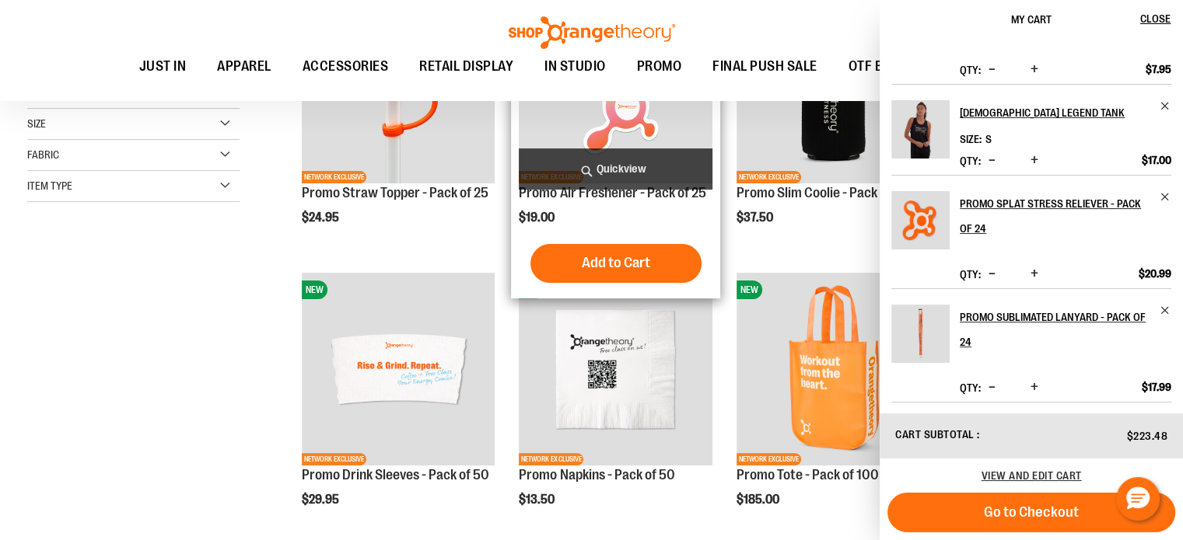
scroll to position [327, 0]
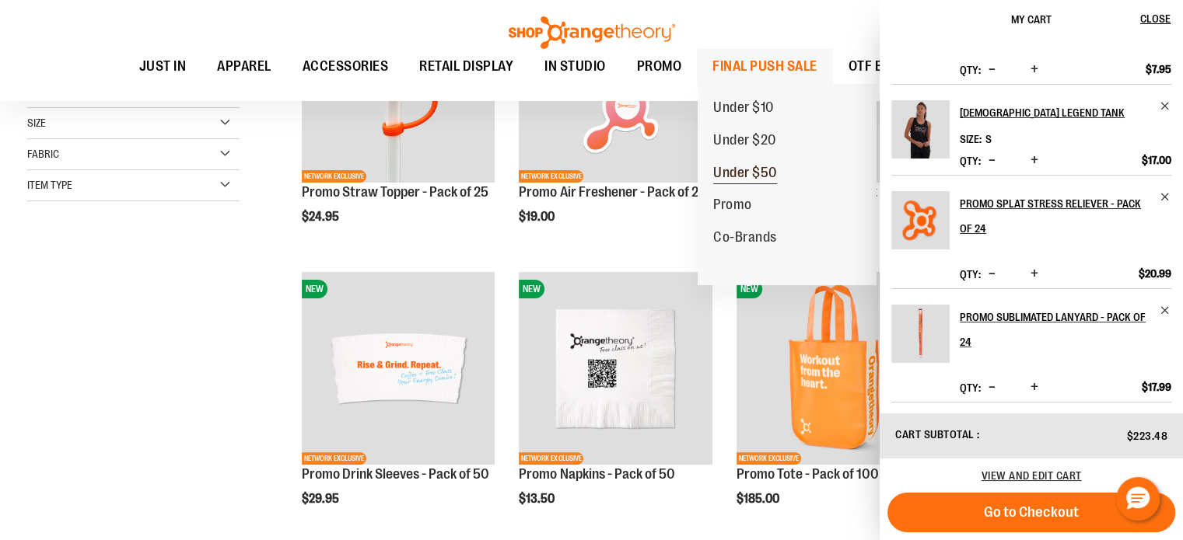
click at [762, 167] on span "Under $50" at bounding box center [745, 174] width 64 height 19
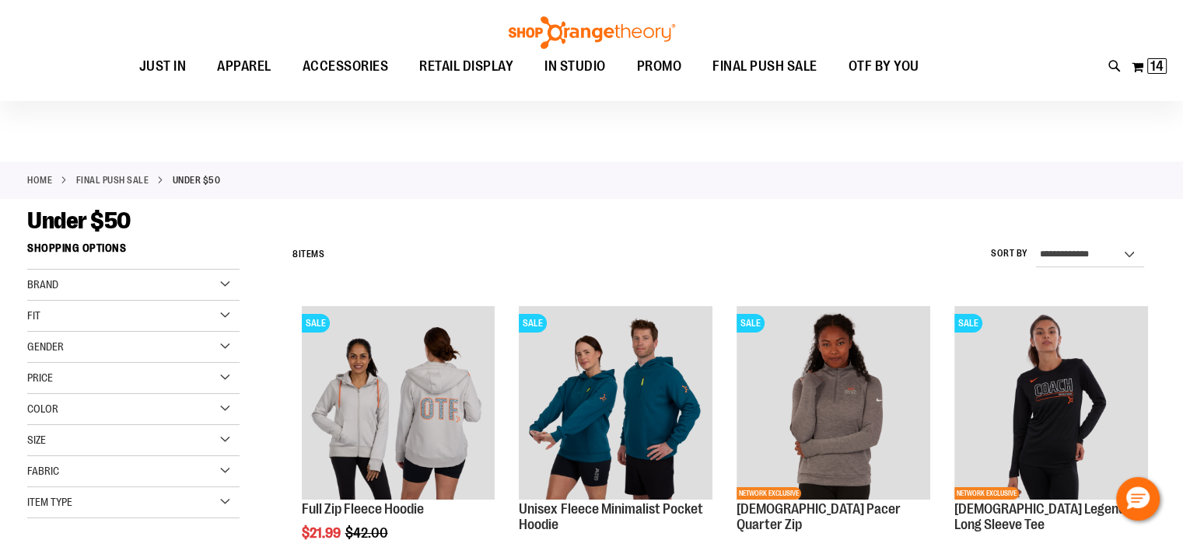
scroll to position [9, 0]
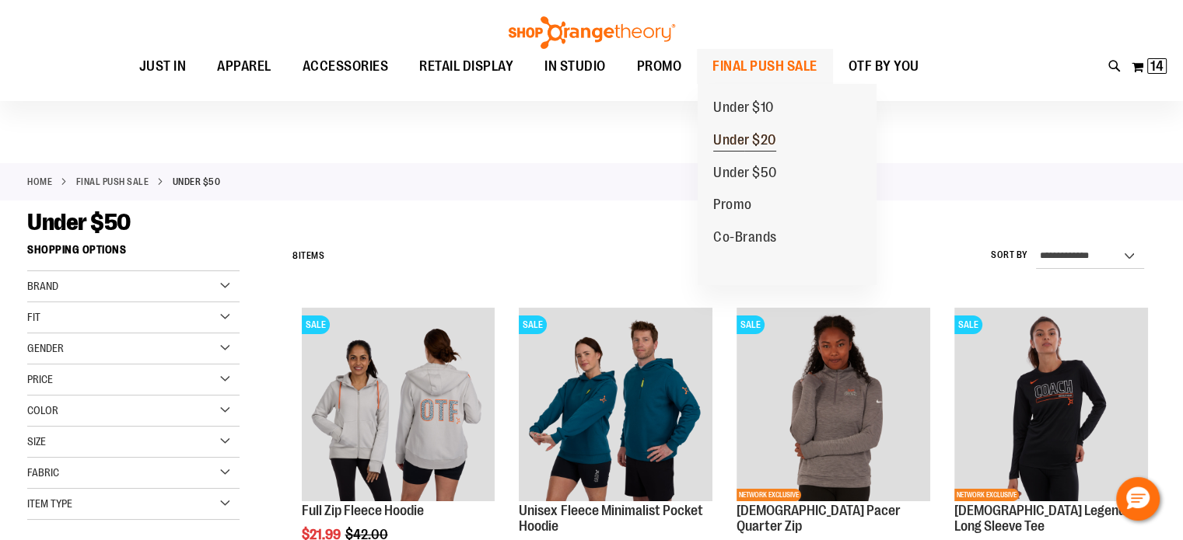
click at [749, 143] on span "Under $20" at bounding box center [744, 141] width 63 height 19
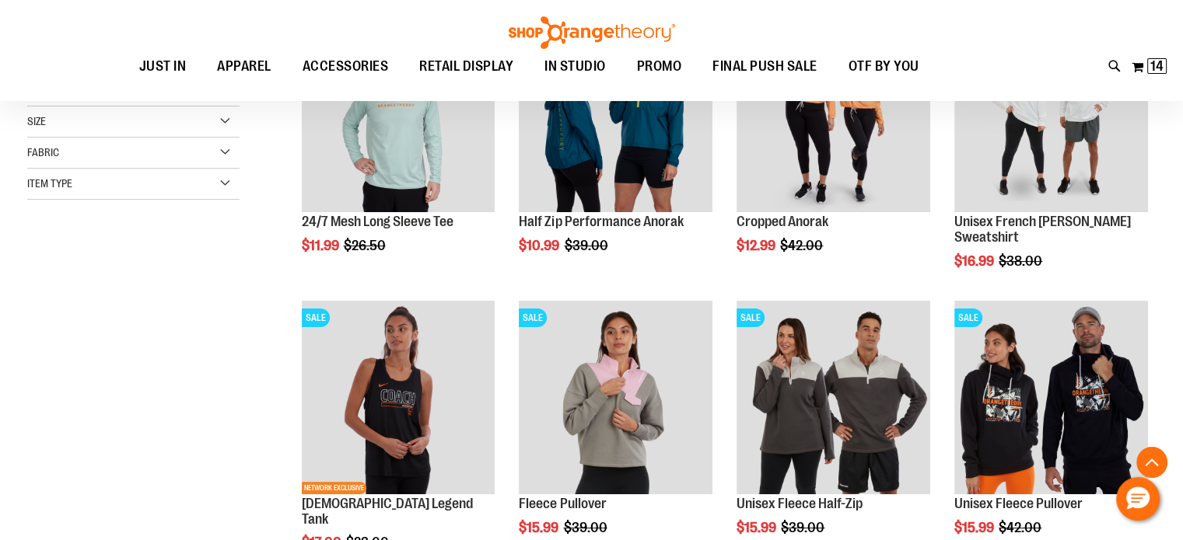
scroll to position [309, 0]
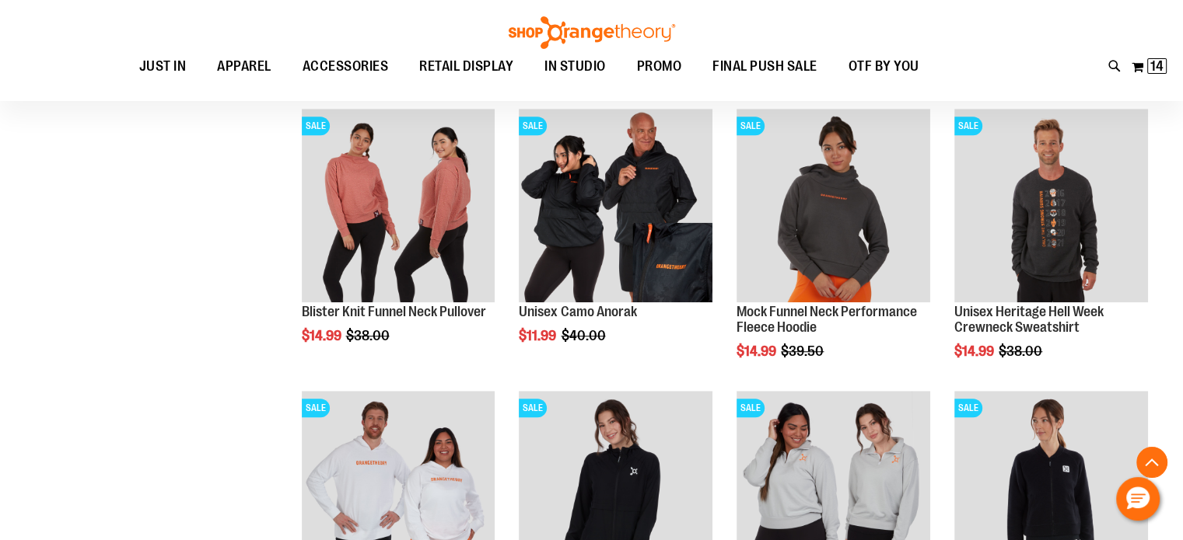
scroll to position [1055, 0]
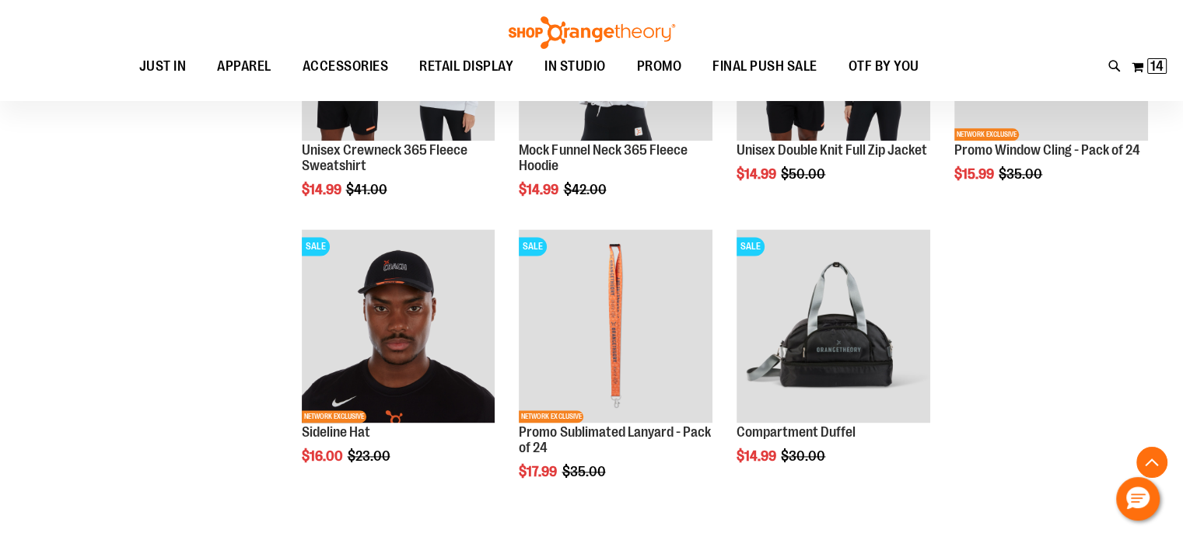
scroll to position [2064, 0]
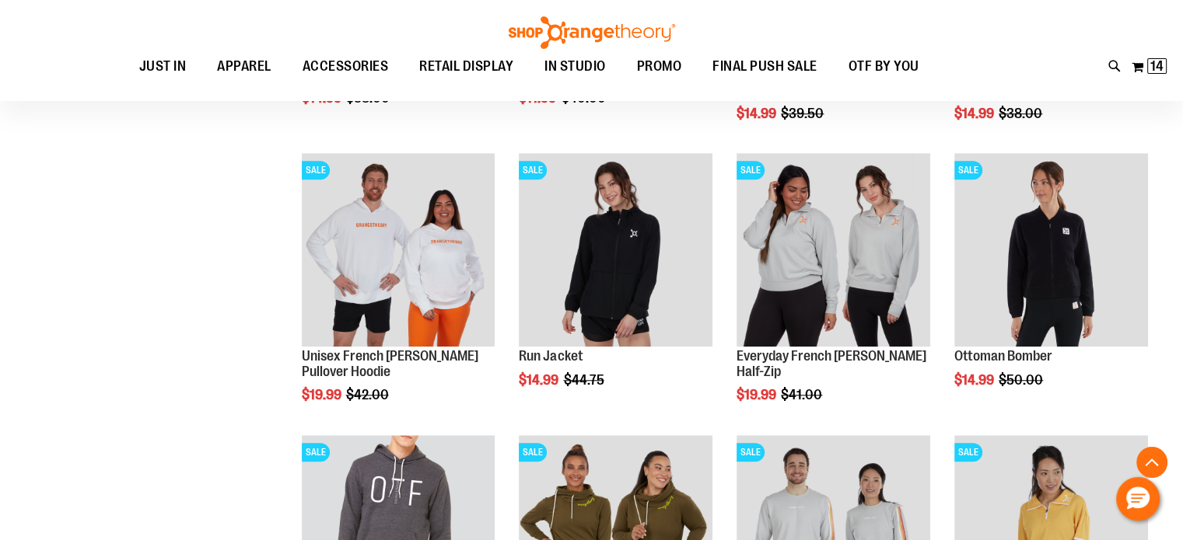
scroll to position [1284, 0]
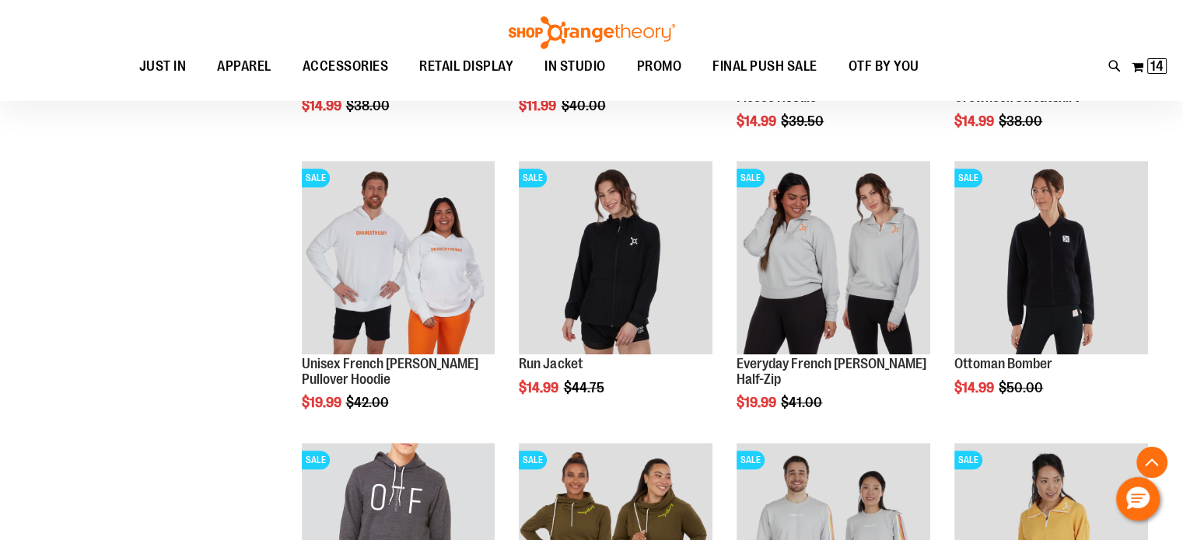
click at [151, 300] on div "**********" at bounding box center [591, 168] width 1128 height 2414
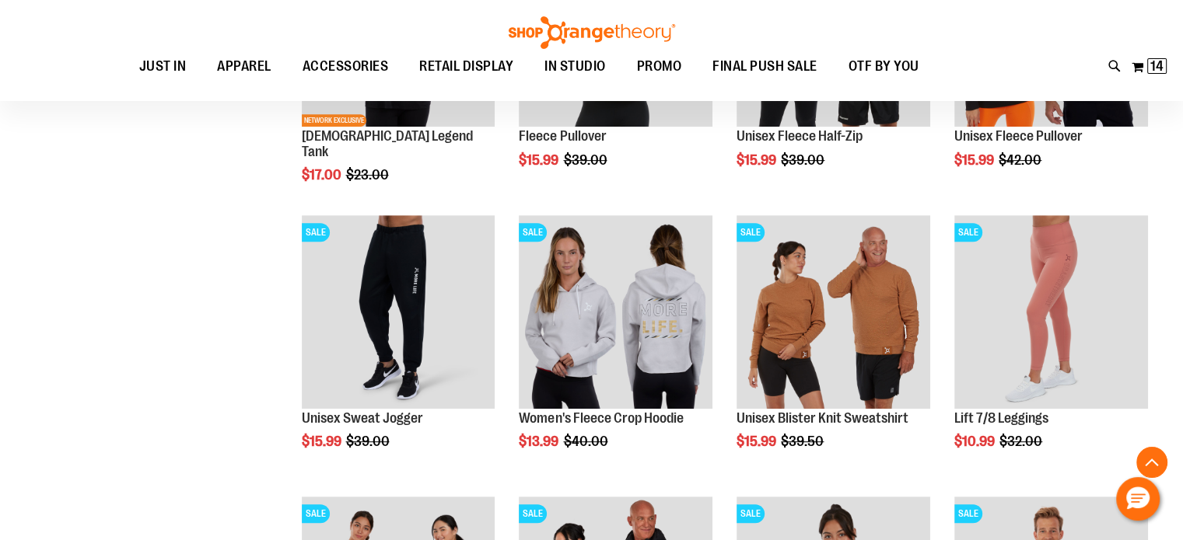
scroll to position [665, 0]
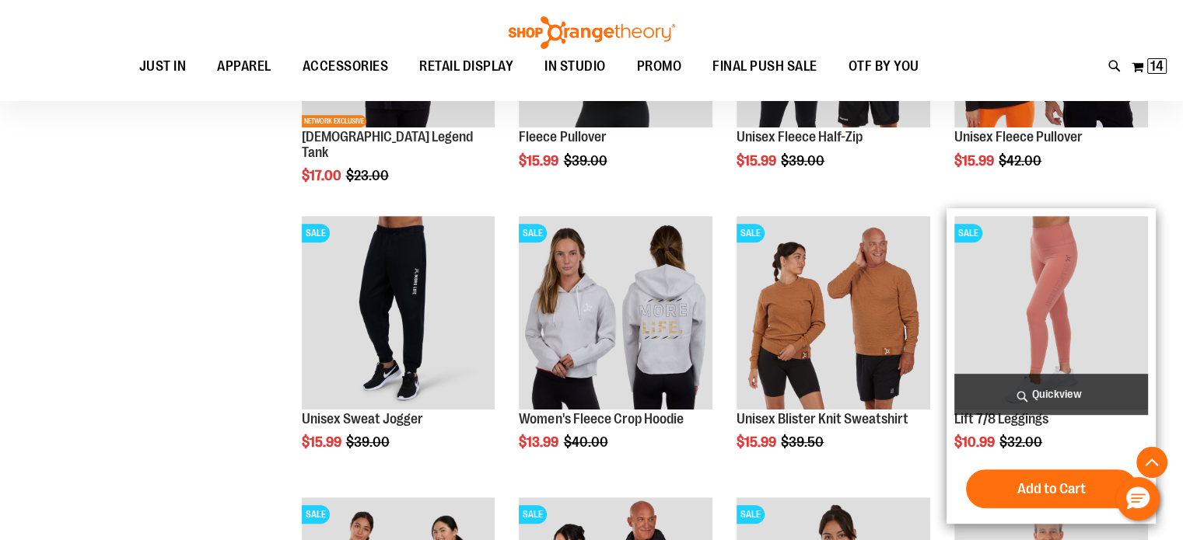
click at [1015, 292] on img "product" at bounding box center [1051, 313] width 194 height 194
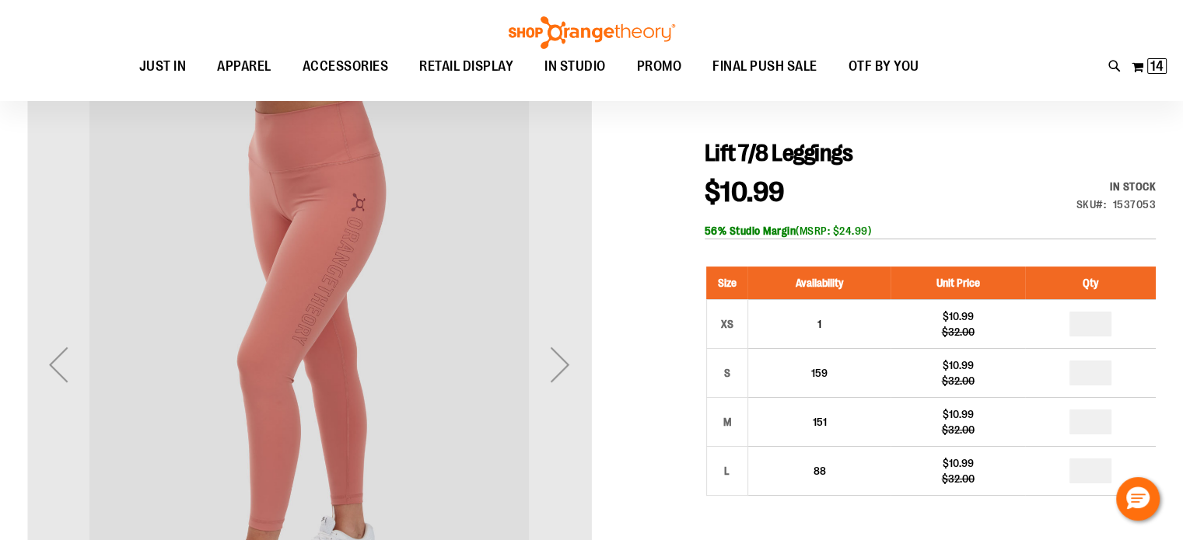
scroll to position [154, 0]
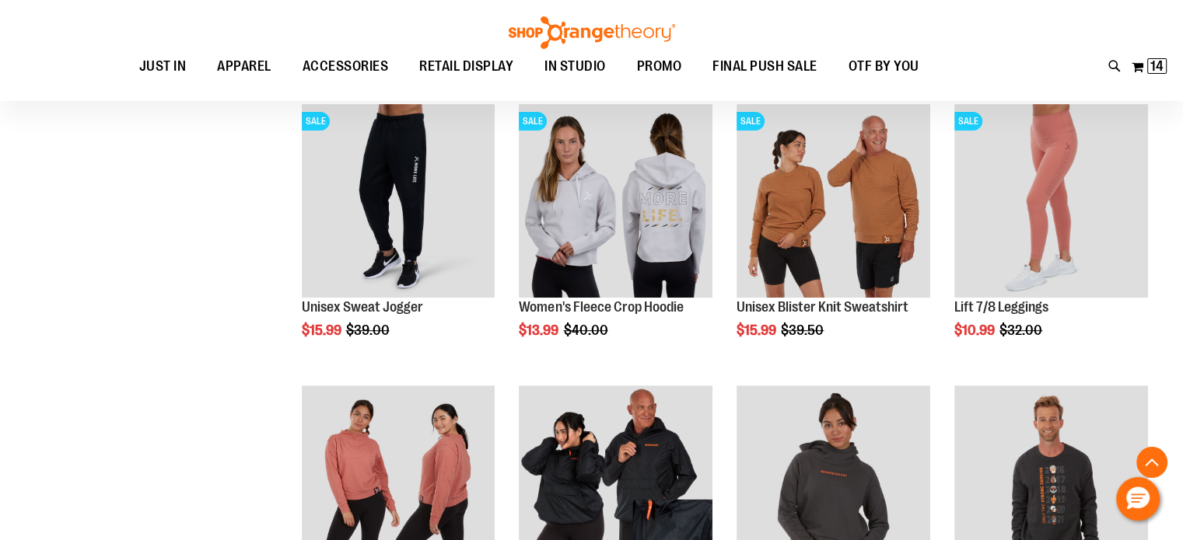
scroll to position [665, 0]
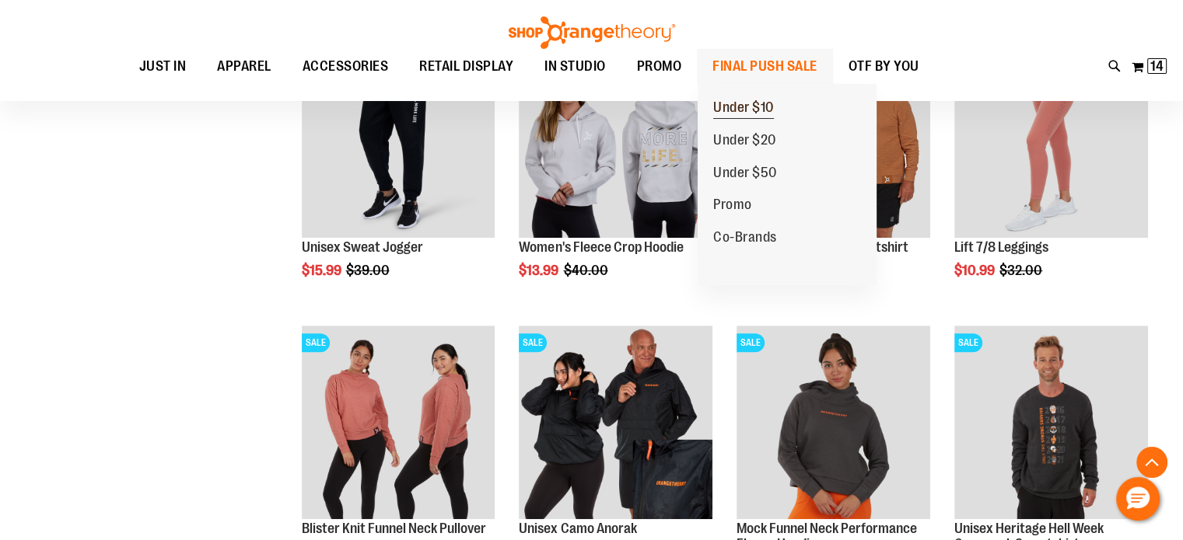
click at [725, 112] on span "Under $10" at bounding box center [743, 109] width 61 height 19
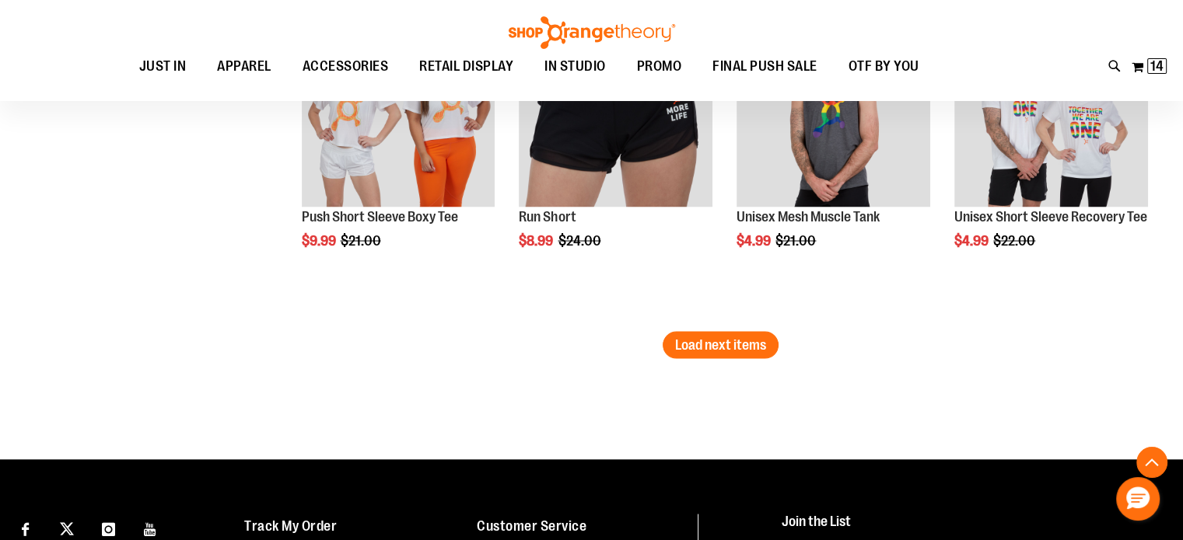
scroll to position [2911, 0]
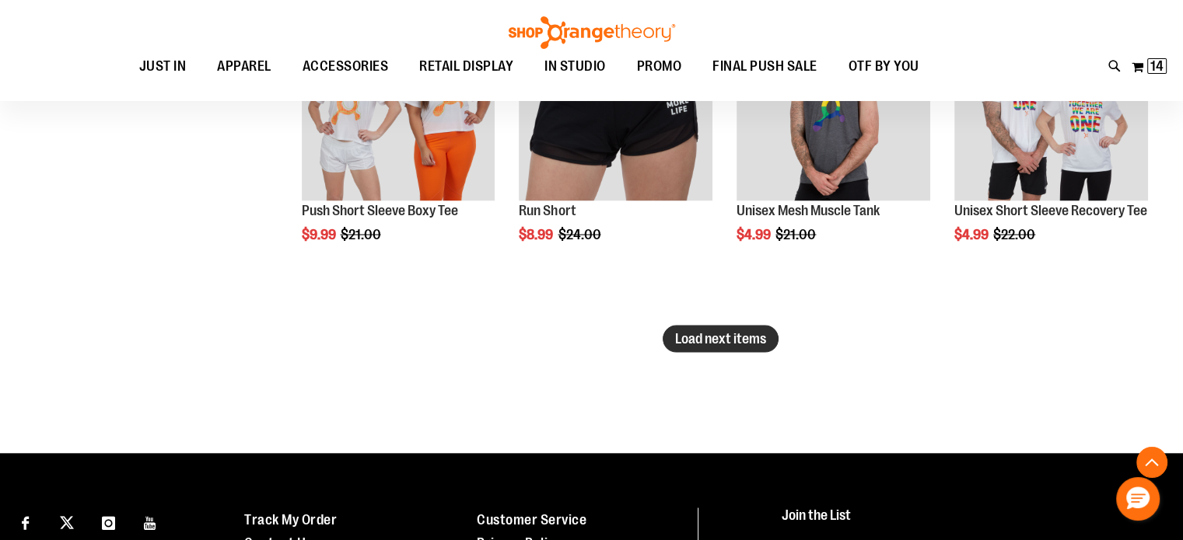
click at [719, 339] on span "Load next items" at bounding box center [720, 338] width 91 height 16
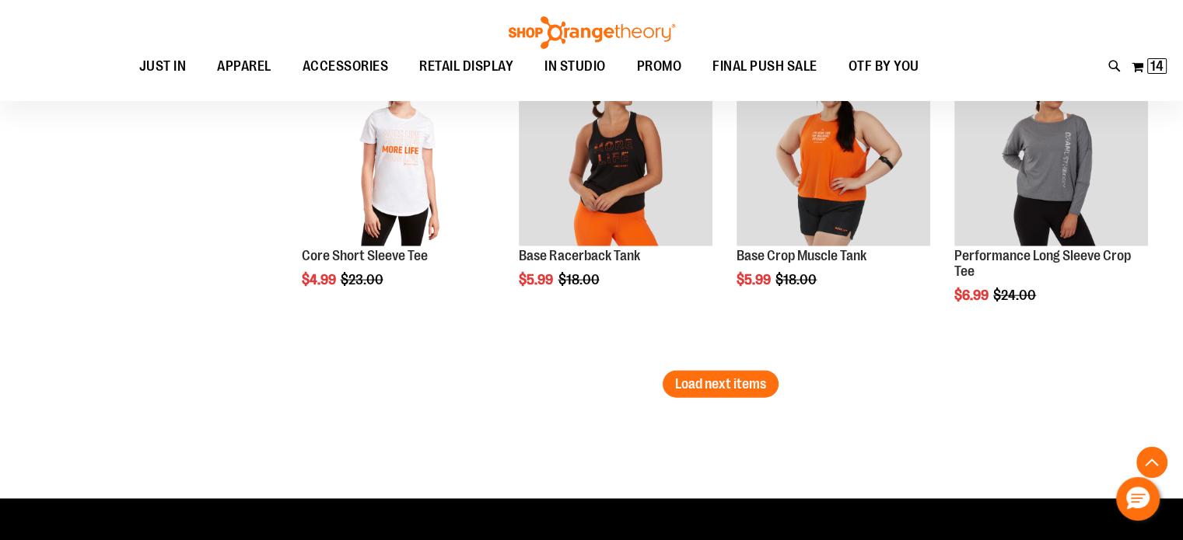
scroll to position [3844, 0]
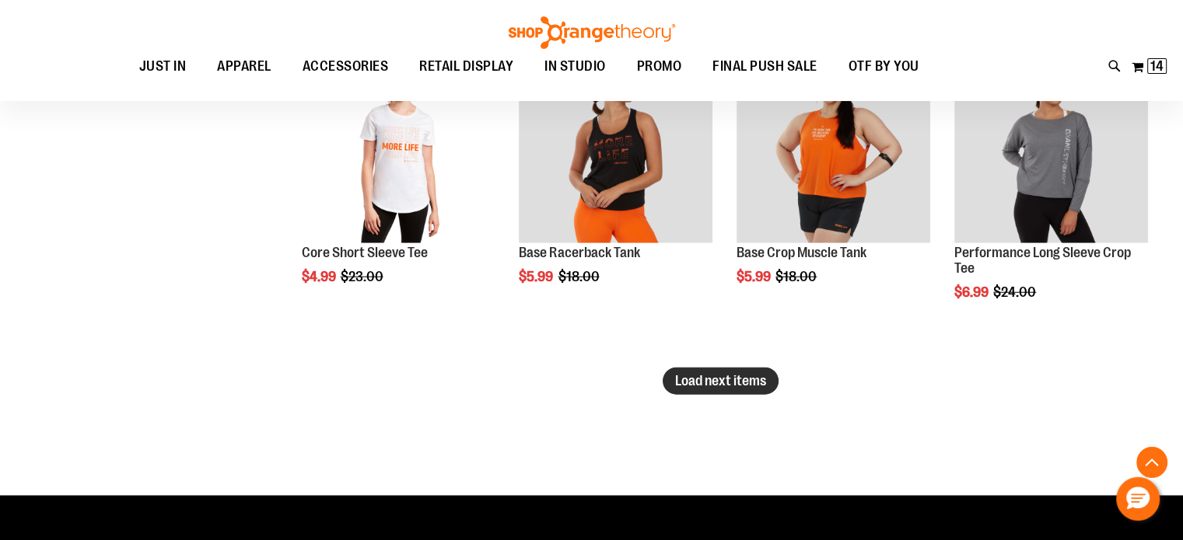
click at [703, 376] on span "Load next items" at bounding box center [720, 381] width 91 height 16
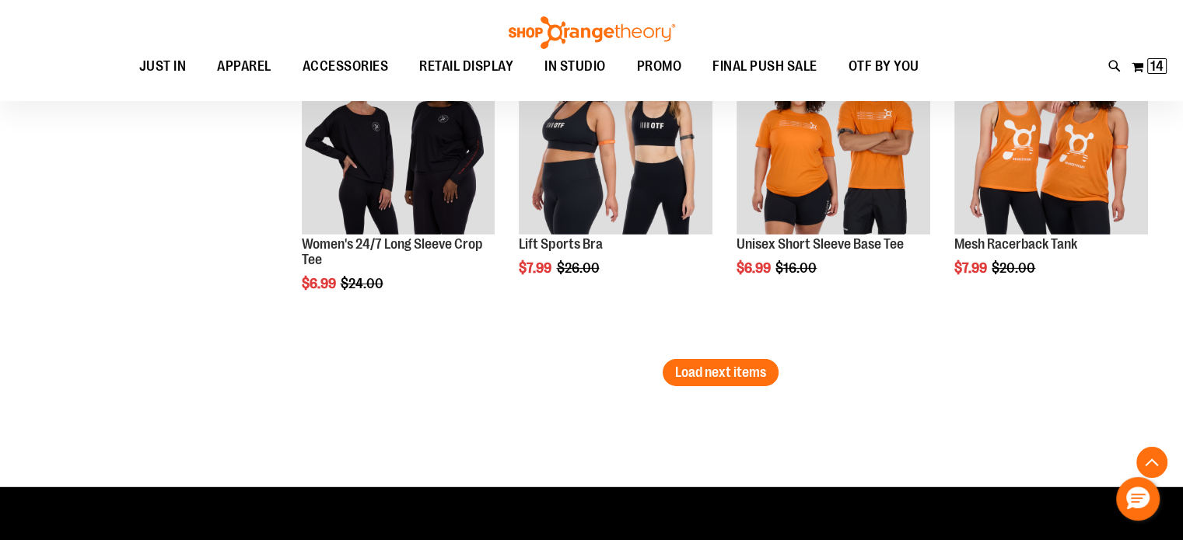
scroll to position [4832, 0]
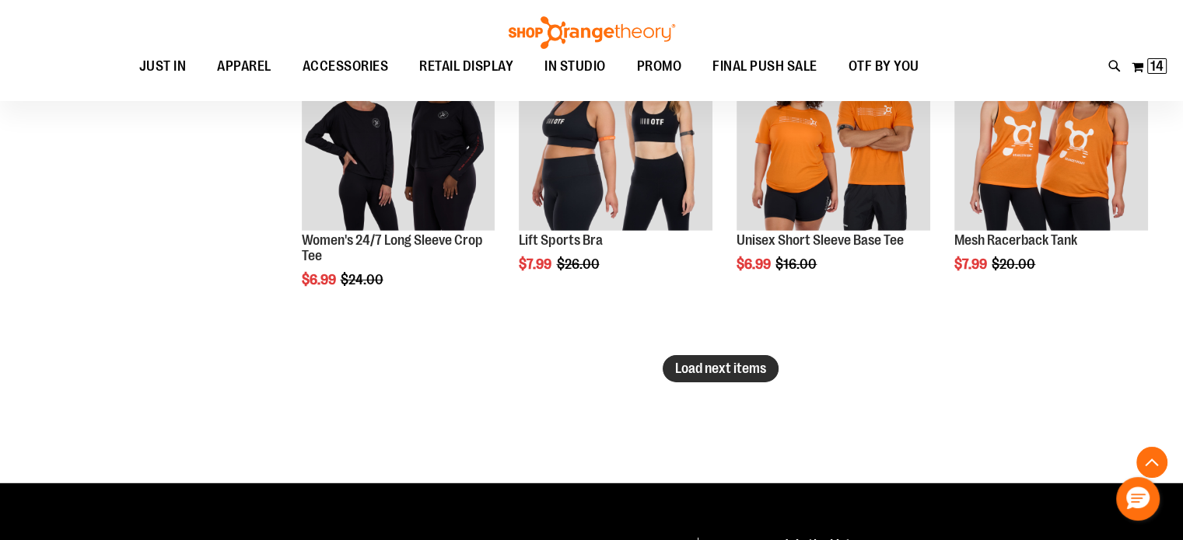
click at [706, 363] on span "Load next items" at bounding box center [720, 369] width 91 height 16
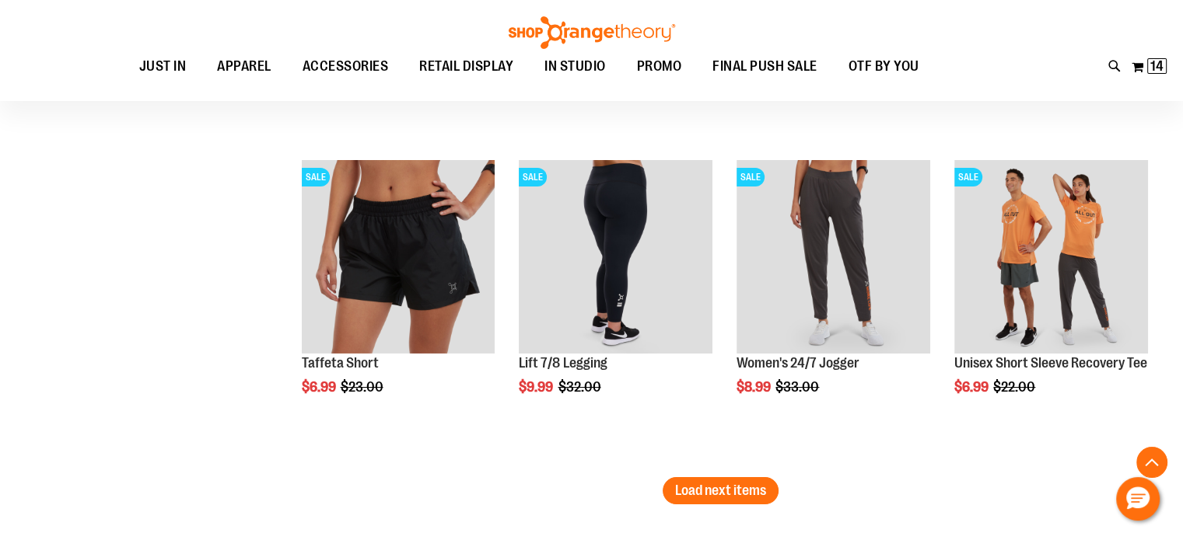
scroll to position [5697, 0]
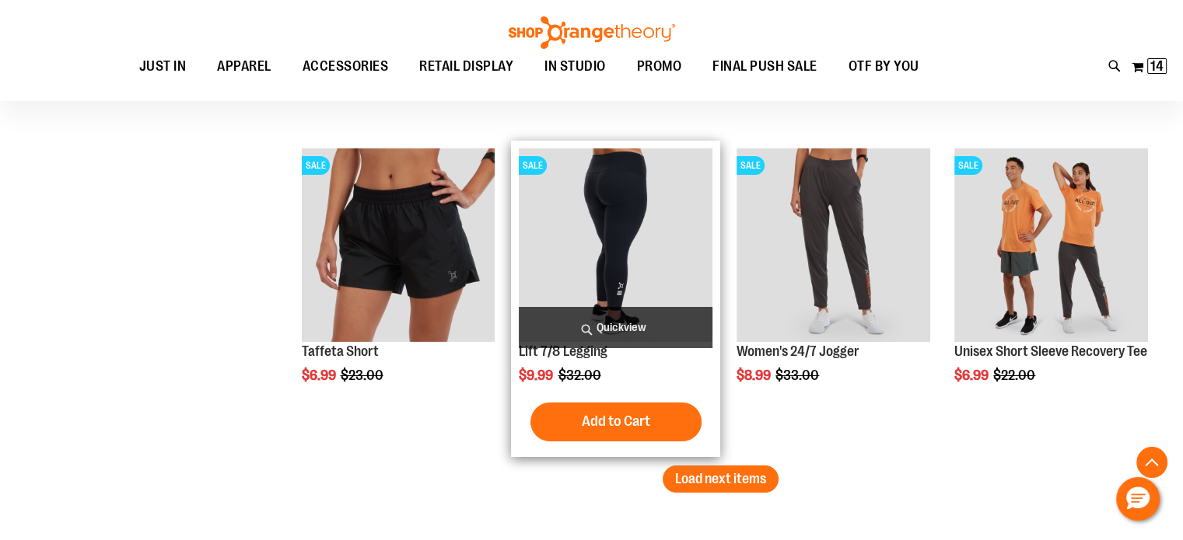
click at [563, 226] on img "product" at bounding box center [616, 246] width 194 height 194
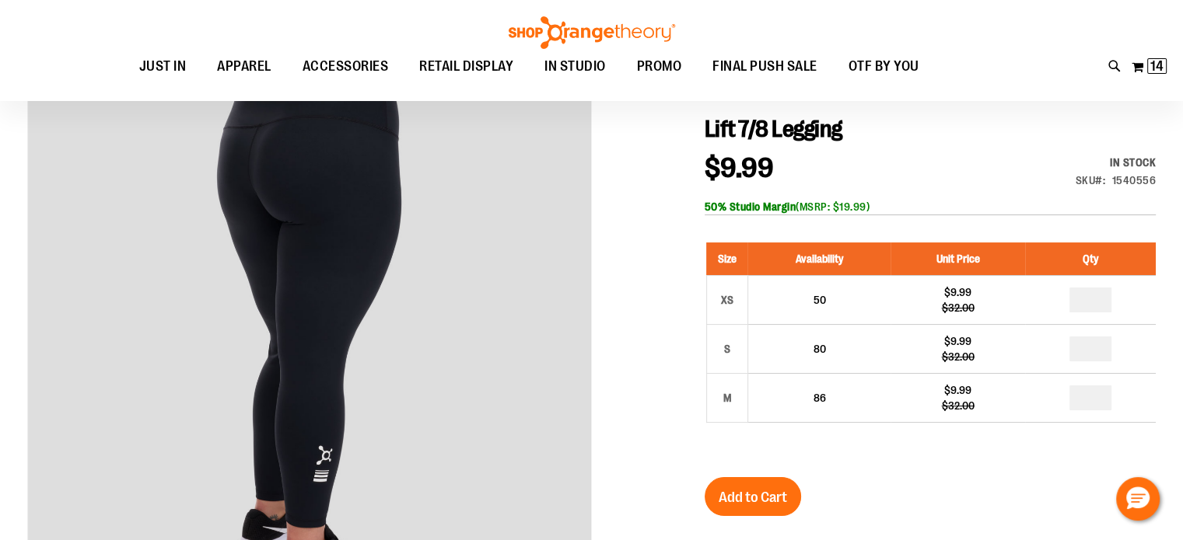
scroll to position [170, 0]
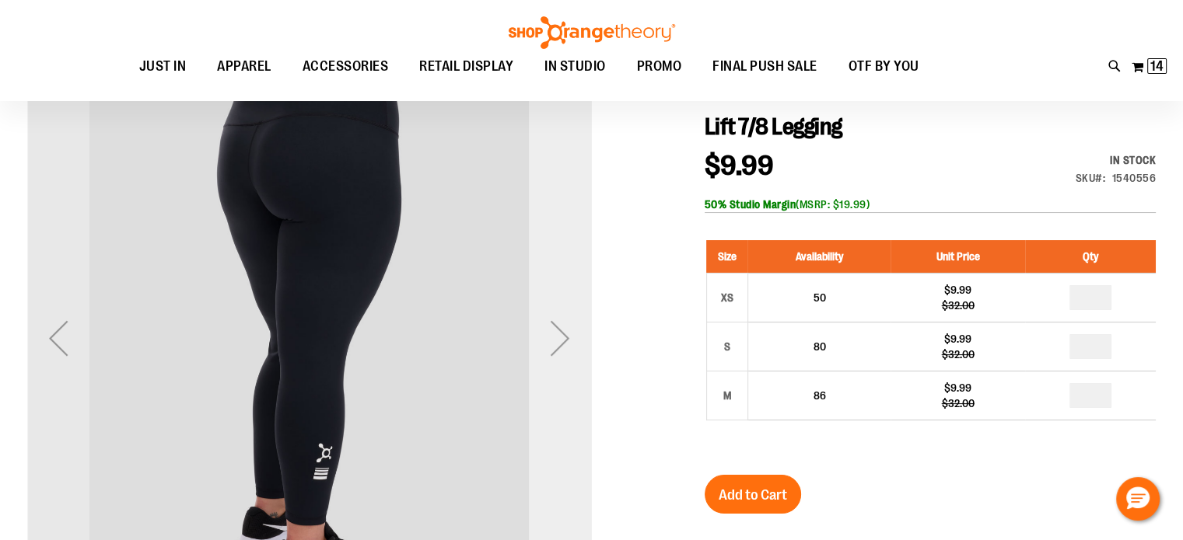
click at [554, 332] on div "Next" at bounding box center [560, 338] width 62 height 62
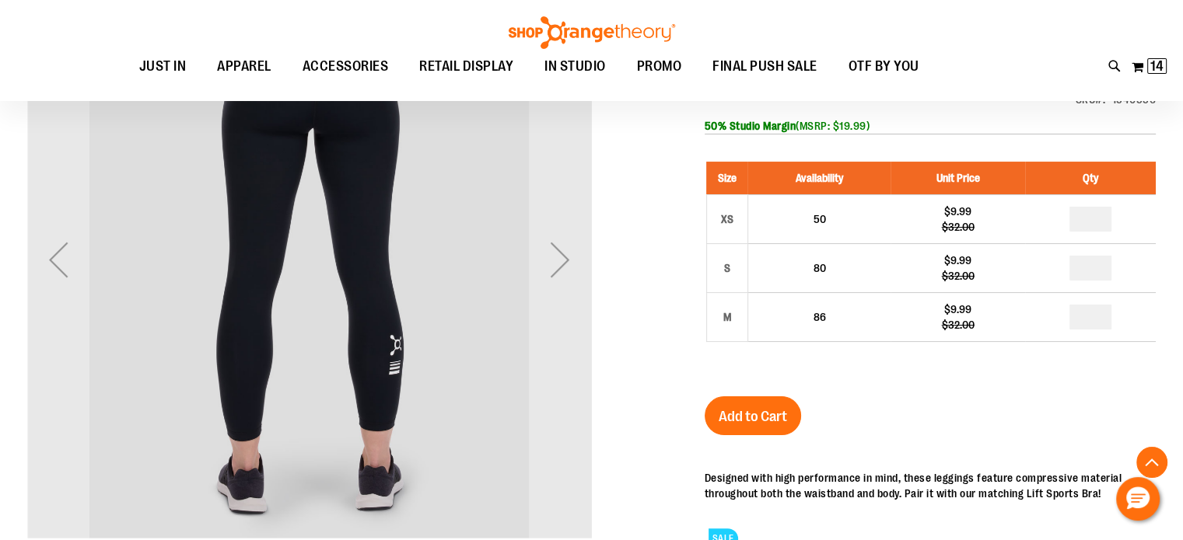
scroll to position [249, 0]
click at [562, 266] on div "Next" at bounding box center [560, 259] width 62 height 62
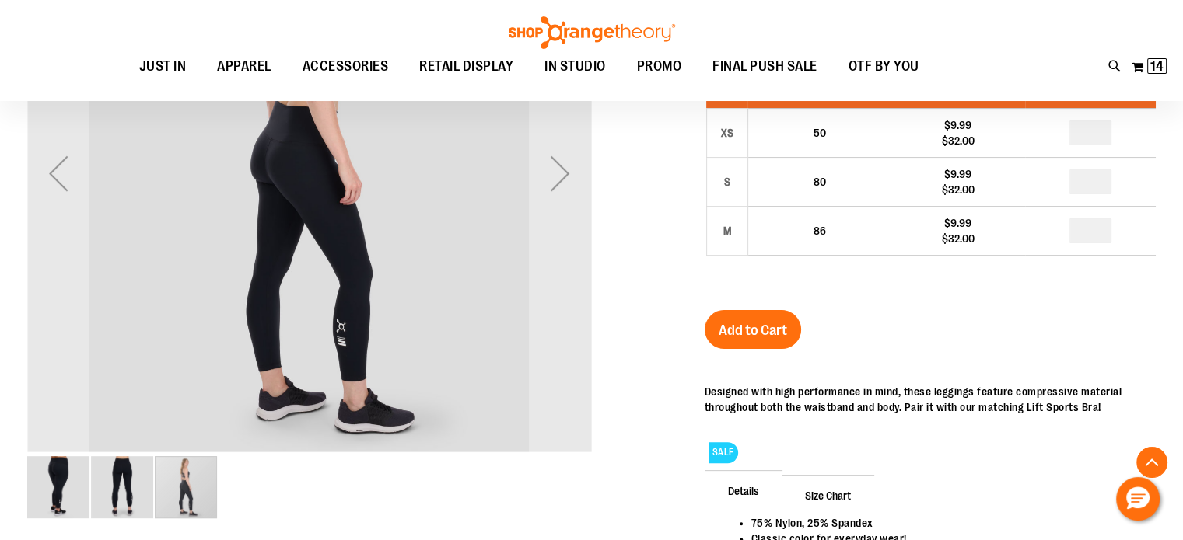
scroll to position [335, 0]
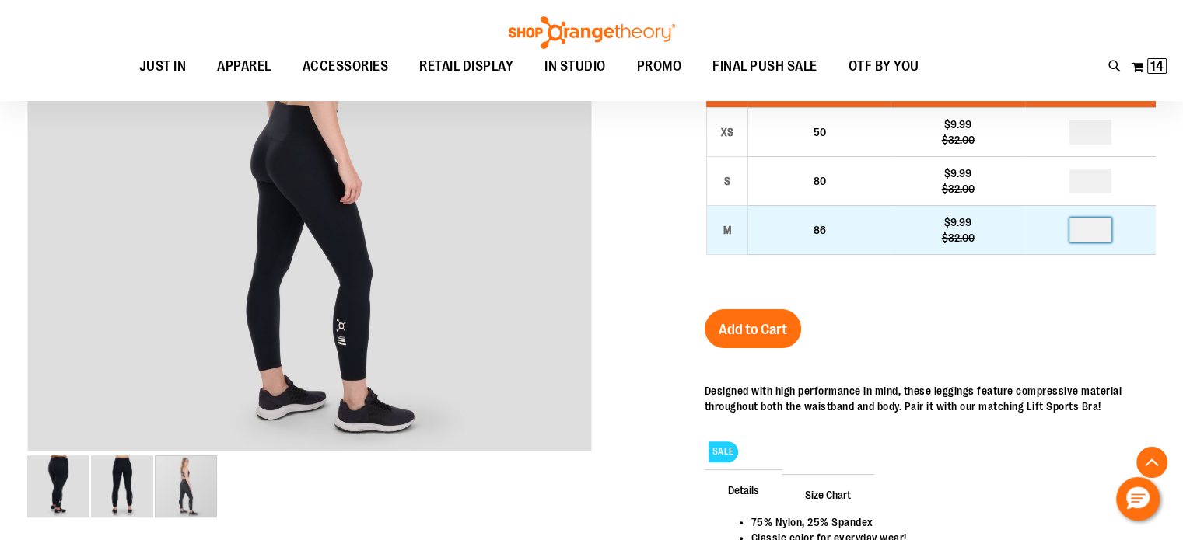
click at [1098, 232] on input "number" at bounding box center [1090, 230] width 42 height 25
type input "*"
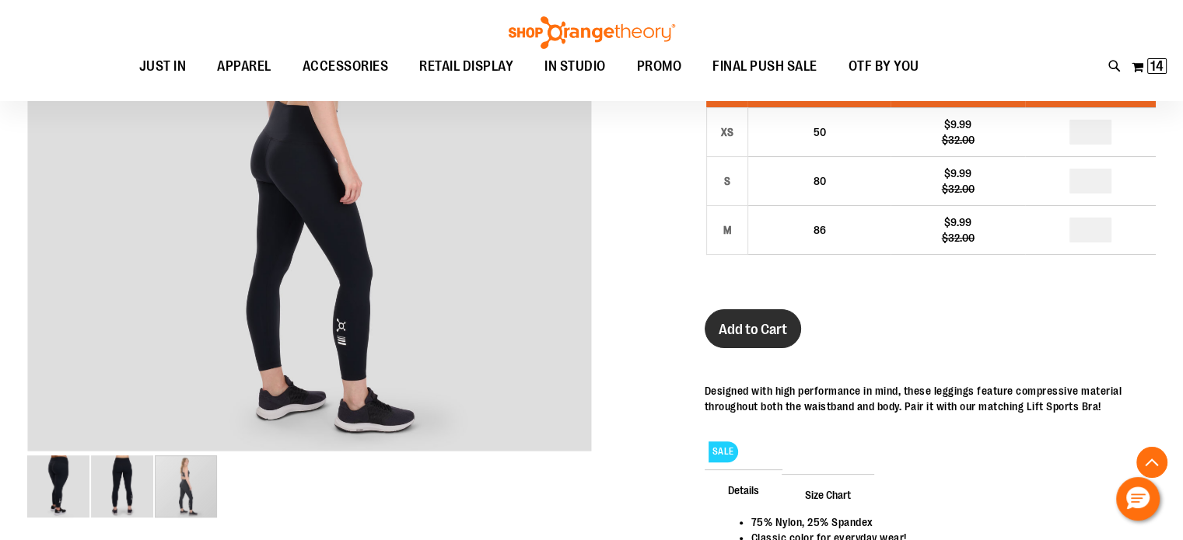
click at [771, 323] on span "Add to Cart" at bounding box center [752, 329] width 68 height 17
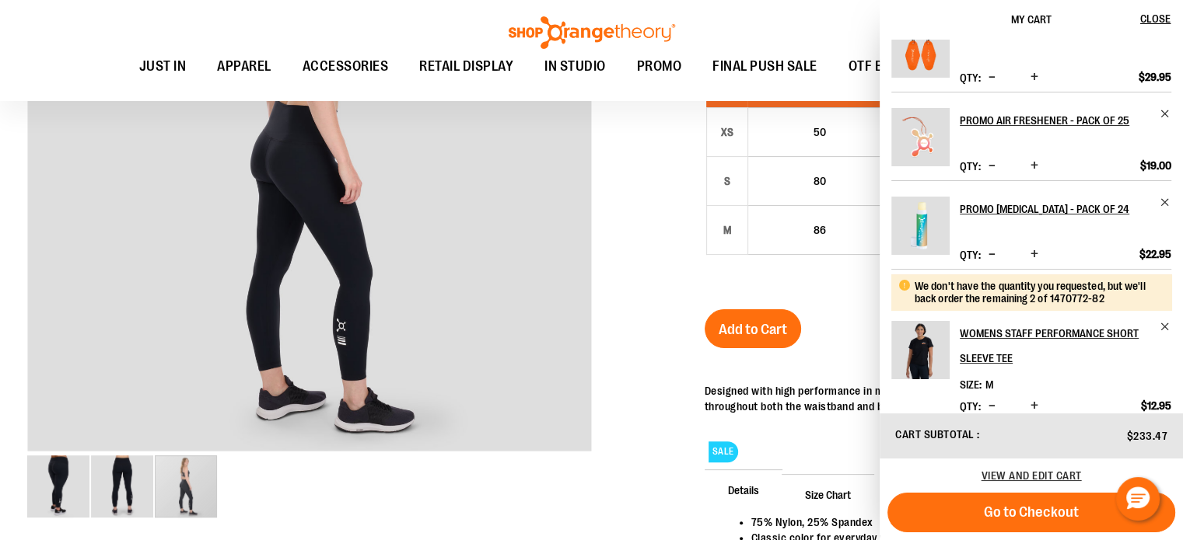
scroll to position [121, 0]
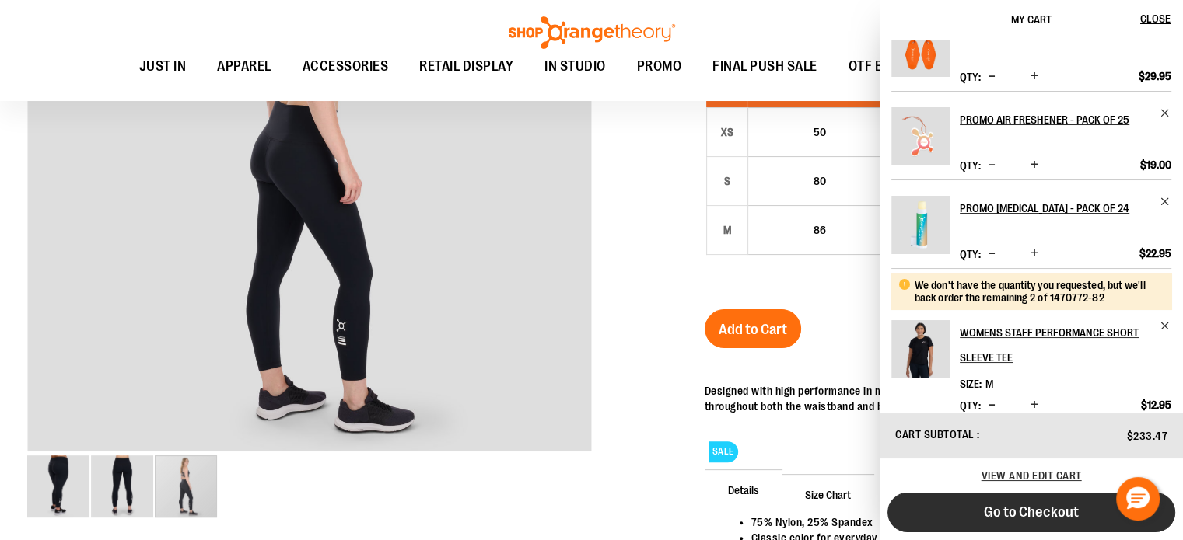
click at [1052, 500] on button "Go to Checkout" at bounding box center [1031, 513] width 288 height 40
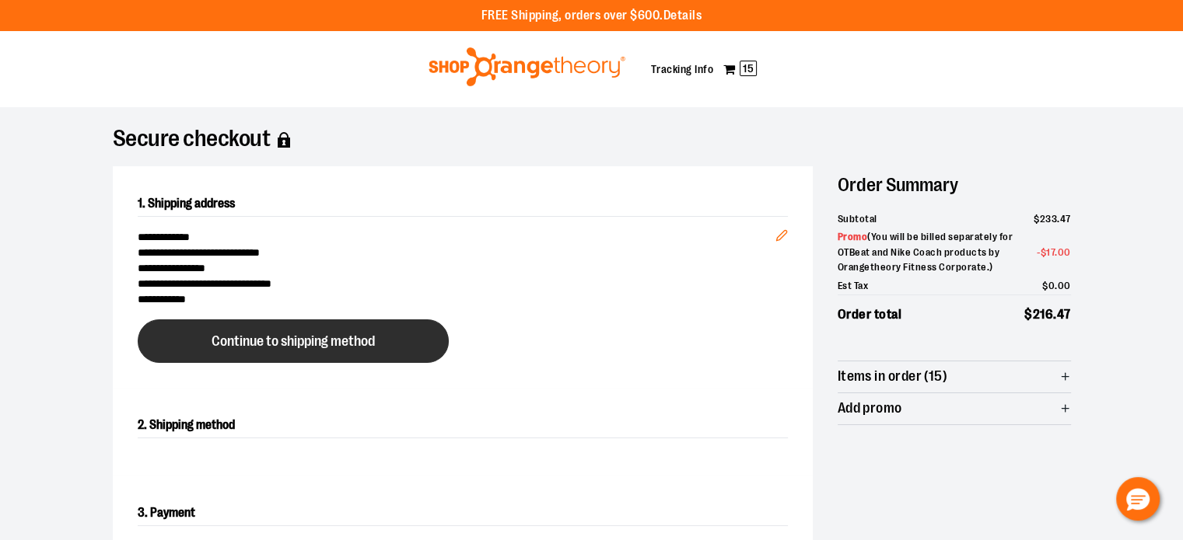
click at [401, 341] on button "Continue to shipping method" at bounding box center [293, 342] width 311 height 44
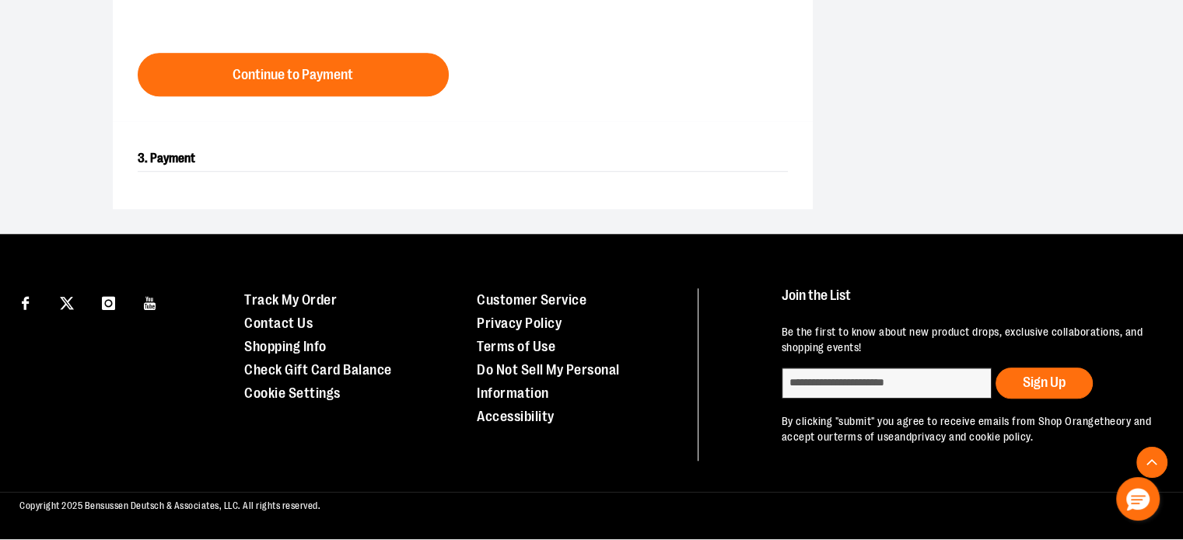
scroll to position [1274, 0]
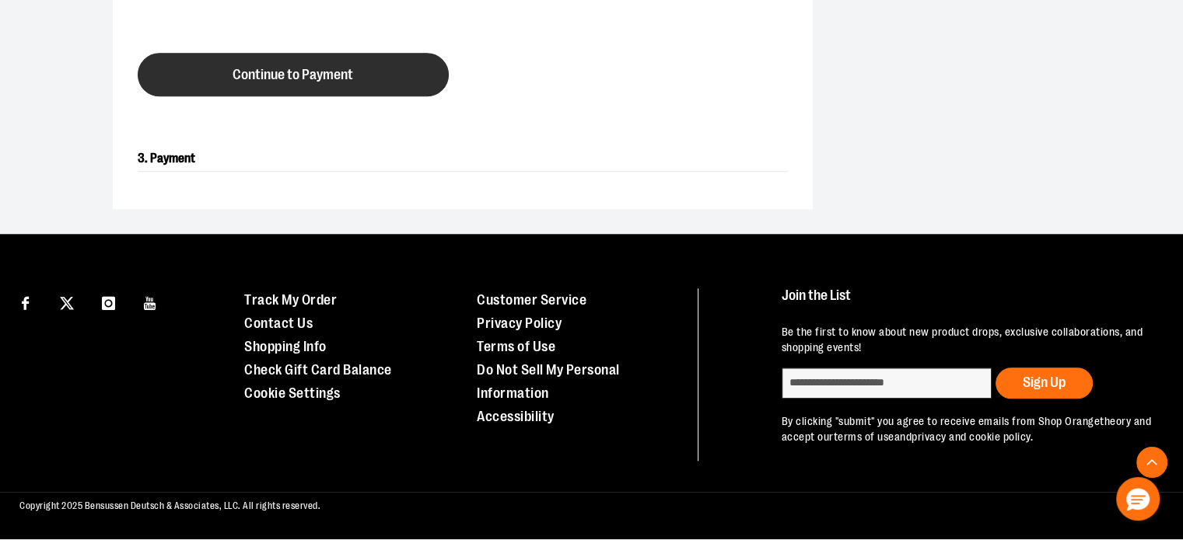
click at [414, 71] on button "Continue to Payment" at bounding box center [293, 75] width 311 height 44
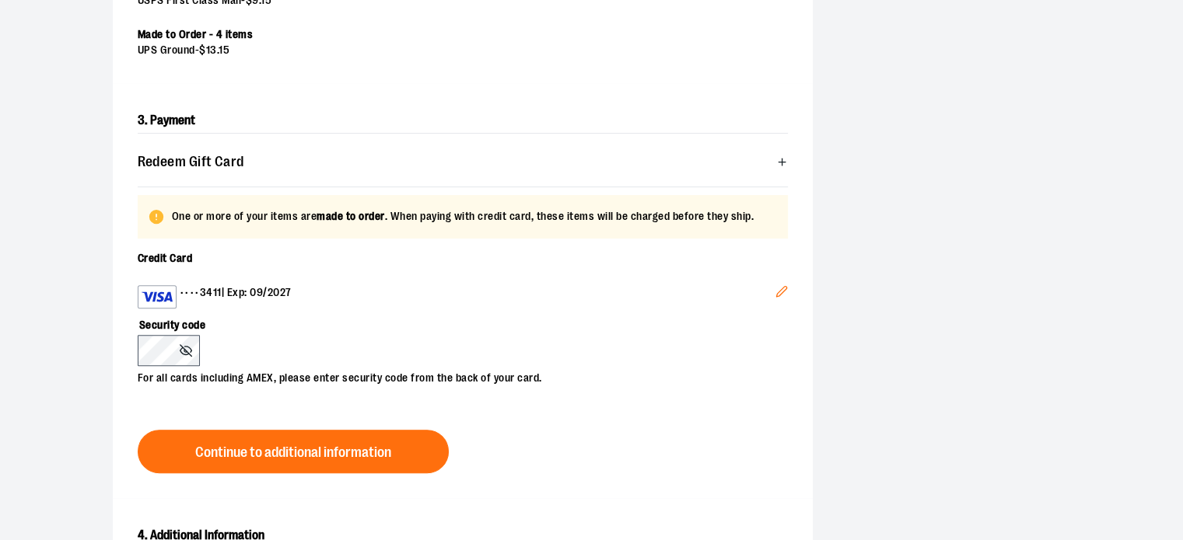
scroll to position [485, 0]
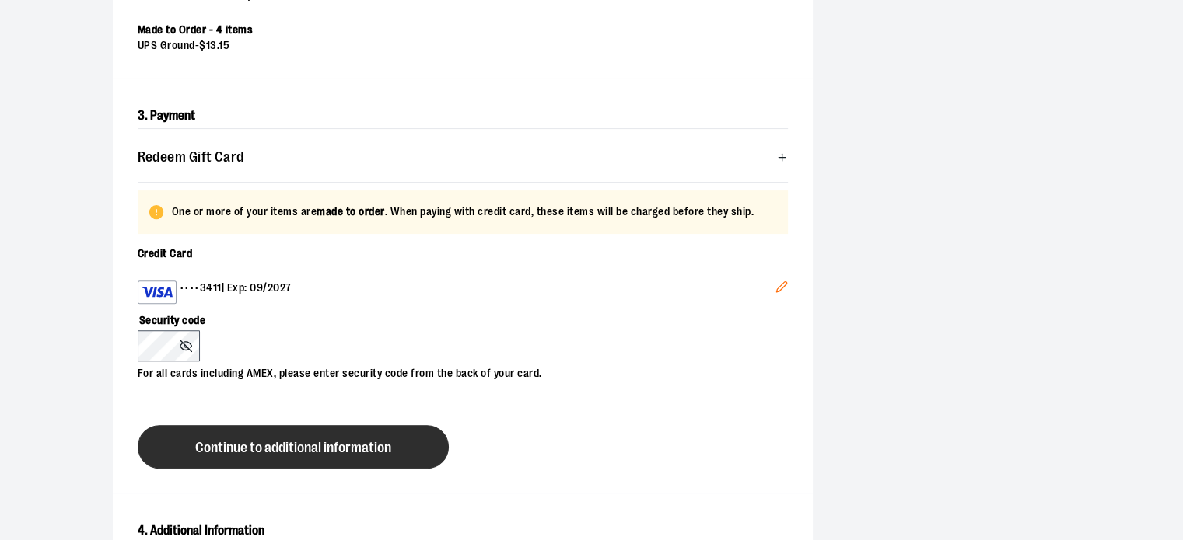
click at [226, 450] on span "Continue to additional information" at bounding box center [293, 448] width 196 height 15
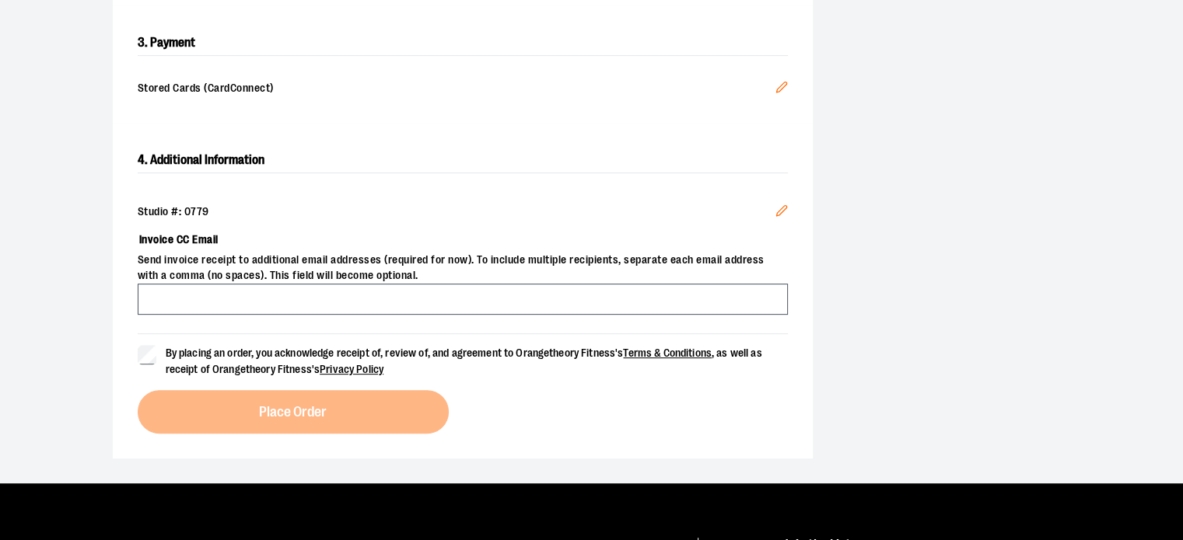
scroll to position [562, 0]
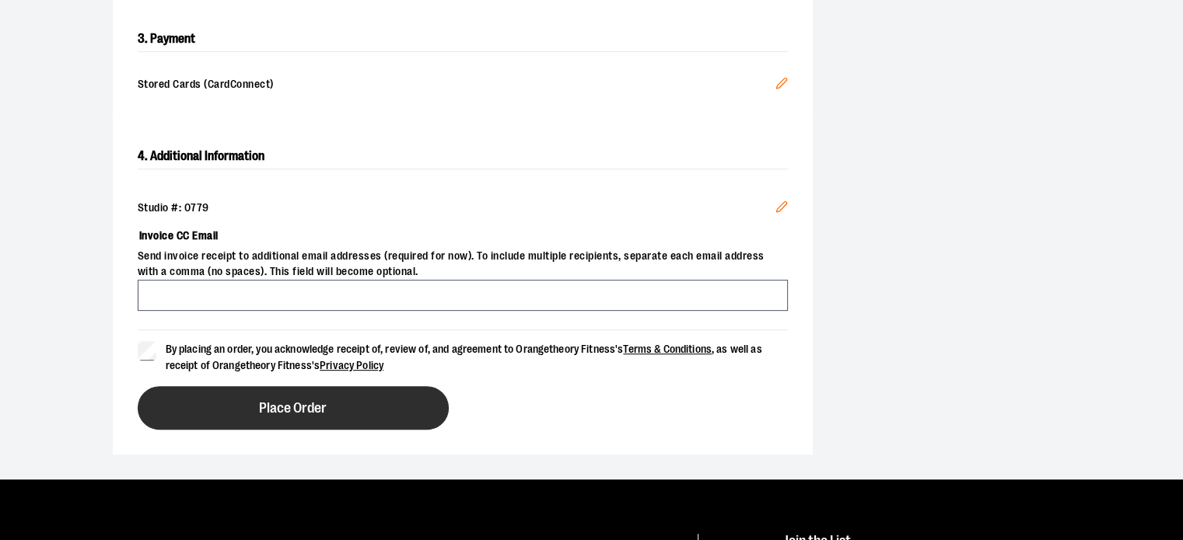
click at [230, 413] on button "Place Order" at bounding box center [293, 408] width 311 height 44
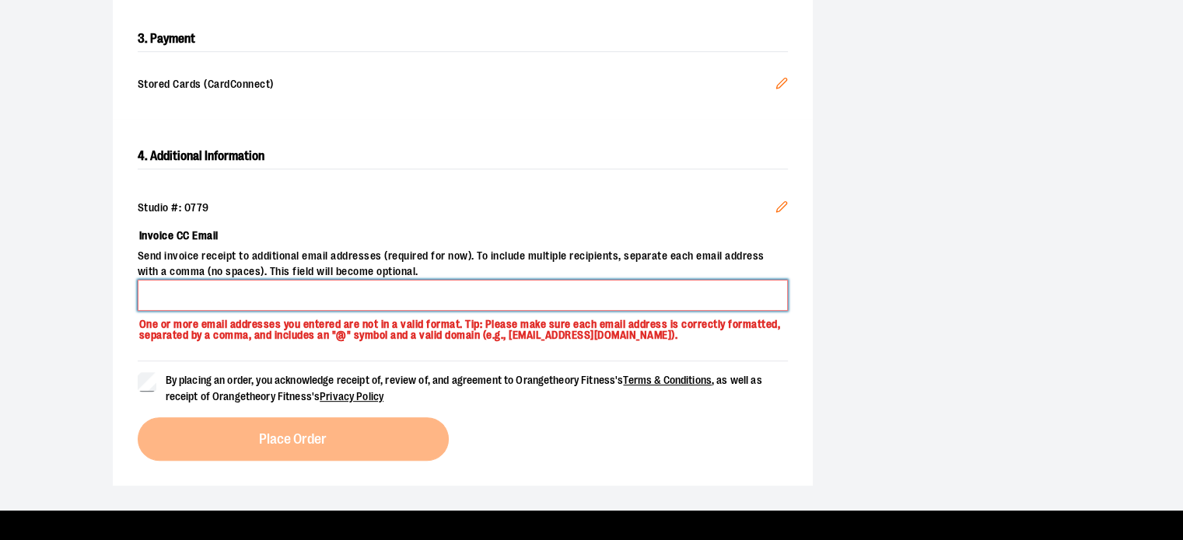
click at [264, 298] on input "Invoice CC Email" at bounding box center [463, 295] width 650 height 31
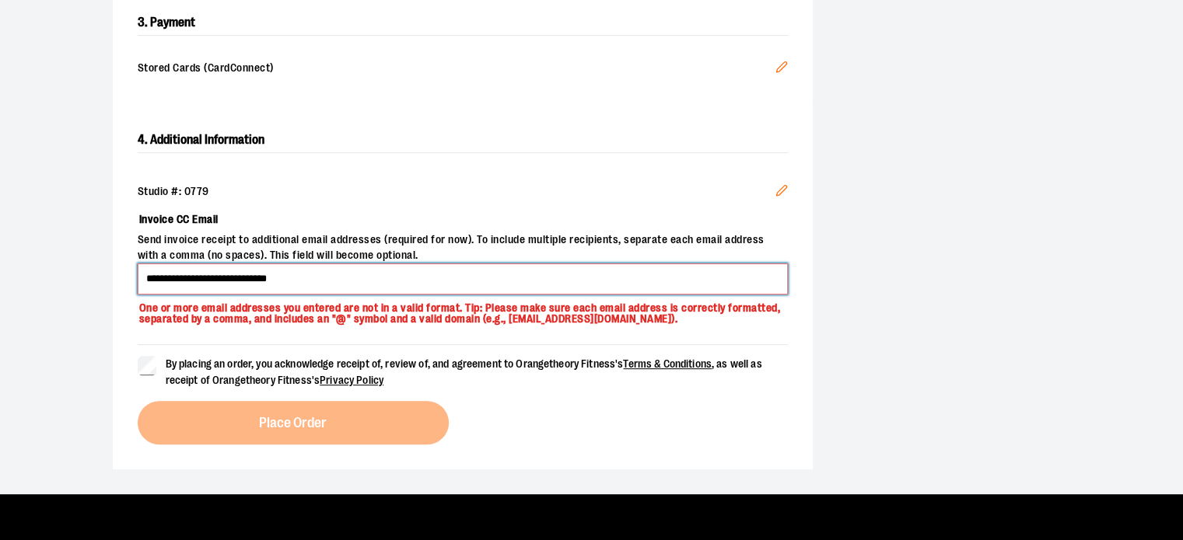
scroll to position [580, 0]
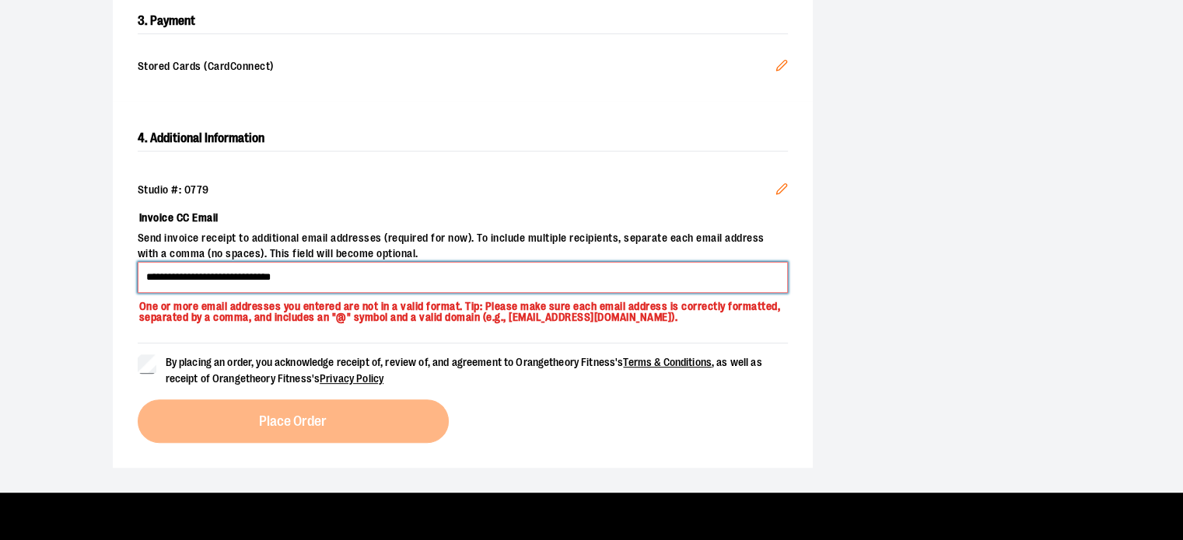
type input "**********"
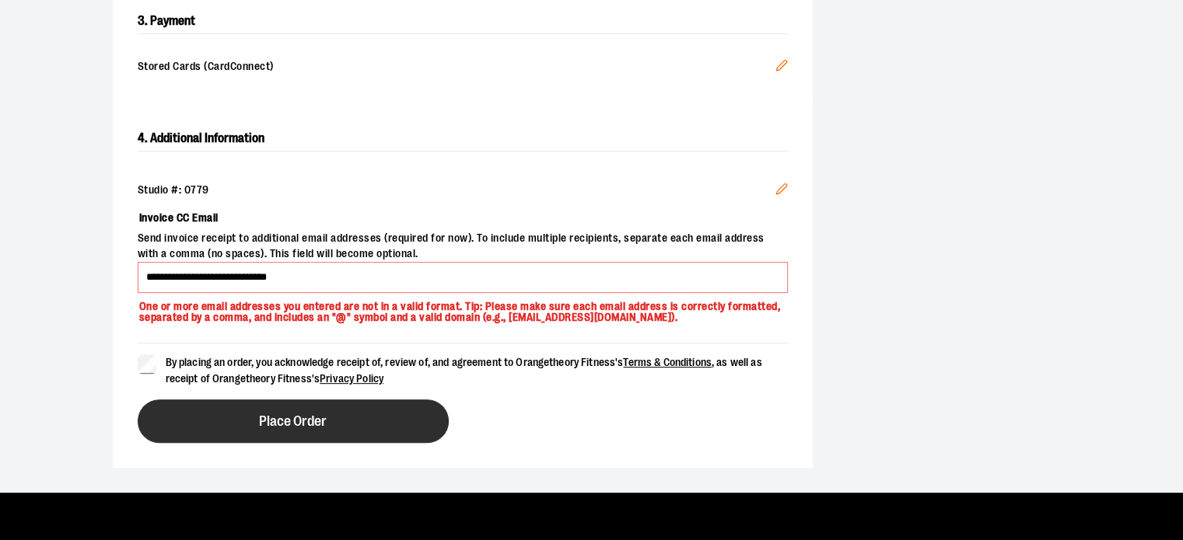
click at [215, 422] on button "Place Order" at bounding box center [293, 422] width 311 height 44
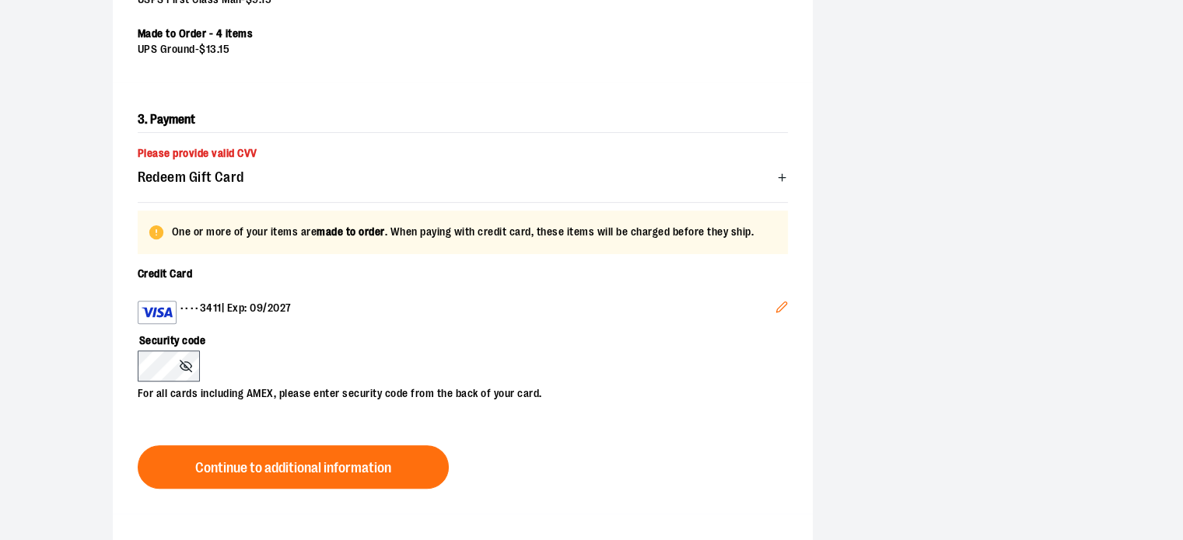
scroll to position [482, 0]
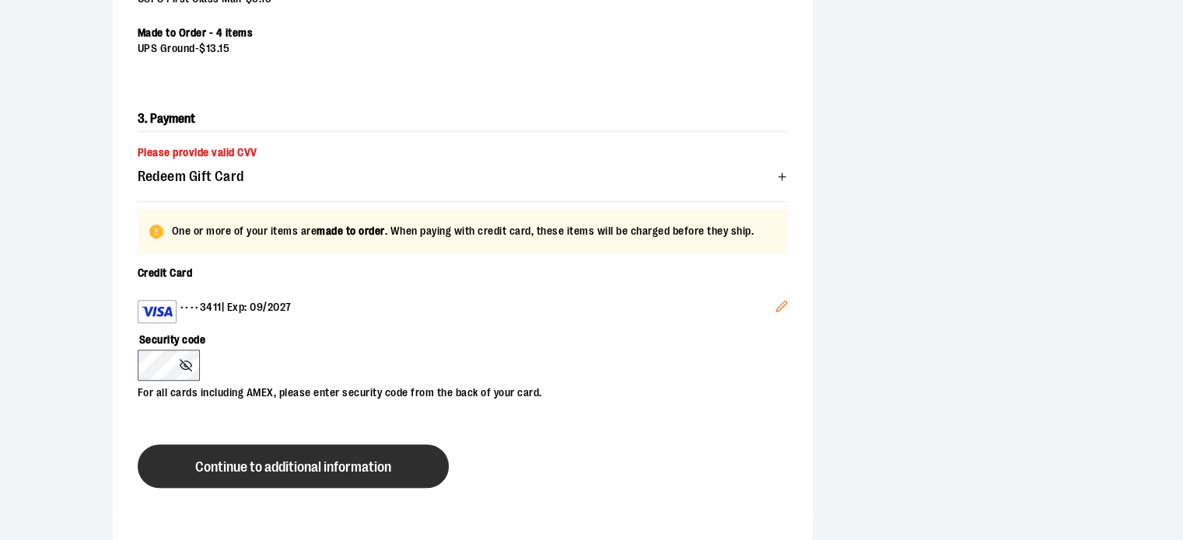
click at [221, 475] on button "Continue to additional information" at bounding box center [293, 467] width 311 height 44
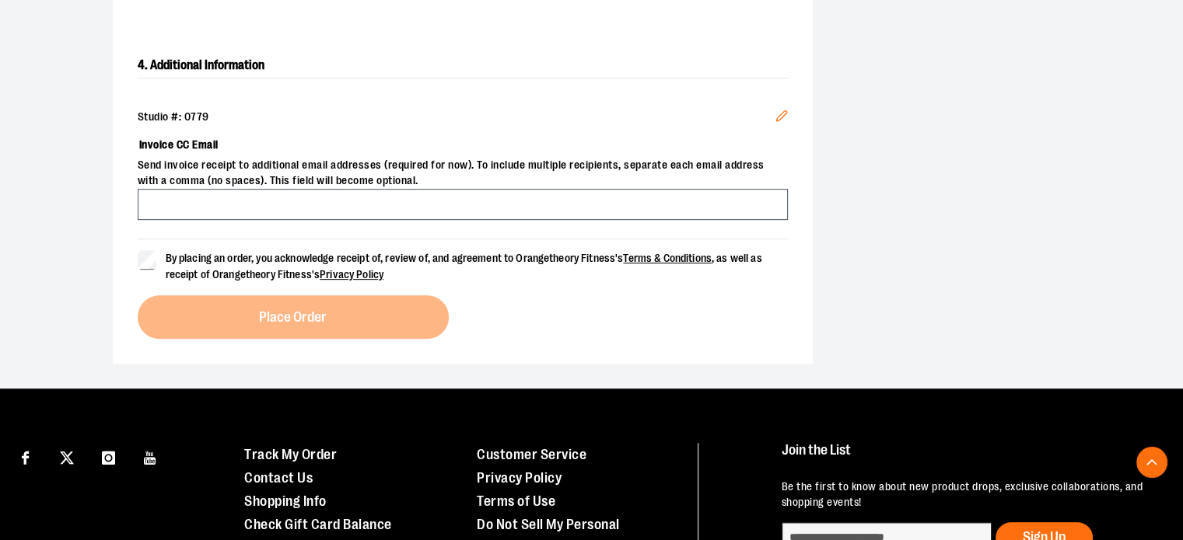
scroll to position [656, 0]
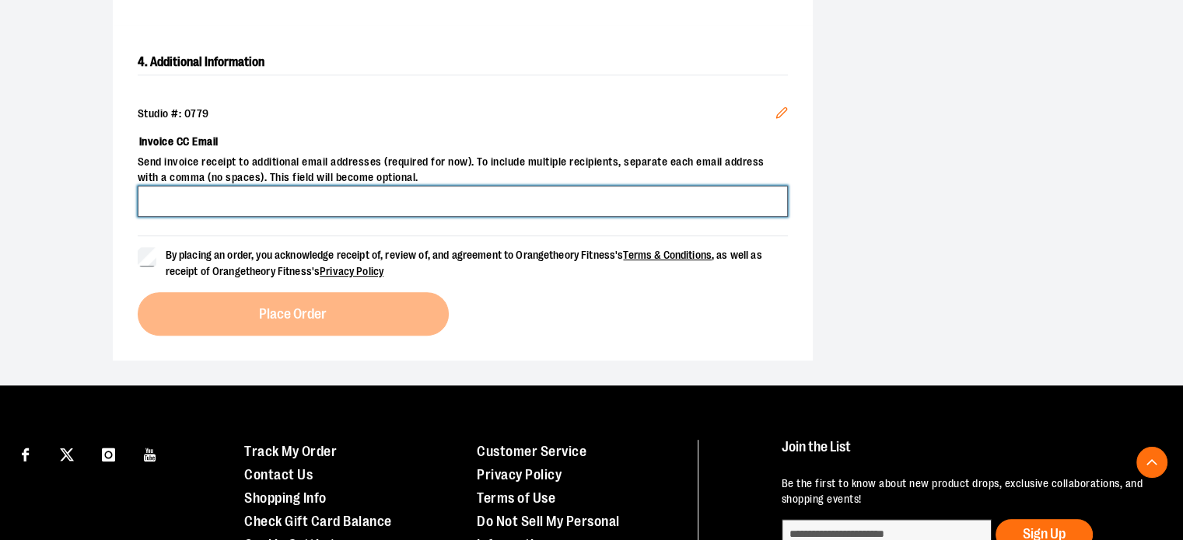
click at [355, 192] on input "Invoice CC Email" at bounding box center [463, 201] width 650 height 31
type input "**********"
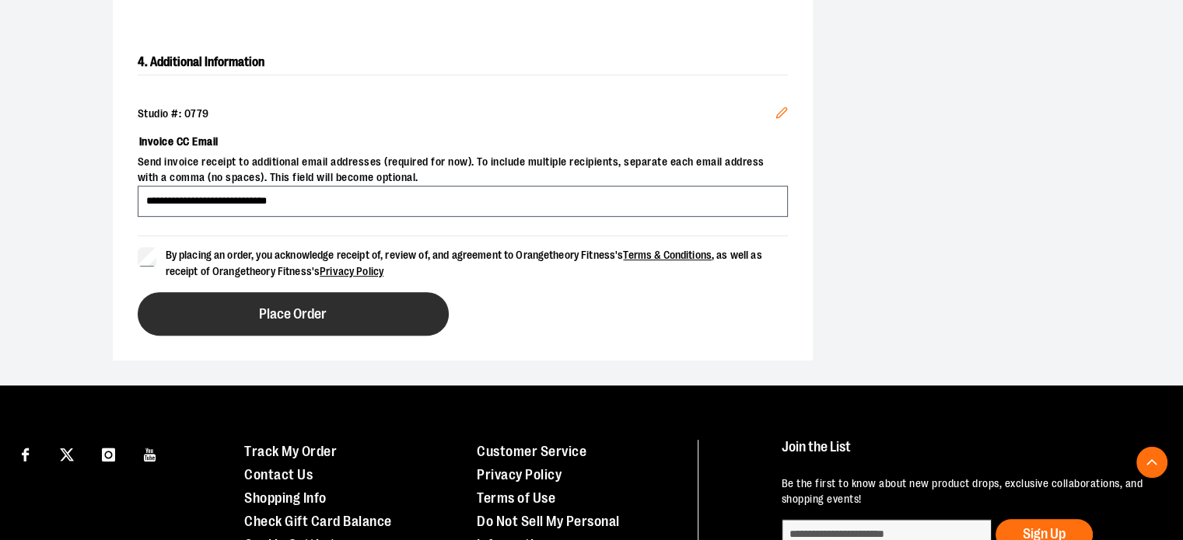
click at [201, 295] on button "Place Order" at bounding box center [293, 314] width 311 height 44
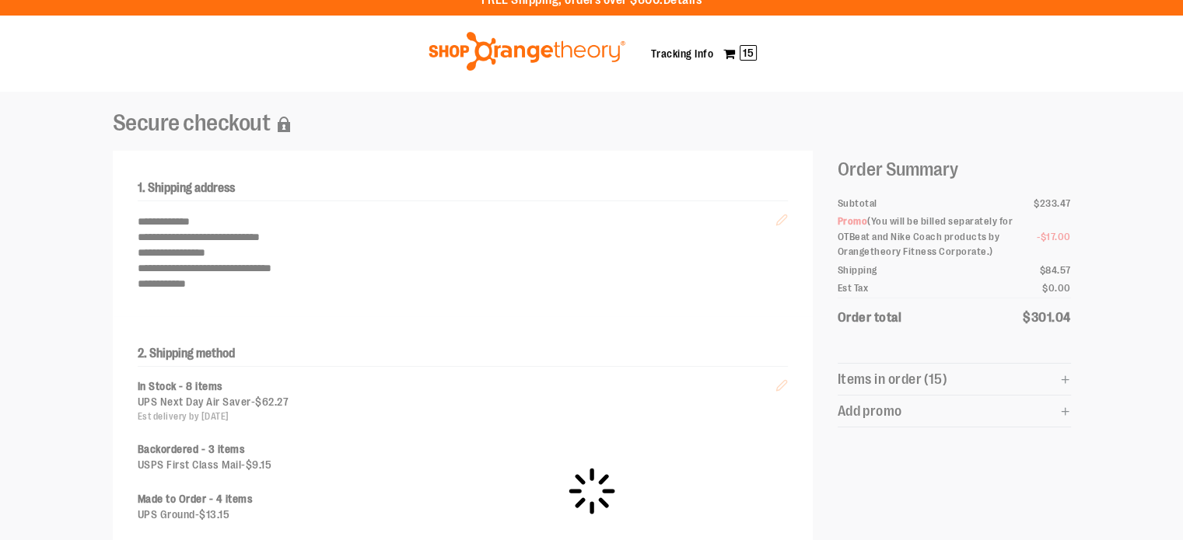
scroll to position [0, 0]
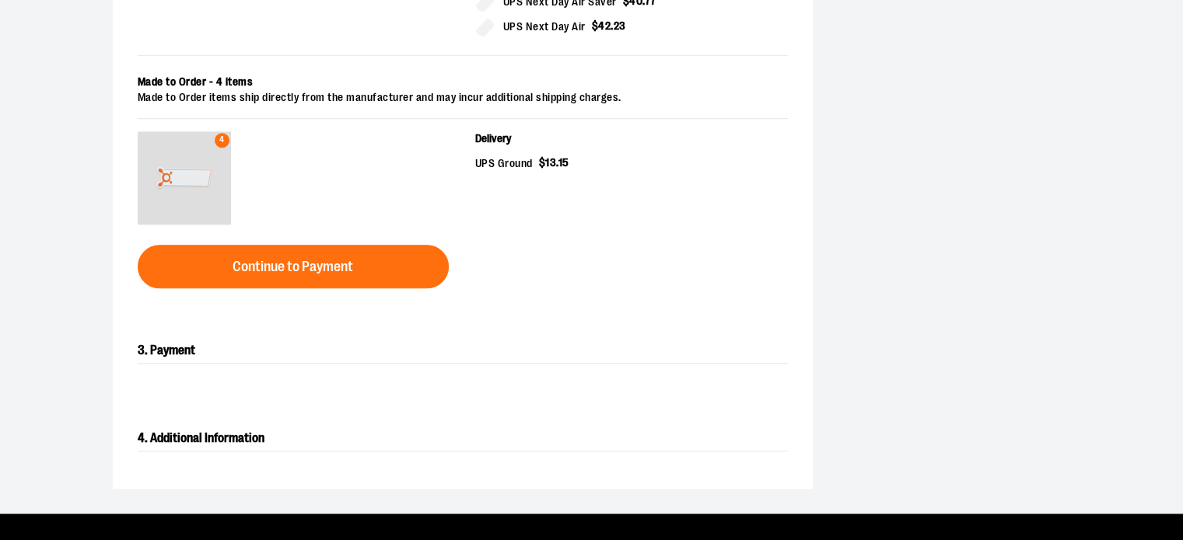
scroll to position [1079, 0]
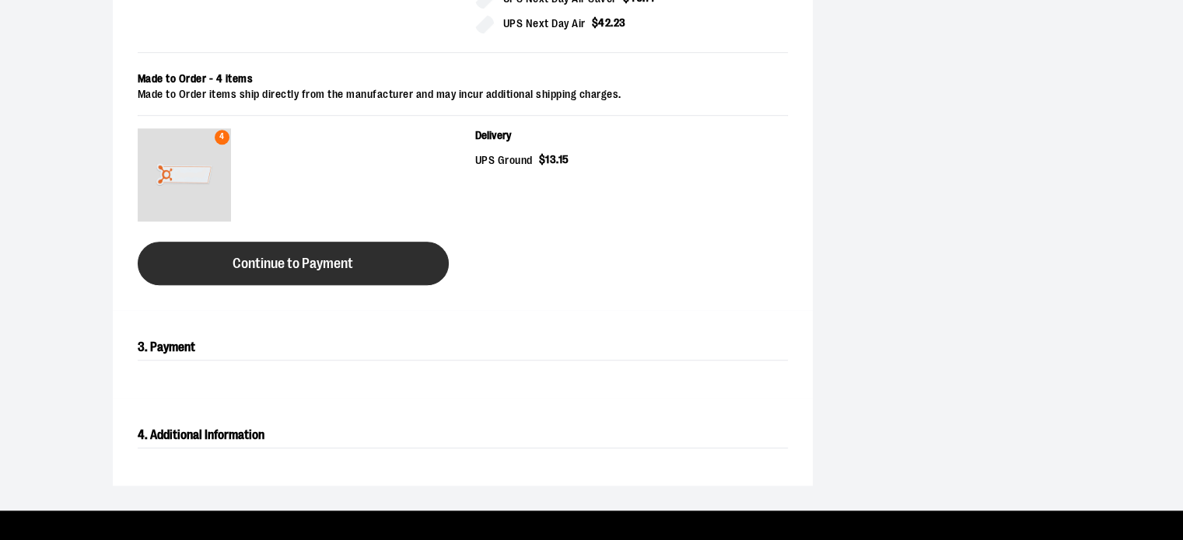
click at [373, 259] on button "Continue to Payment" at bounding box center [293, 264] width 311 height 44
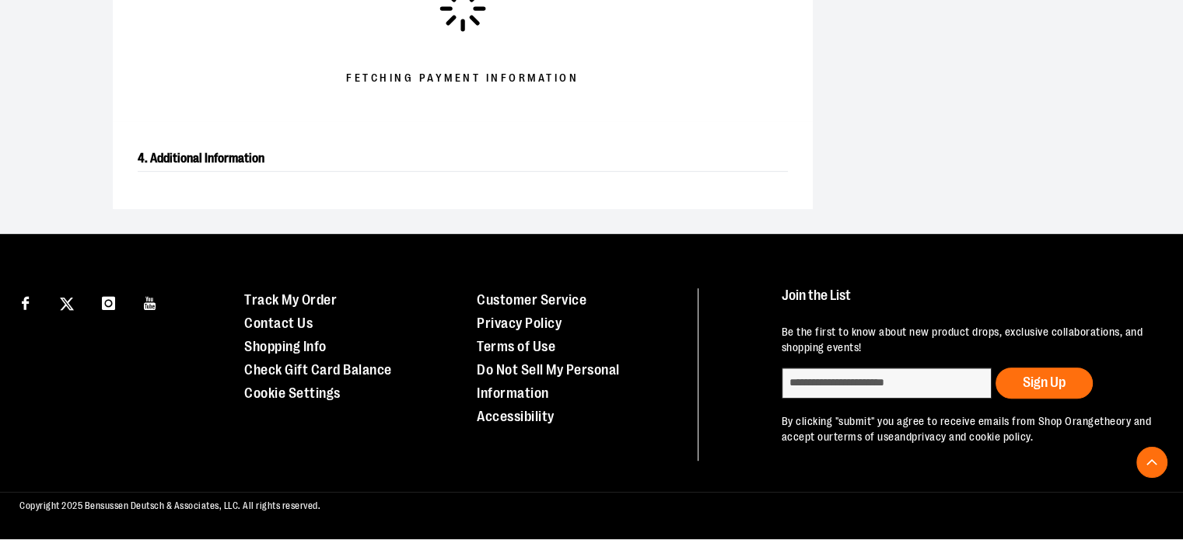
scroll to position [371, 0]
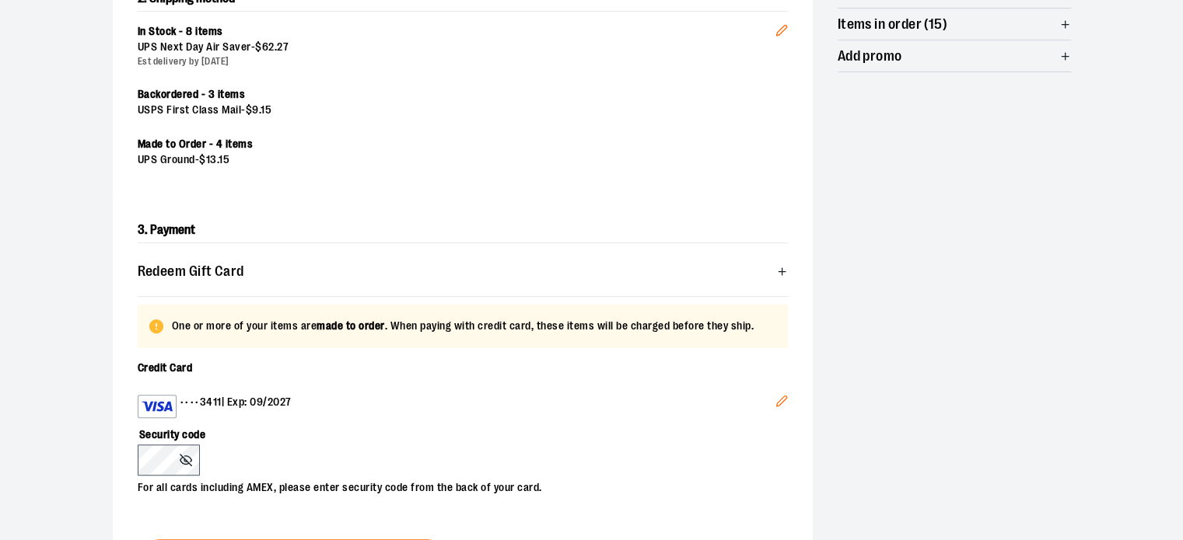
click at [1026, 286] on div "**********" at bounding box center [592, 246] width 958 height 900
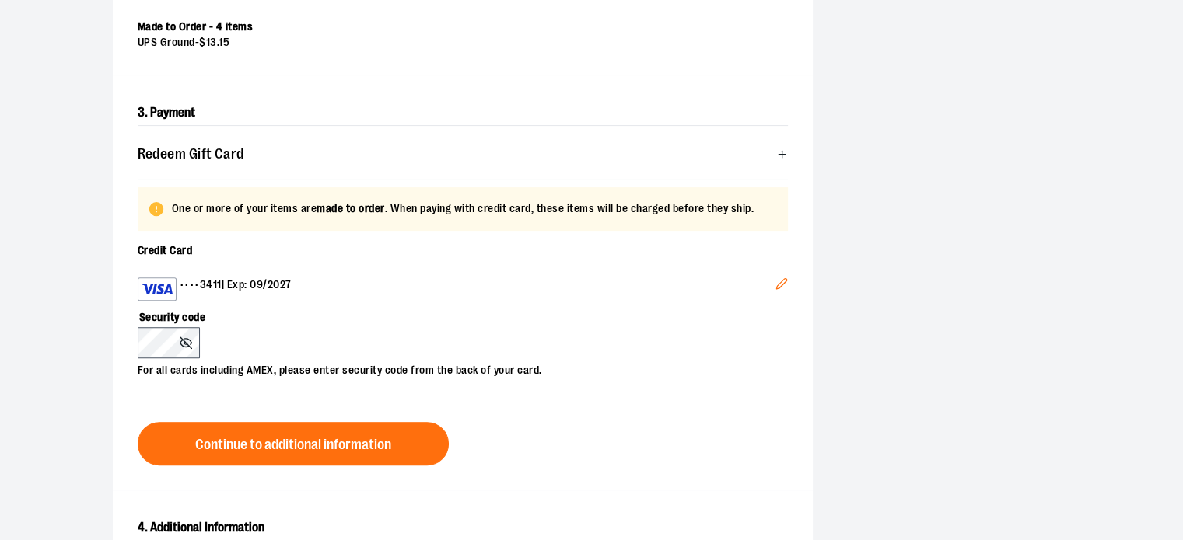
scroll to position [488, 0]
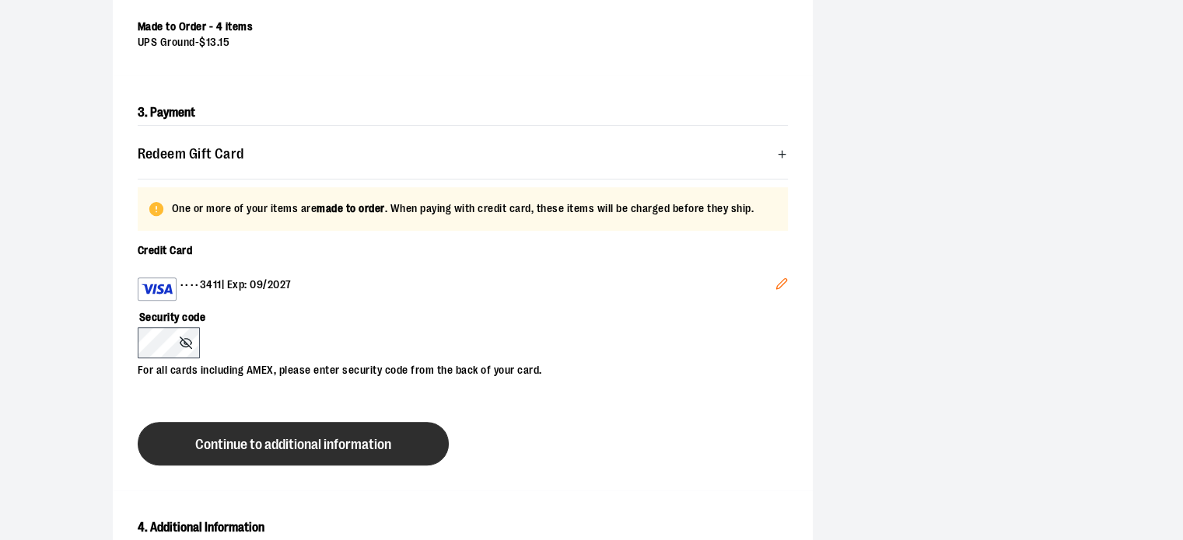
click at [259, 438] on span "Continue to additional information" at bounding box center [293, 445] width 196 height 15
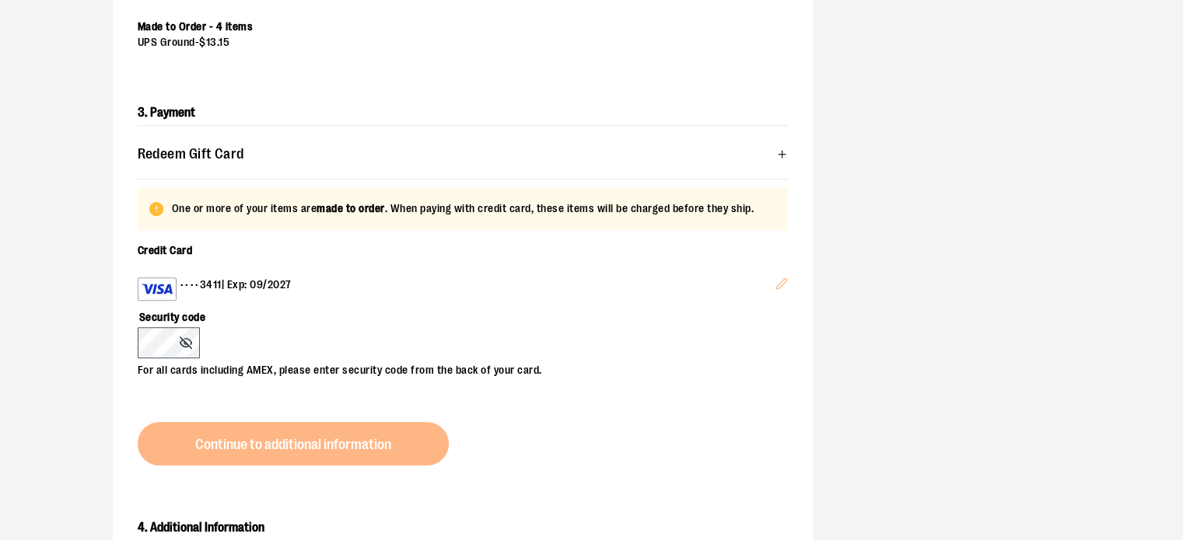
scroll to position [648, 0]
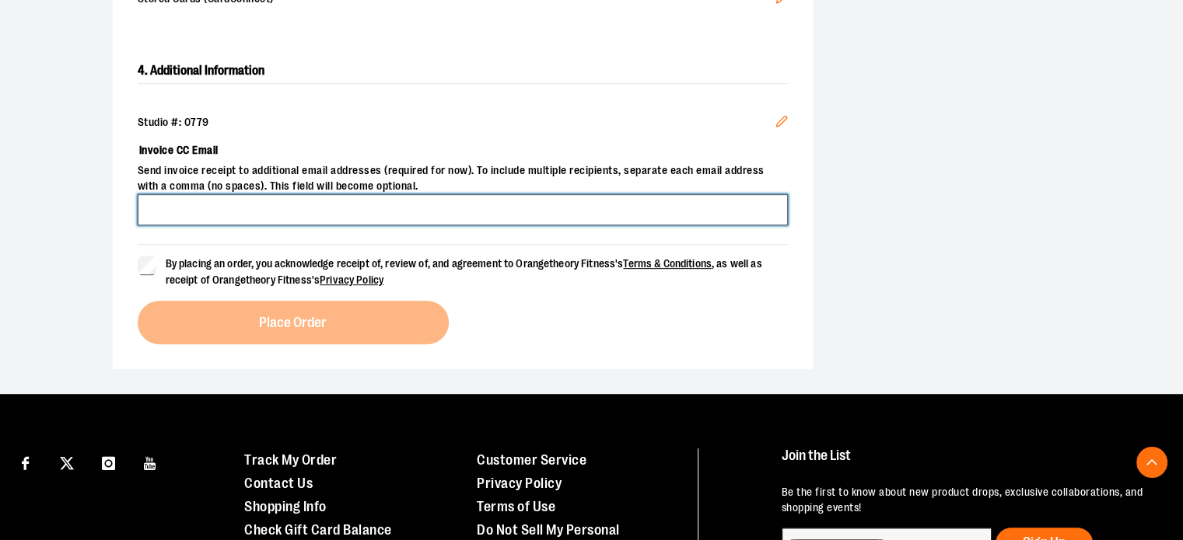
click at [172, 221] on input "Invoice CC Email" at bounding box center [463, 209] width 650 height 31
type input "**********"
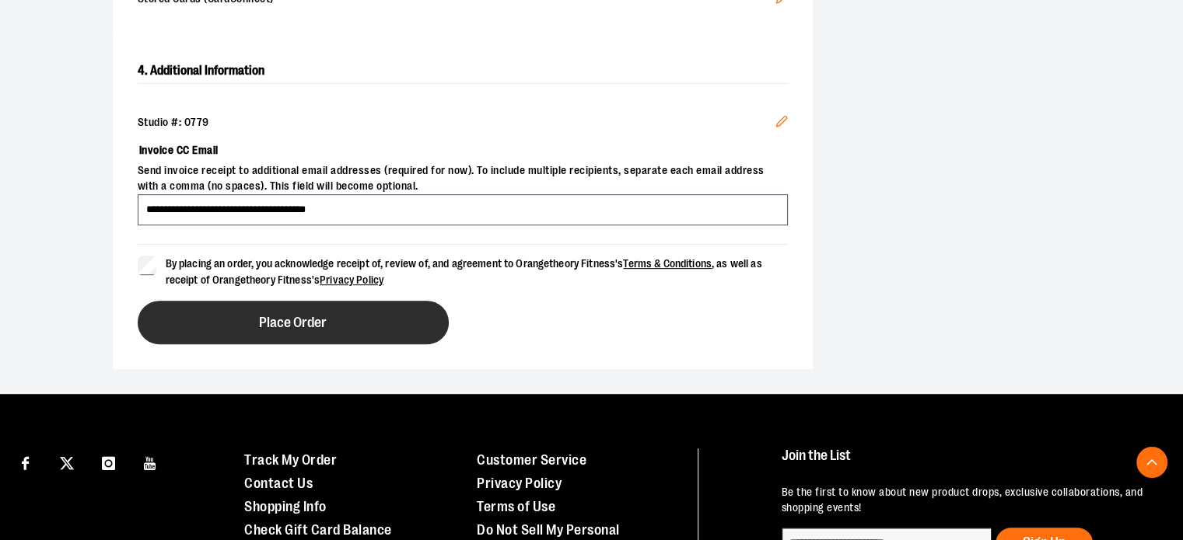
click at [213, 311] on button "Place Order" at bounding box center [293, 323] width 311 height 44
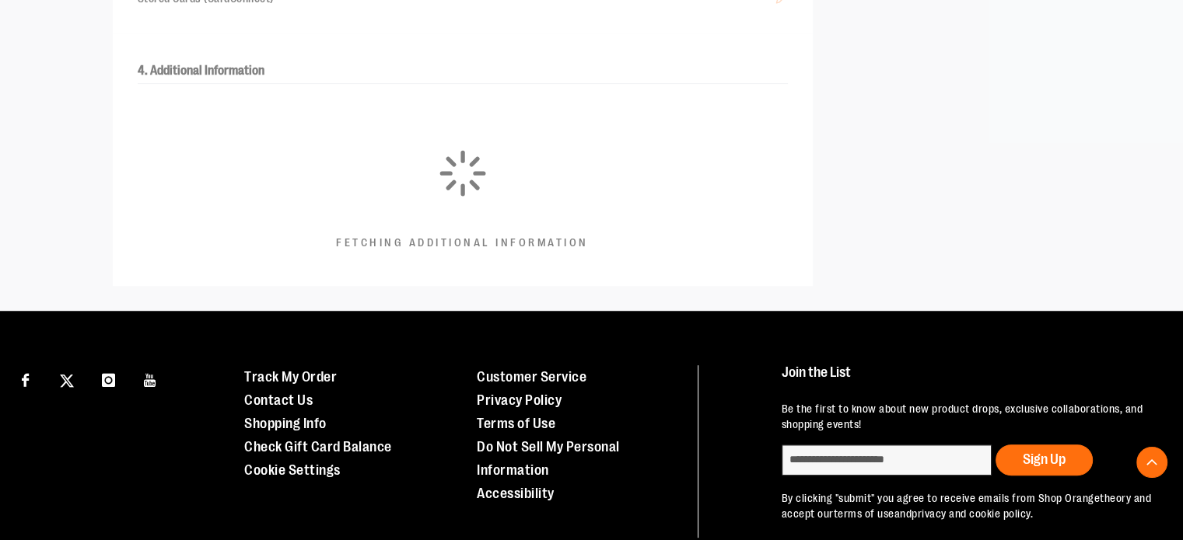
scroll to position [485, 0]
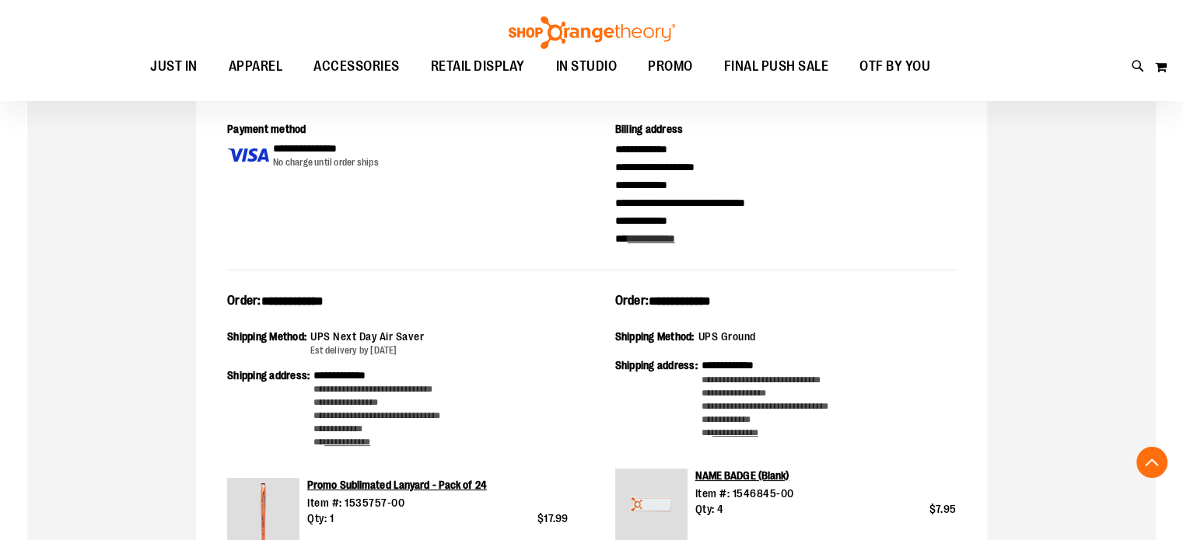
scroll to position [211, 0]
